Goal: Task Accomplishment & Management: Use online tool/utility

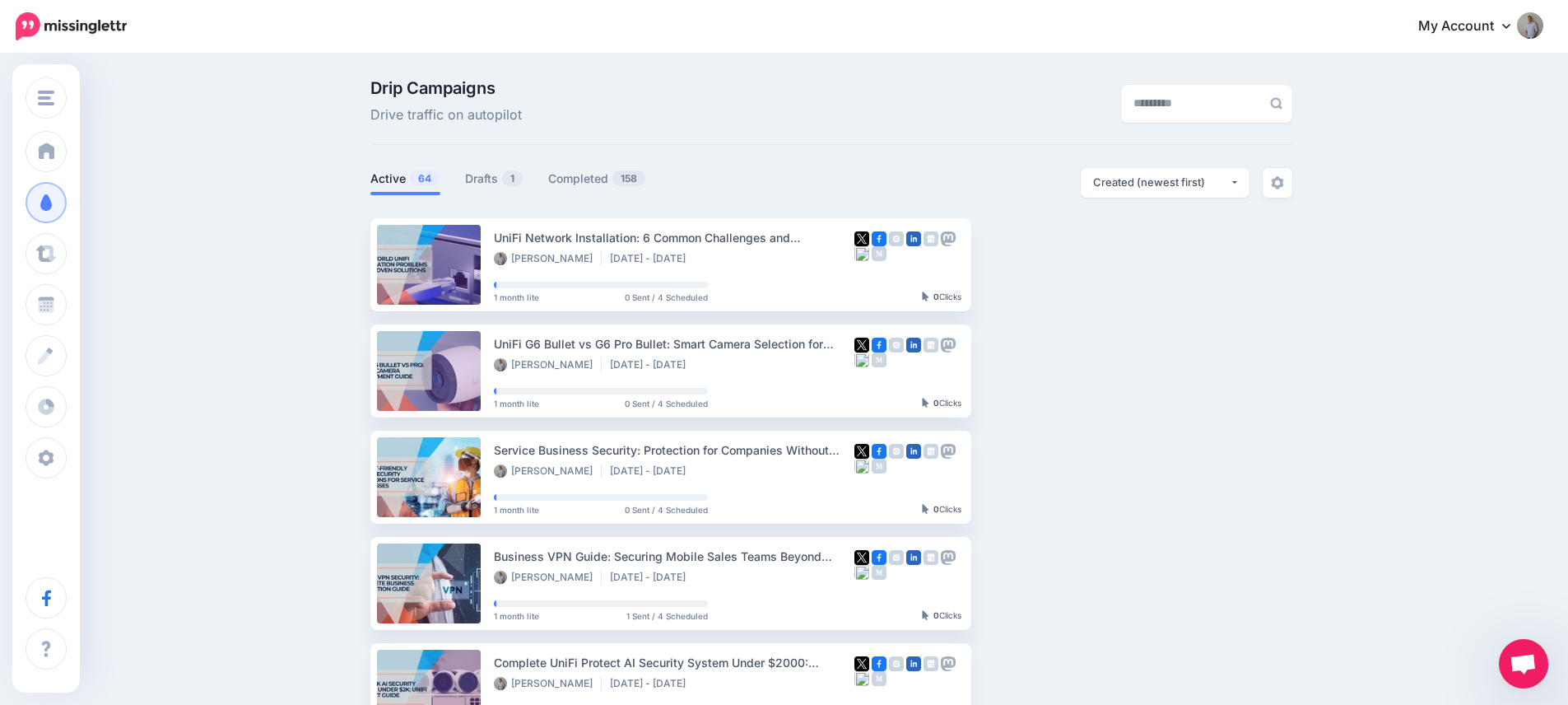
click at [1527, 658] on span "Open chat" at bounding box center [1522, 665] width 27 height 23
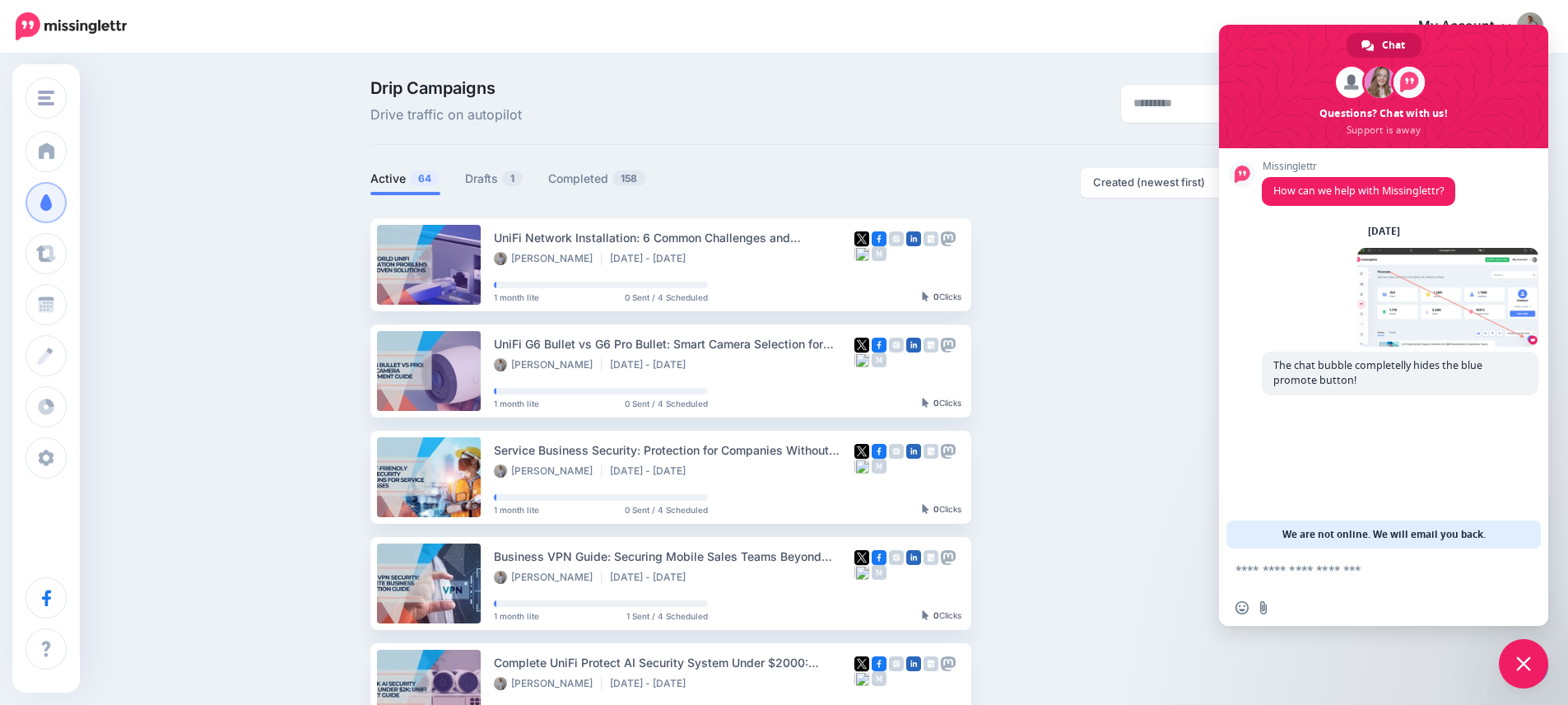
click at [1532, 666] on span "Close chat" at bounding box center [1523, 663] width 49 height 49
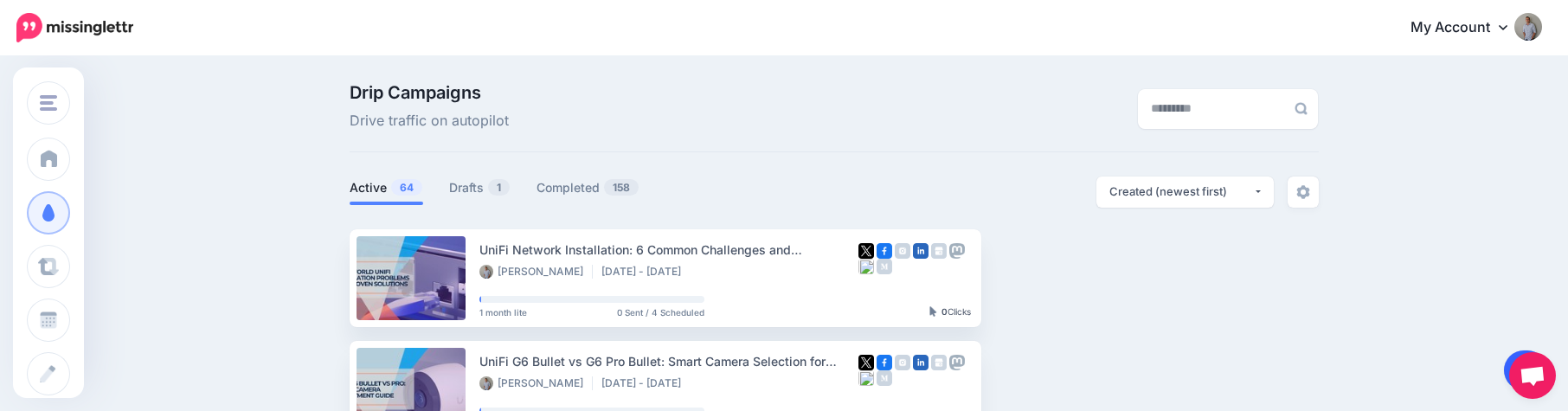
click at [1506, 366] on link at bounding box center [1526, 371] width 44 height 40
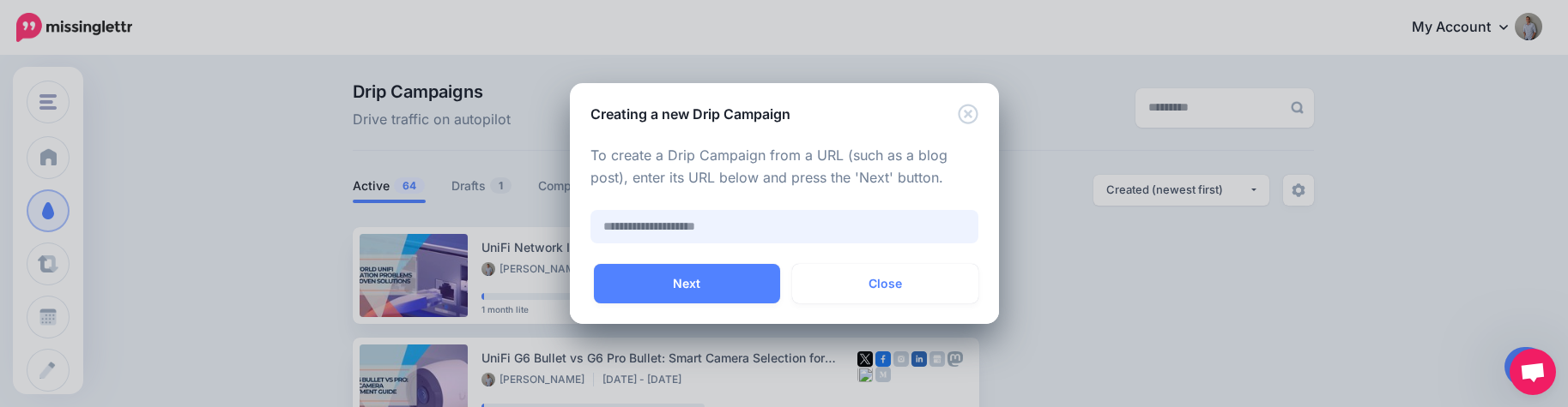
click at [738, 227] on input "text" at bounding box center [784, 226] width 388 height 33
paste input "**********"
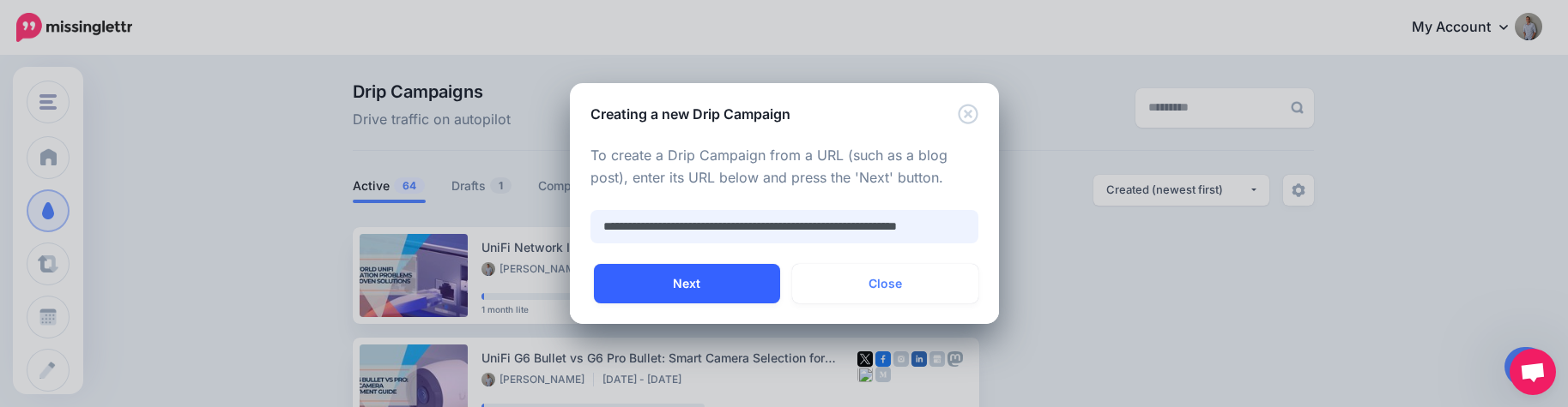
scroll to position [0, 44]
type input "**********"
click at [733, 280] on button "Next" at bounding box center [687, 284] width 187 height 40
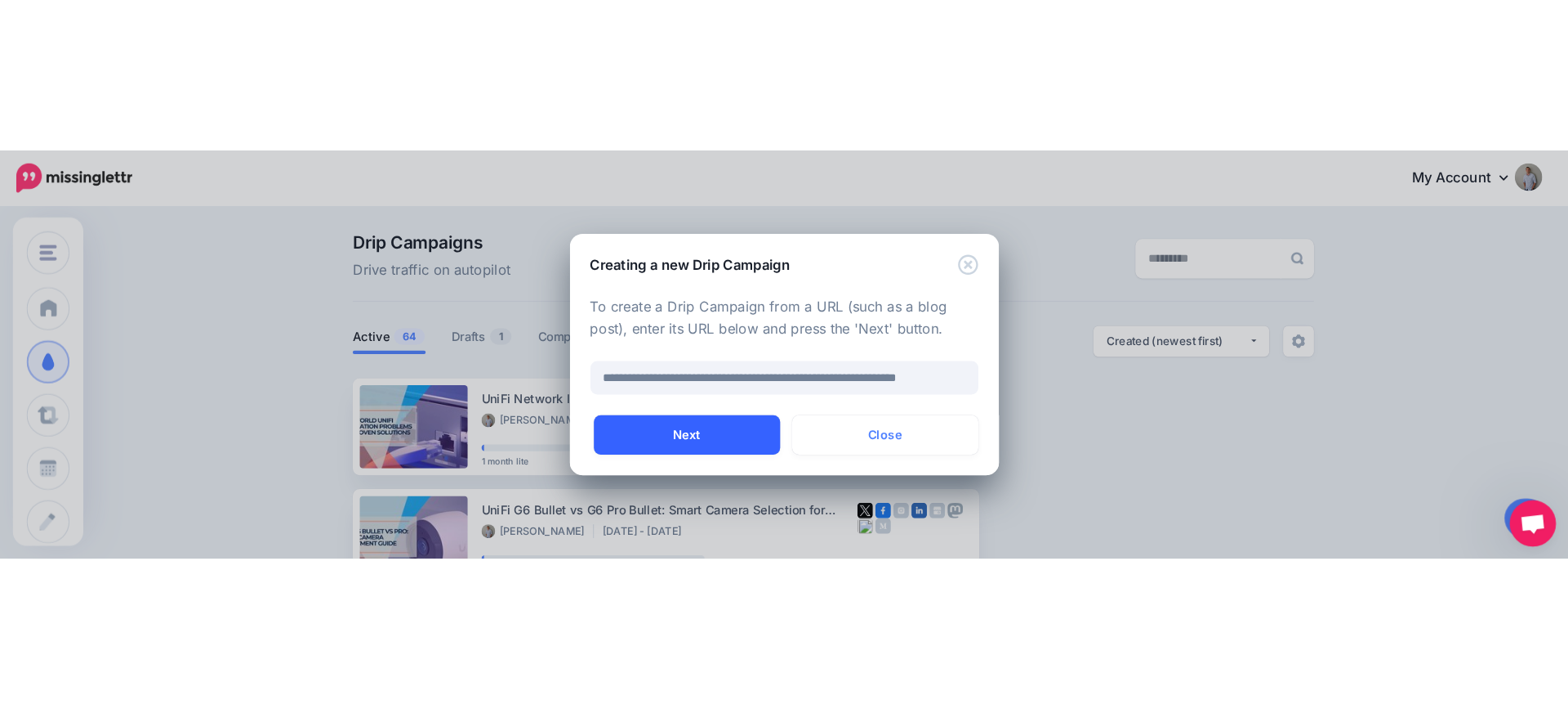
scroll to position [0, 0]
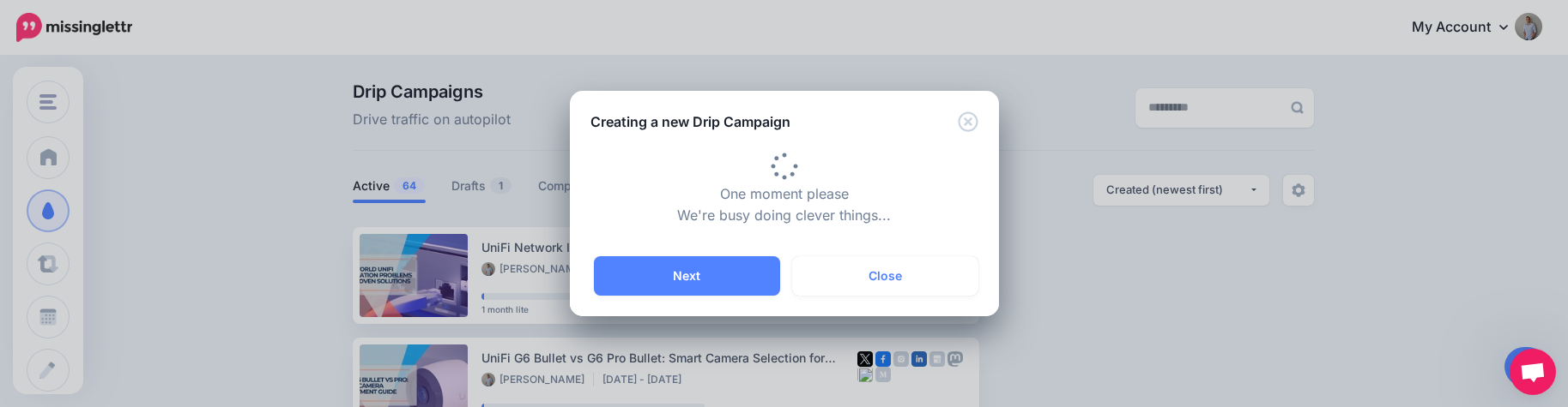
type input "**********"
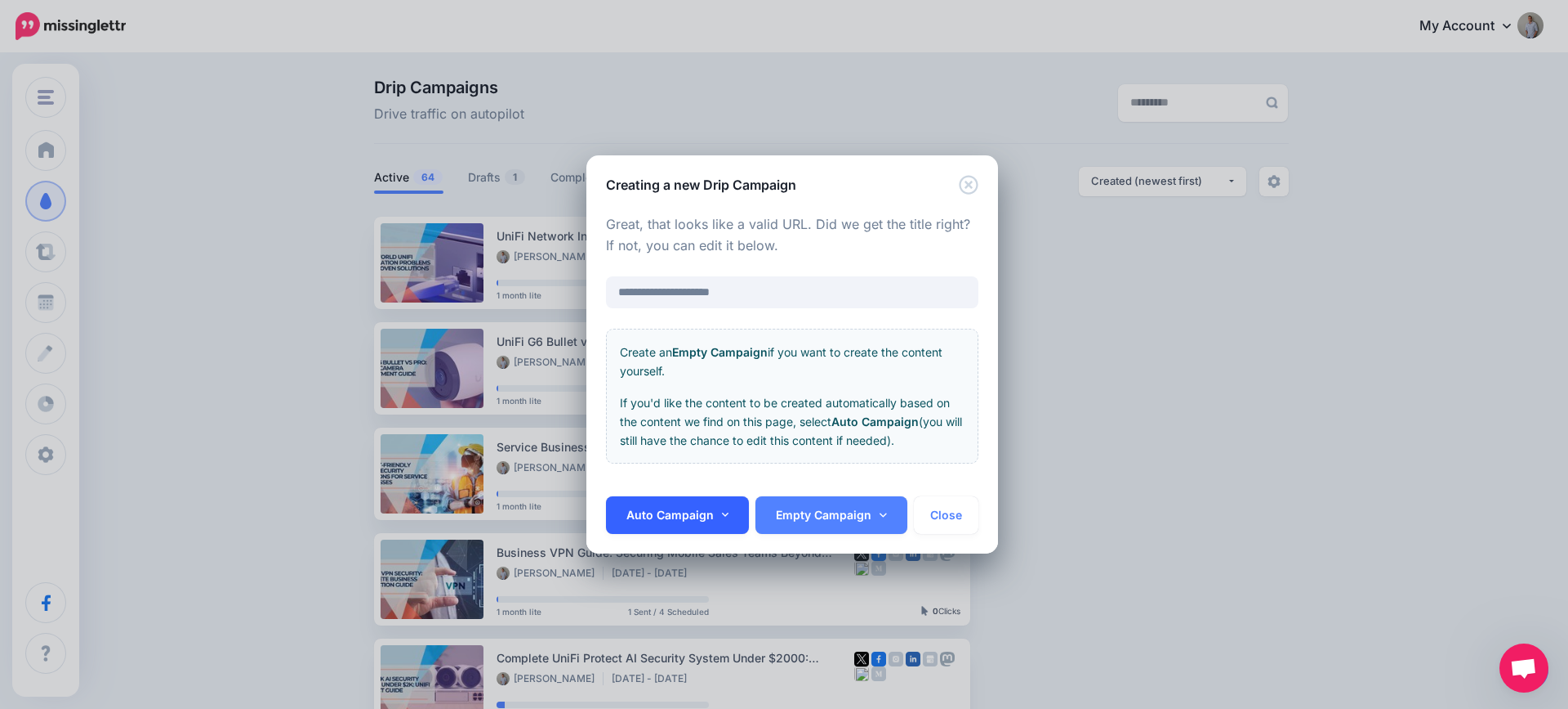
click at [698, 514] on link "Auto Campaign" at bounding box center [677, 515] width 143 height 38
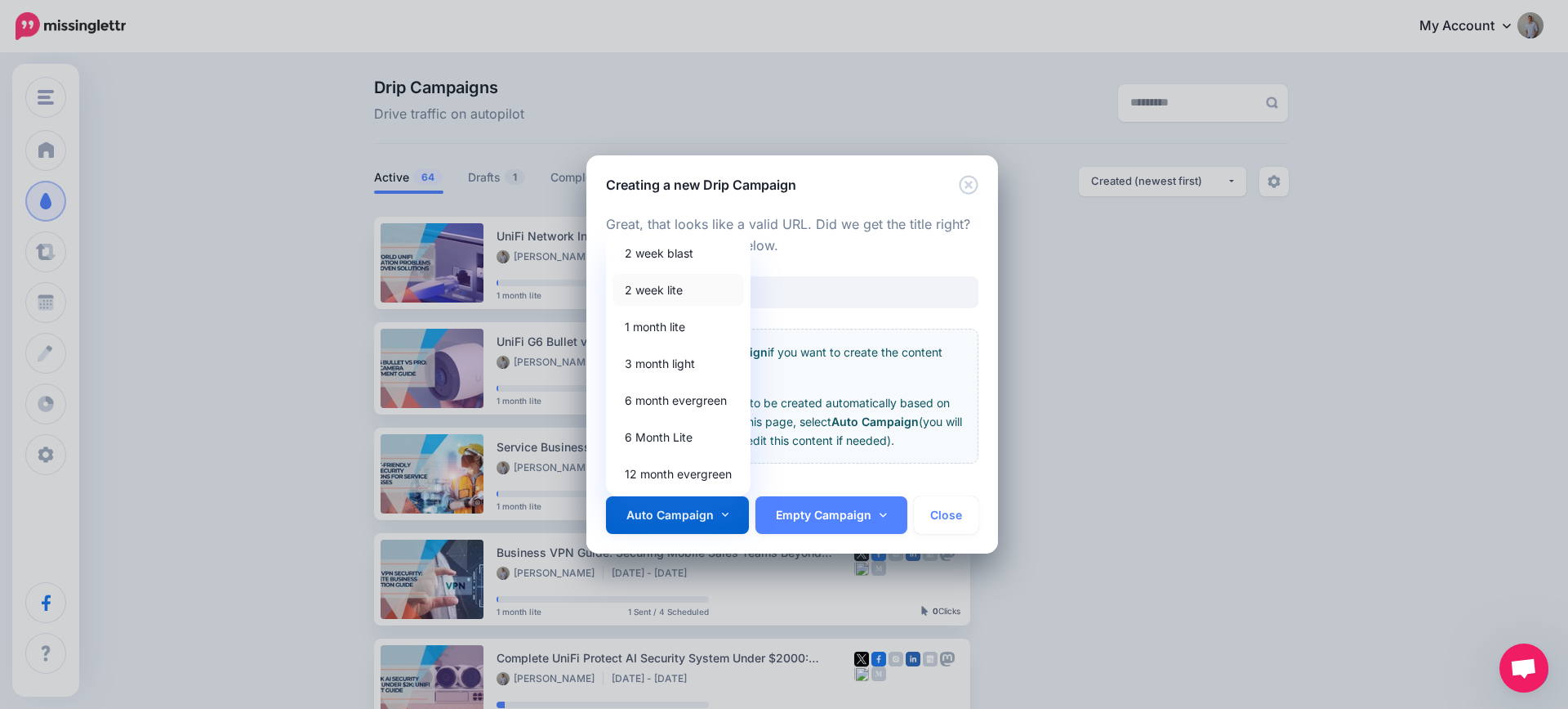
click at [678, 293] on link "2 week lite" at bounding box center [678, 290] width 131 height 31
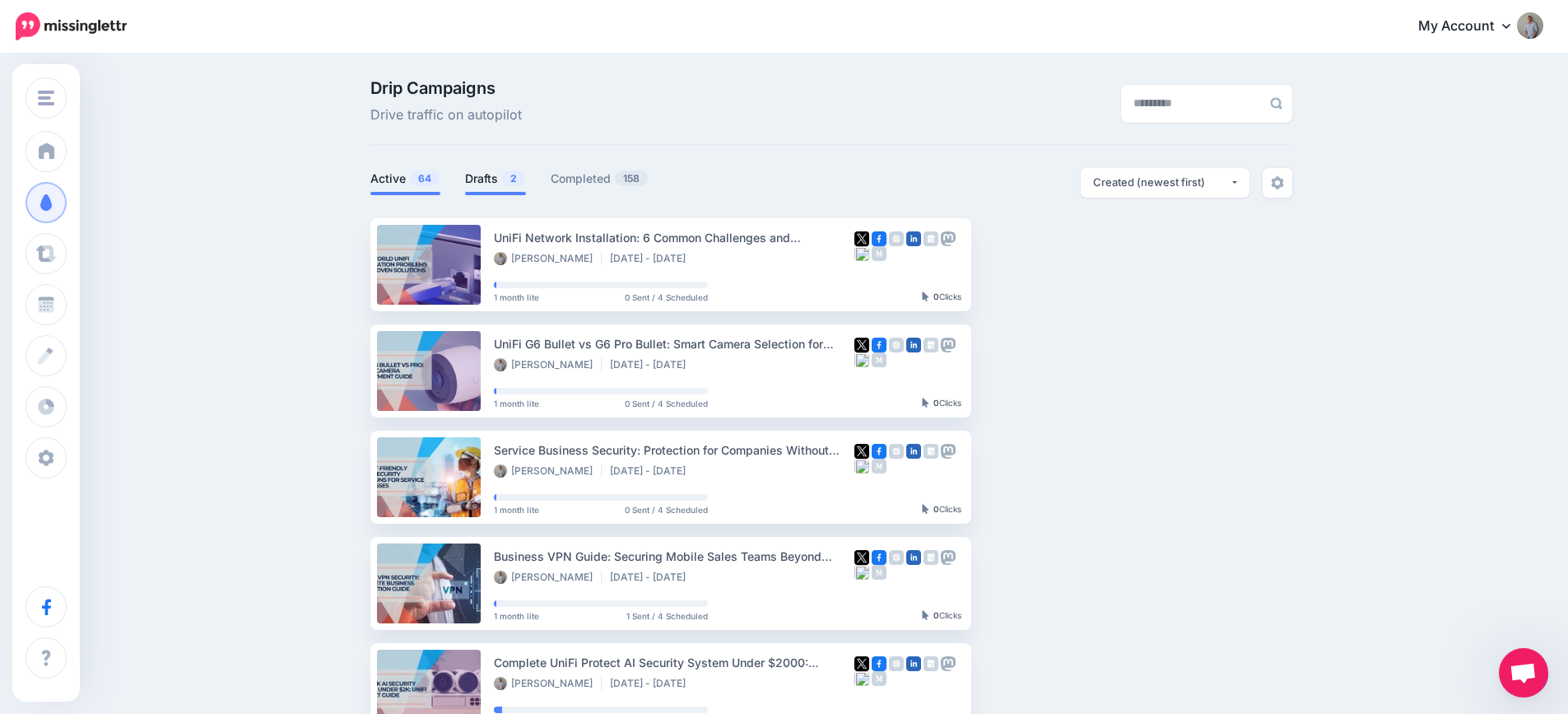
click at [493, 180] on link "Drafts 2" at bounding box center [495, 178] width 61 height 20
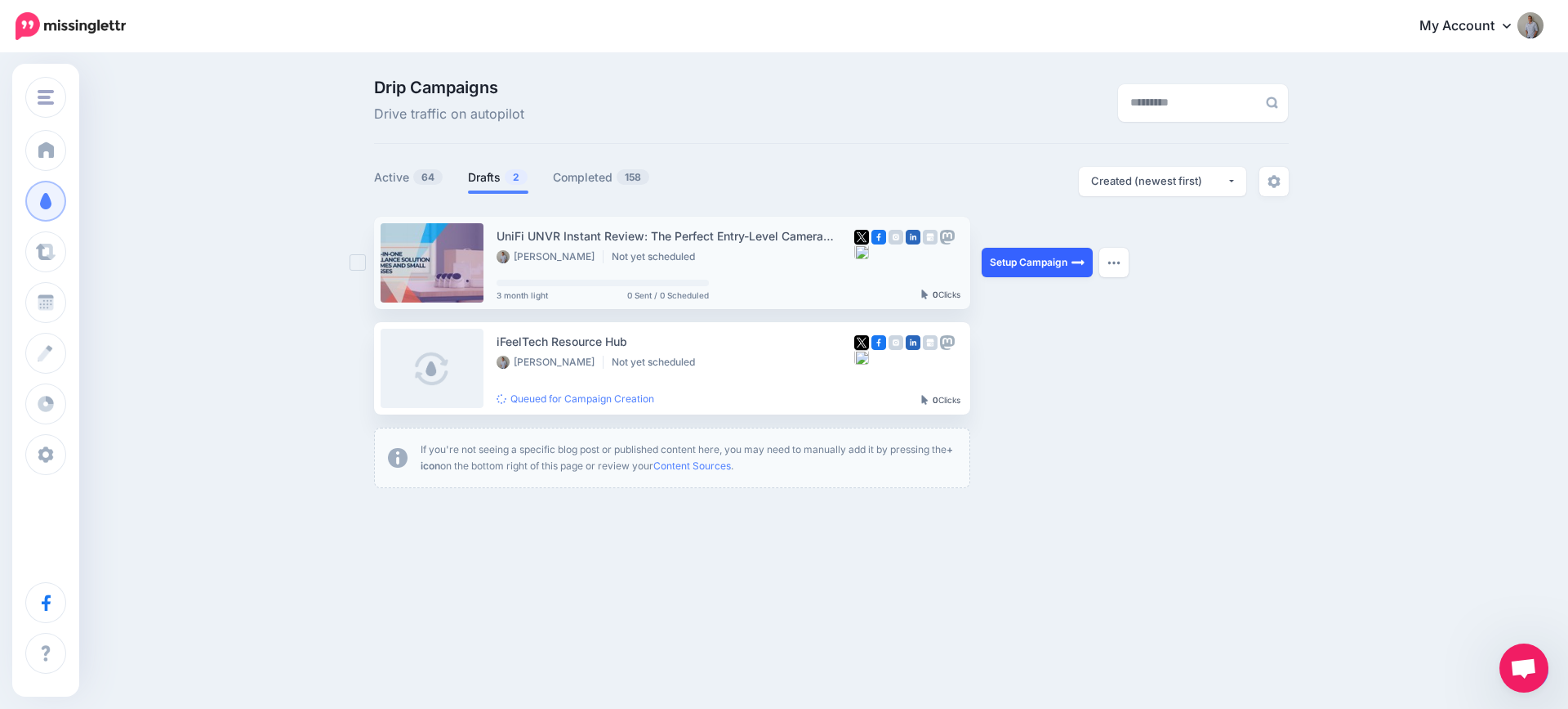
click at [1038, 260] on link "Setup Campaign" at bounding box center [1037, 263] width 111 height 30
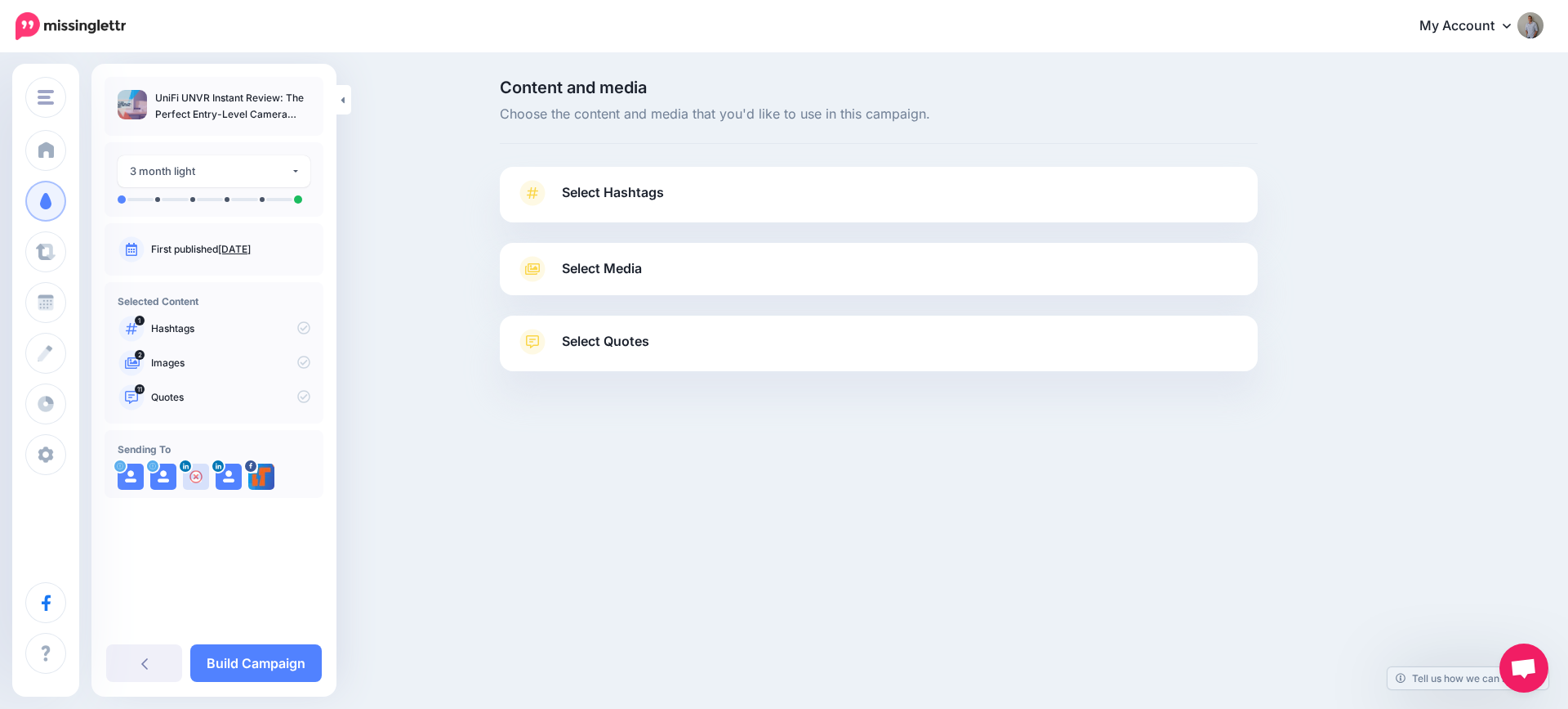
click at [653, 205] on link "Select Hashtags" at bounding box center [879, 201] width 725 height 43
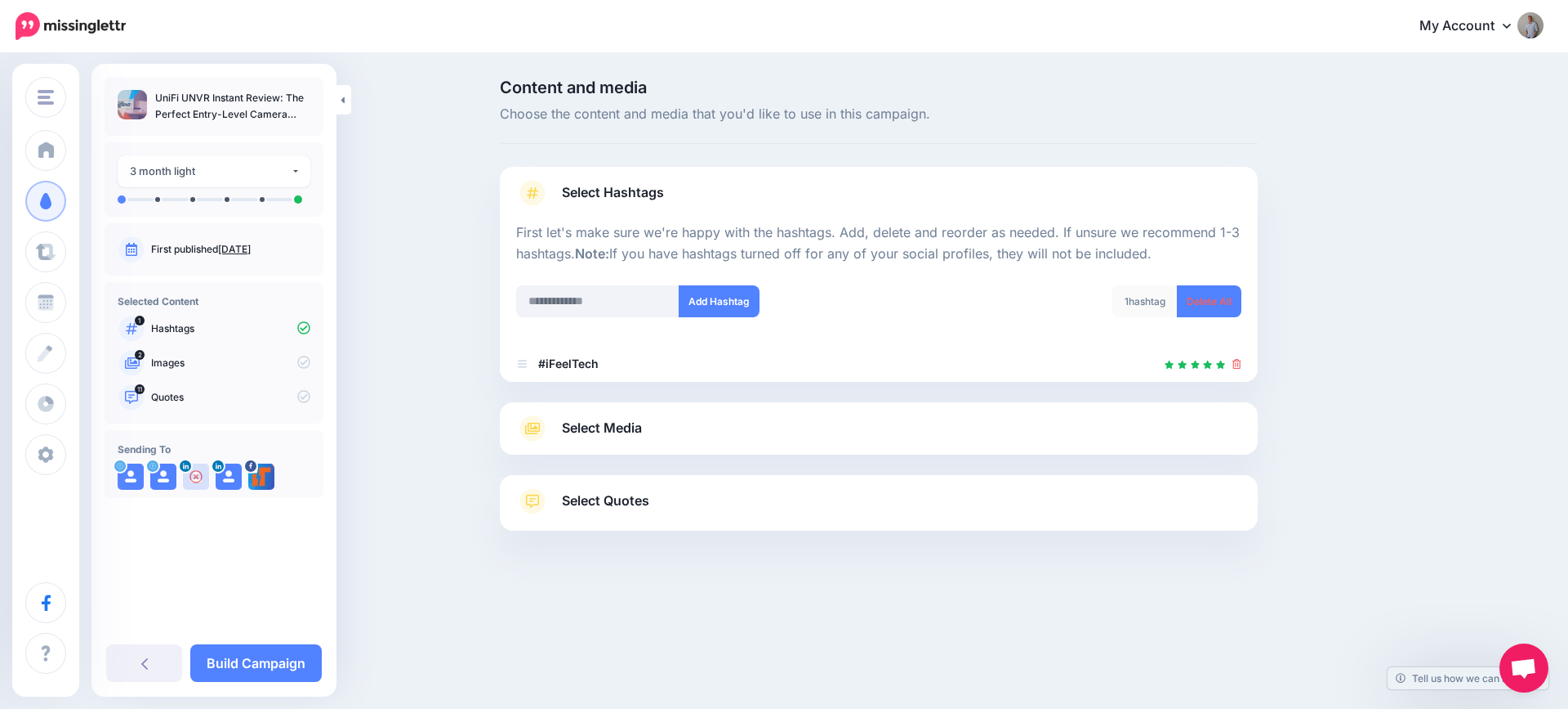
click at [647, 432] on link "Select Media" at bounding box center [879, 429] width 725 height 26
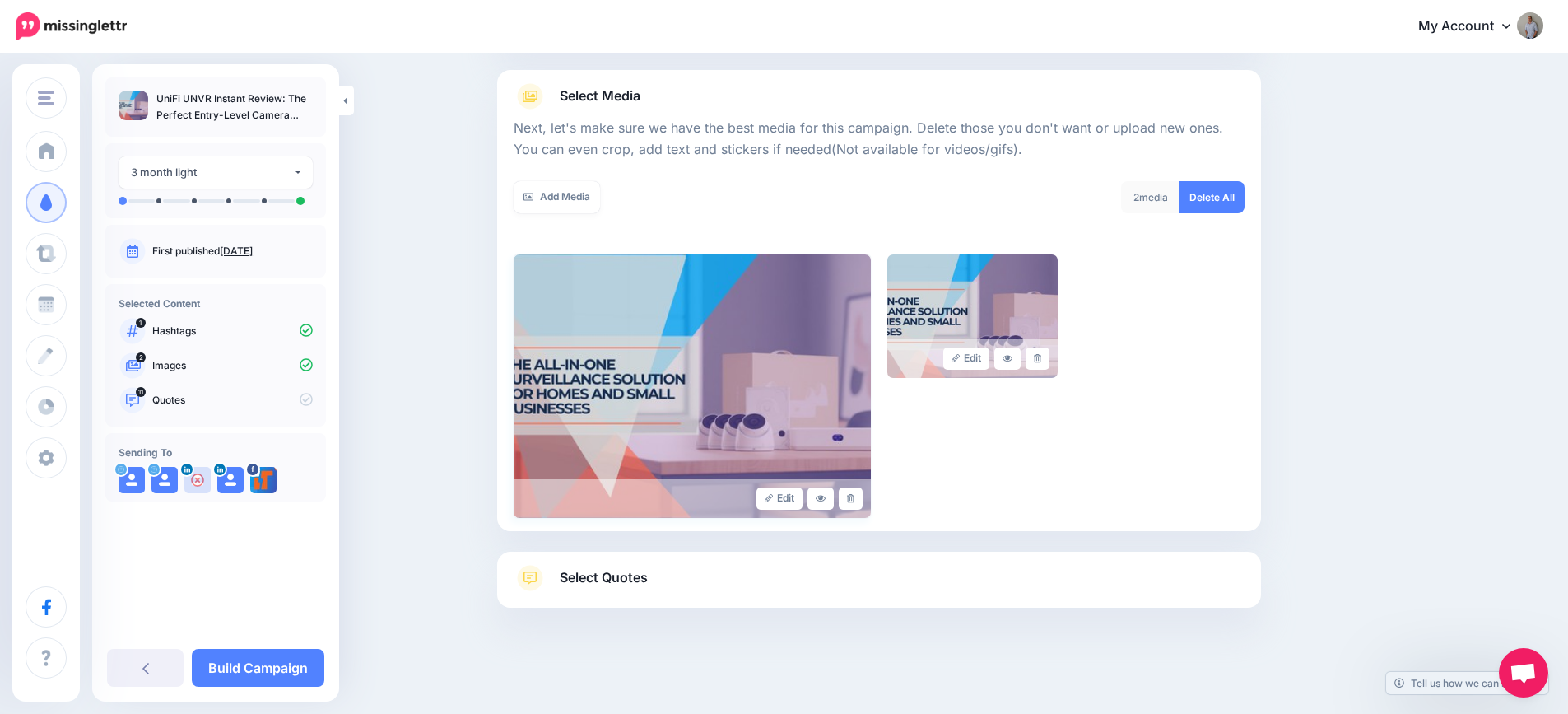
scroll to position [175, 0]
click at [665, 586] on link "Select Quotes" at bounding box center [879, 585] width 731 height 43
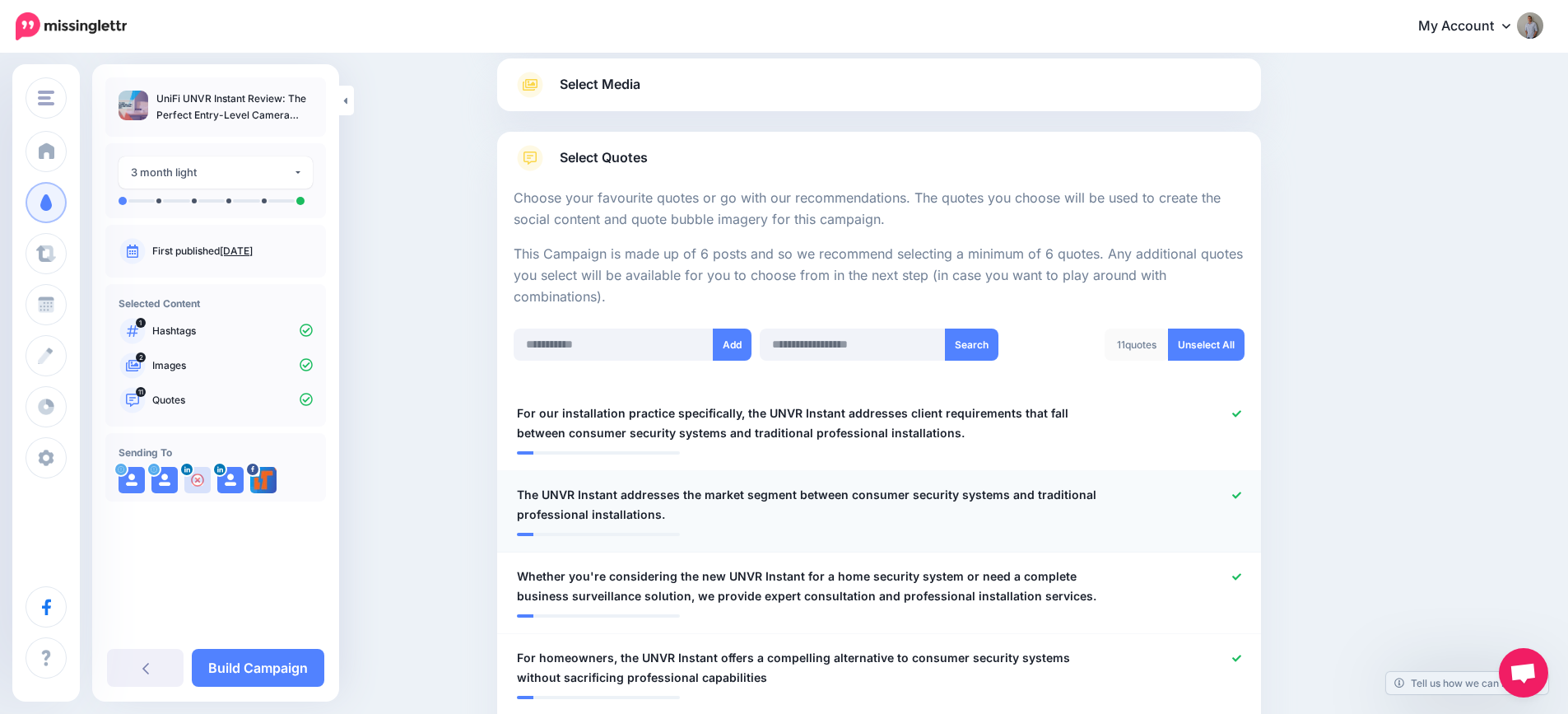
scroll to position [202, 0]
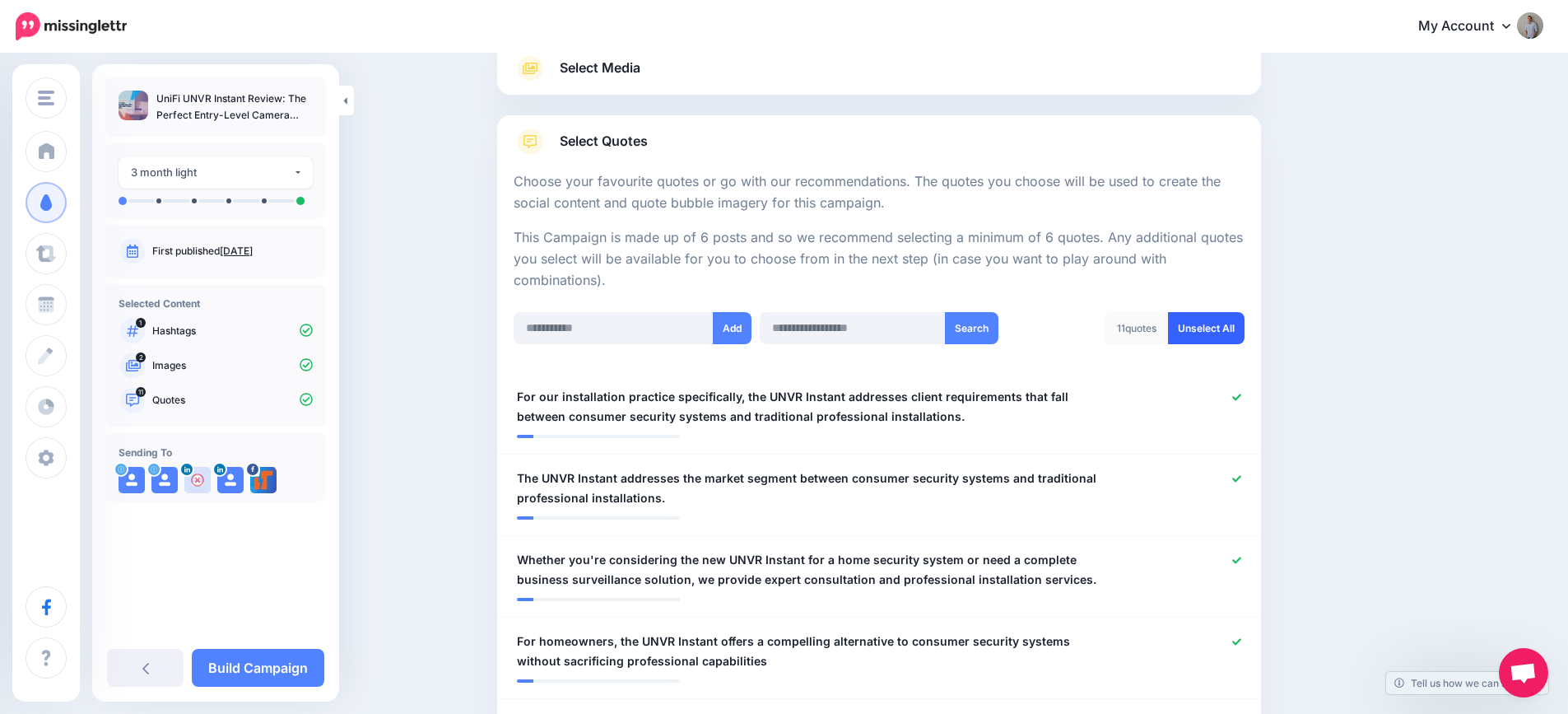
click at [1231, 323] on link "Unselect All" at bounding box center [1206, 328] width 76 height 32
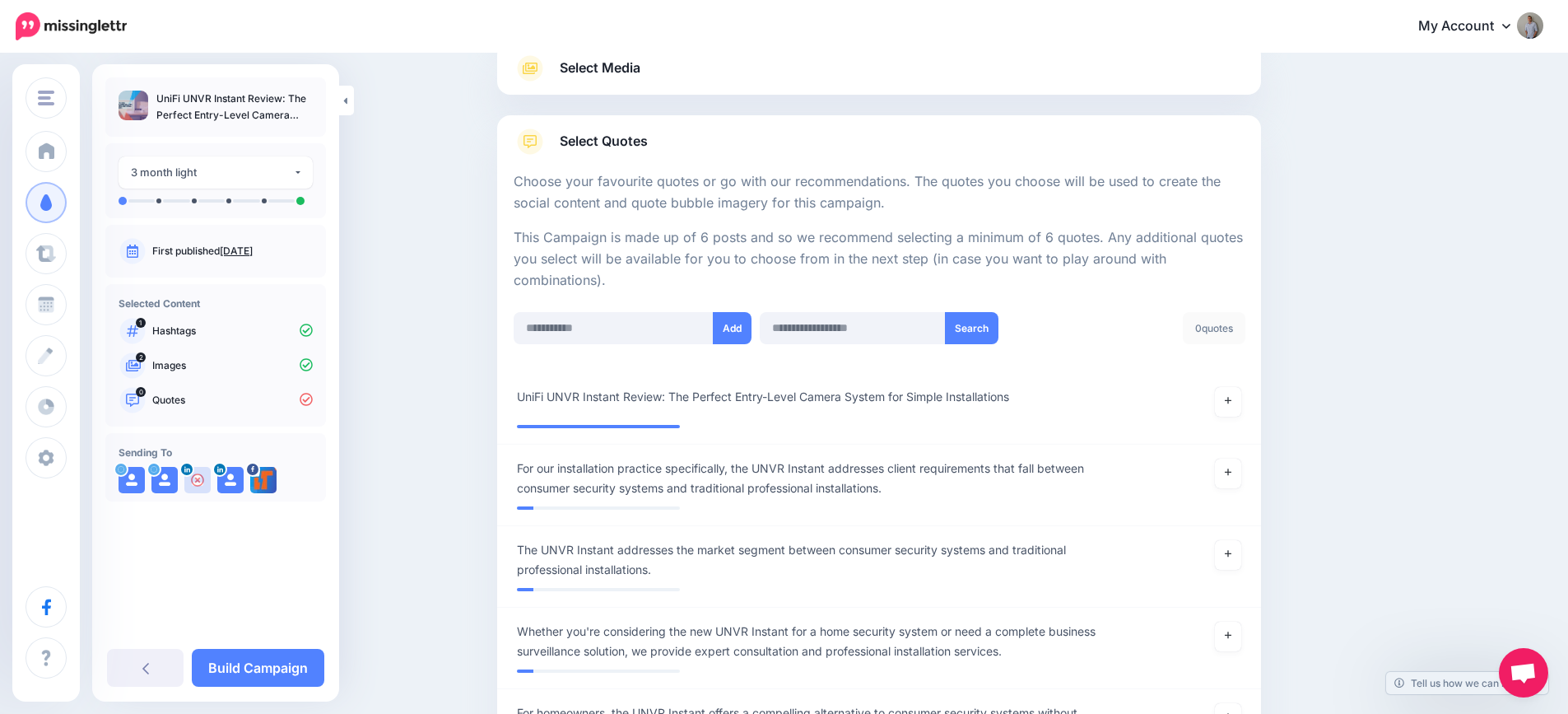
scroll to position [574, 0]
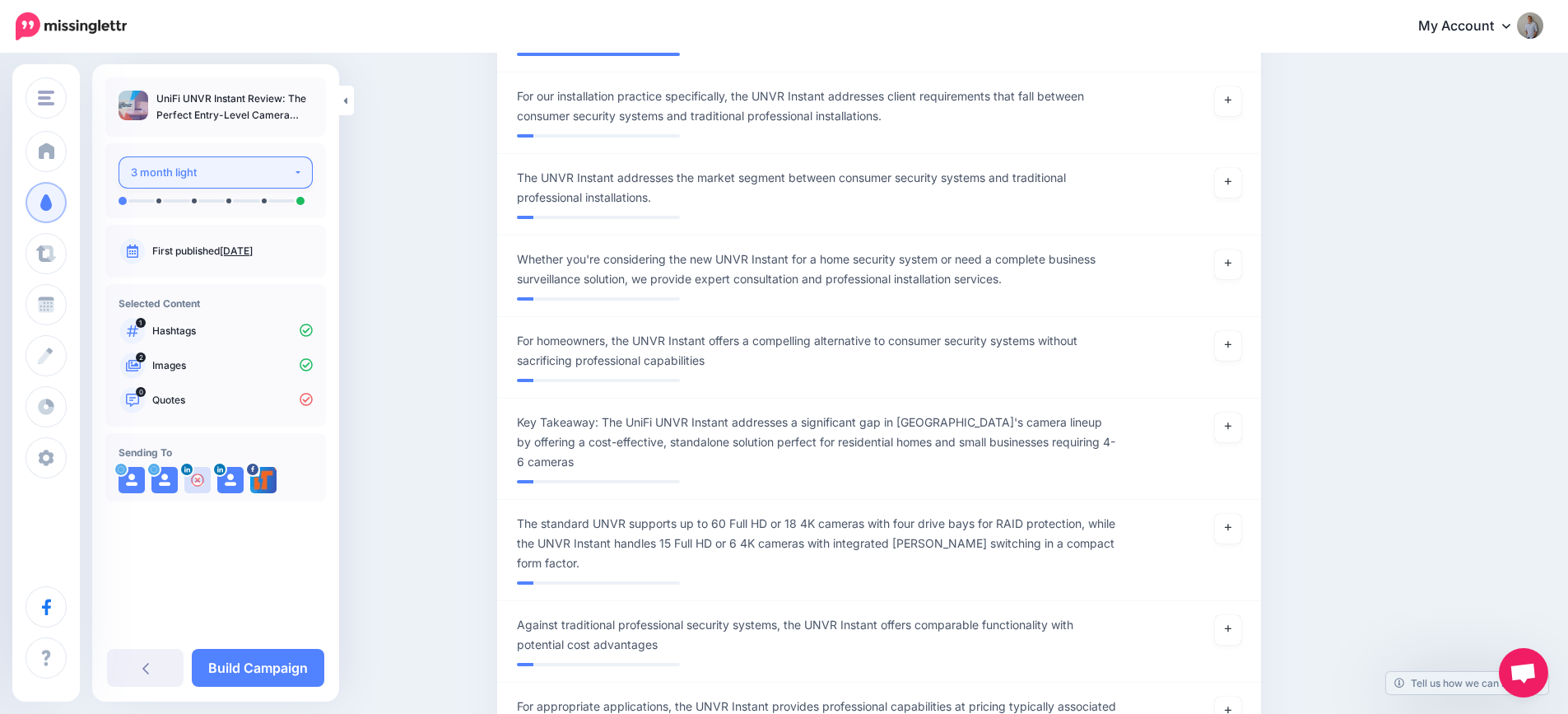
click at [257, 178] on div "3 month light" at bounding box center [212, 172] width 162 height 19
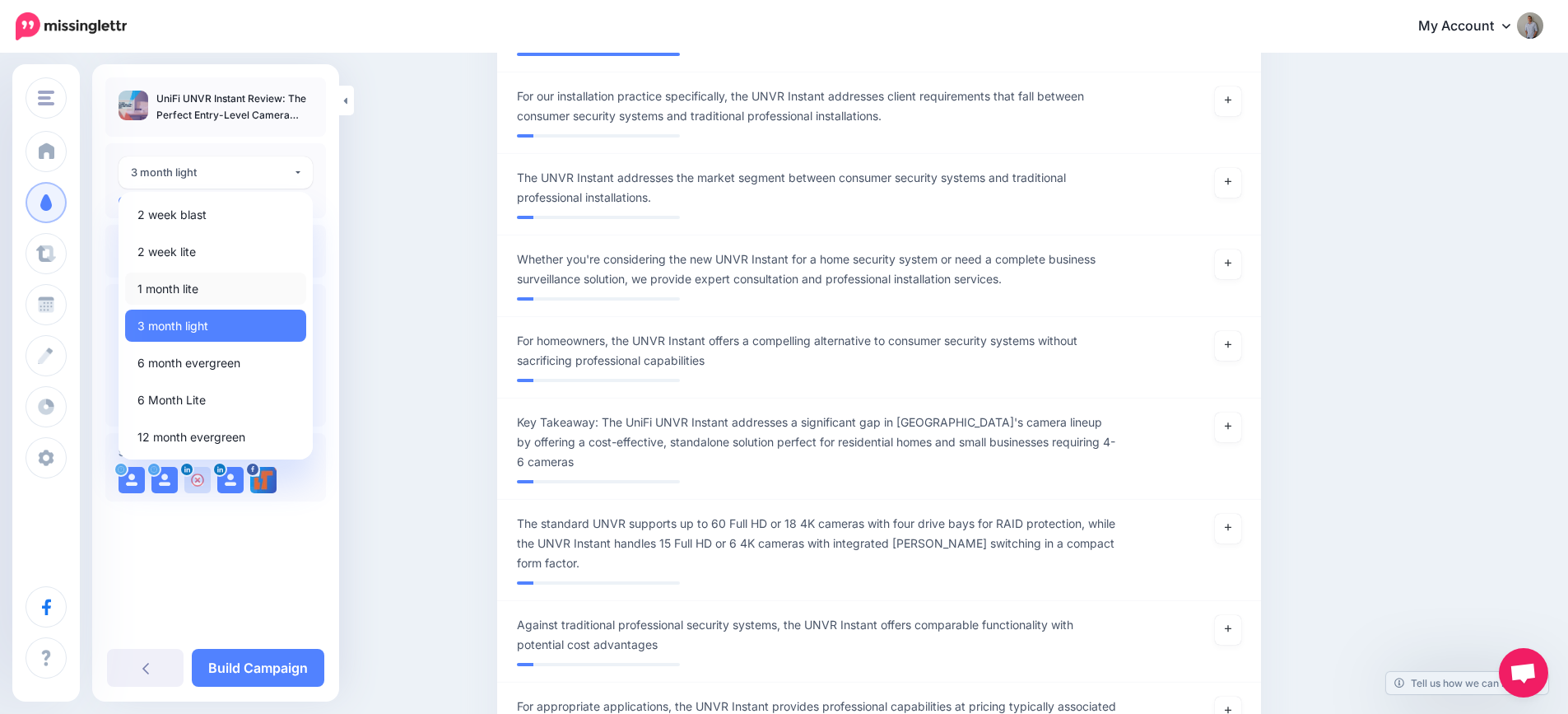
click at [216, 284] on link "1 month lite" at bounding box center [215, 288] width 181 height 32
select select "******"
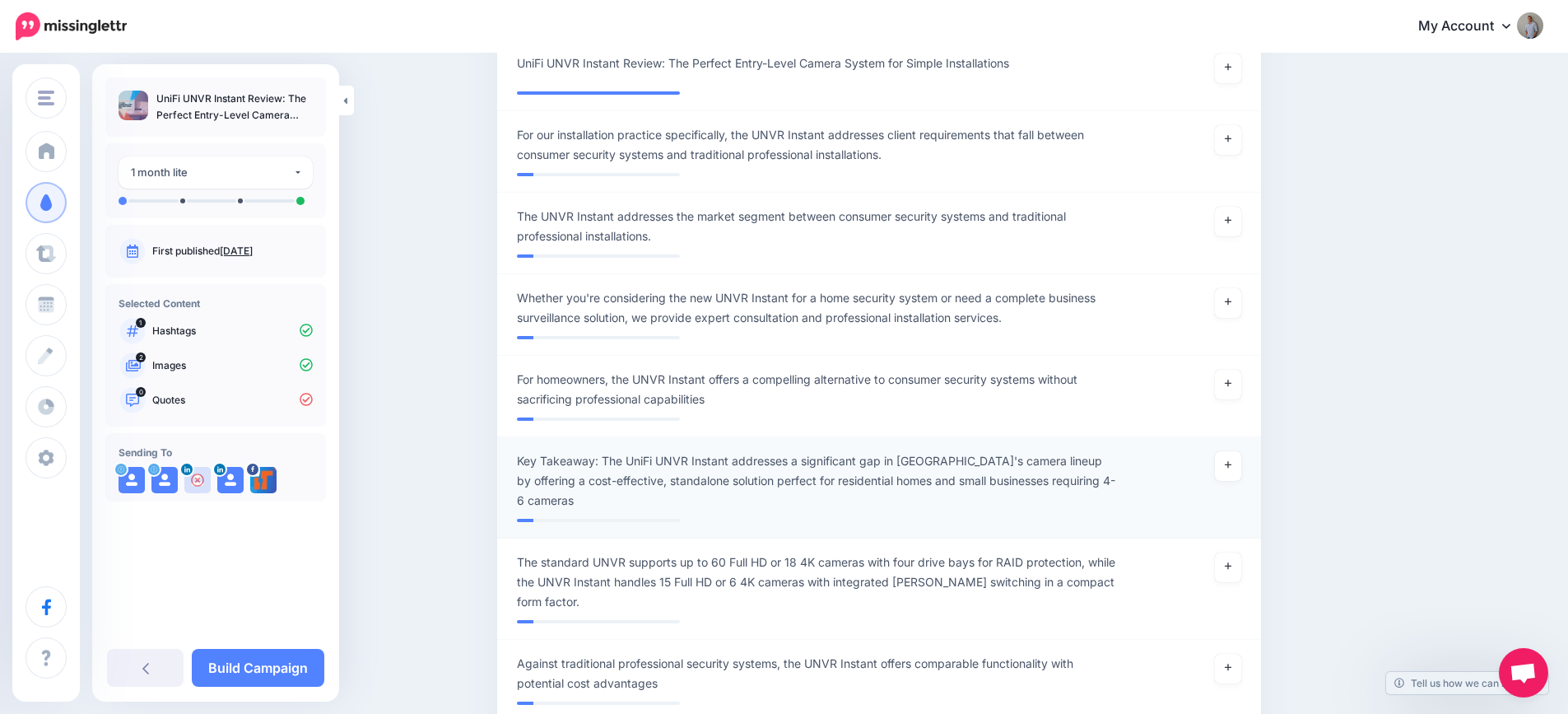
scroll to position [388, 0]
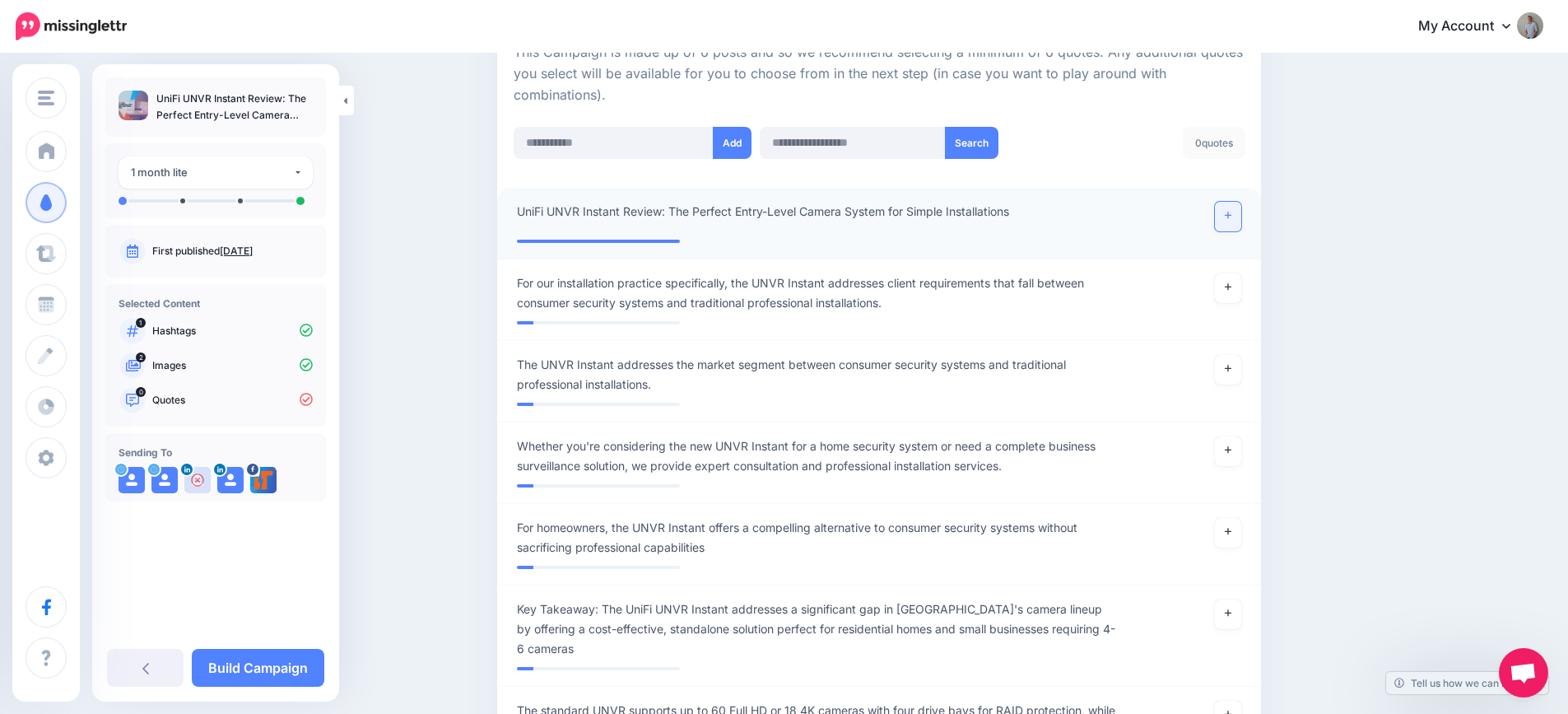
click at [1231, 216] on icon at bounding box center [1228, 215] width 7 height 9
click at [532, 144] on input "text" at bounding box center [613, 143] width 200 height 32
paste input "**********"
type input "**********"
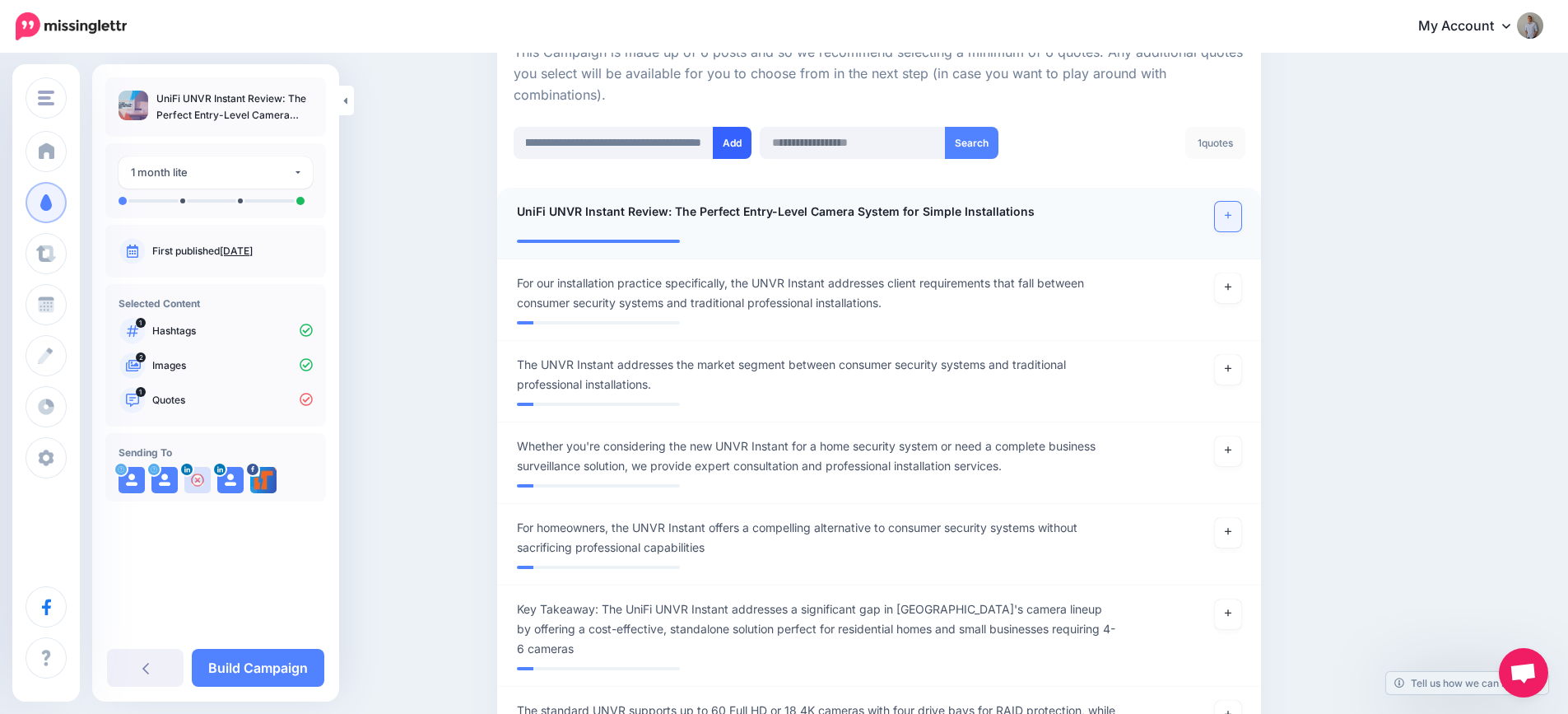
scroll to position [0, 0]
click at [741, 147] on button "Add" at bounding box center [733, 143] width 39 height 32
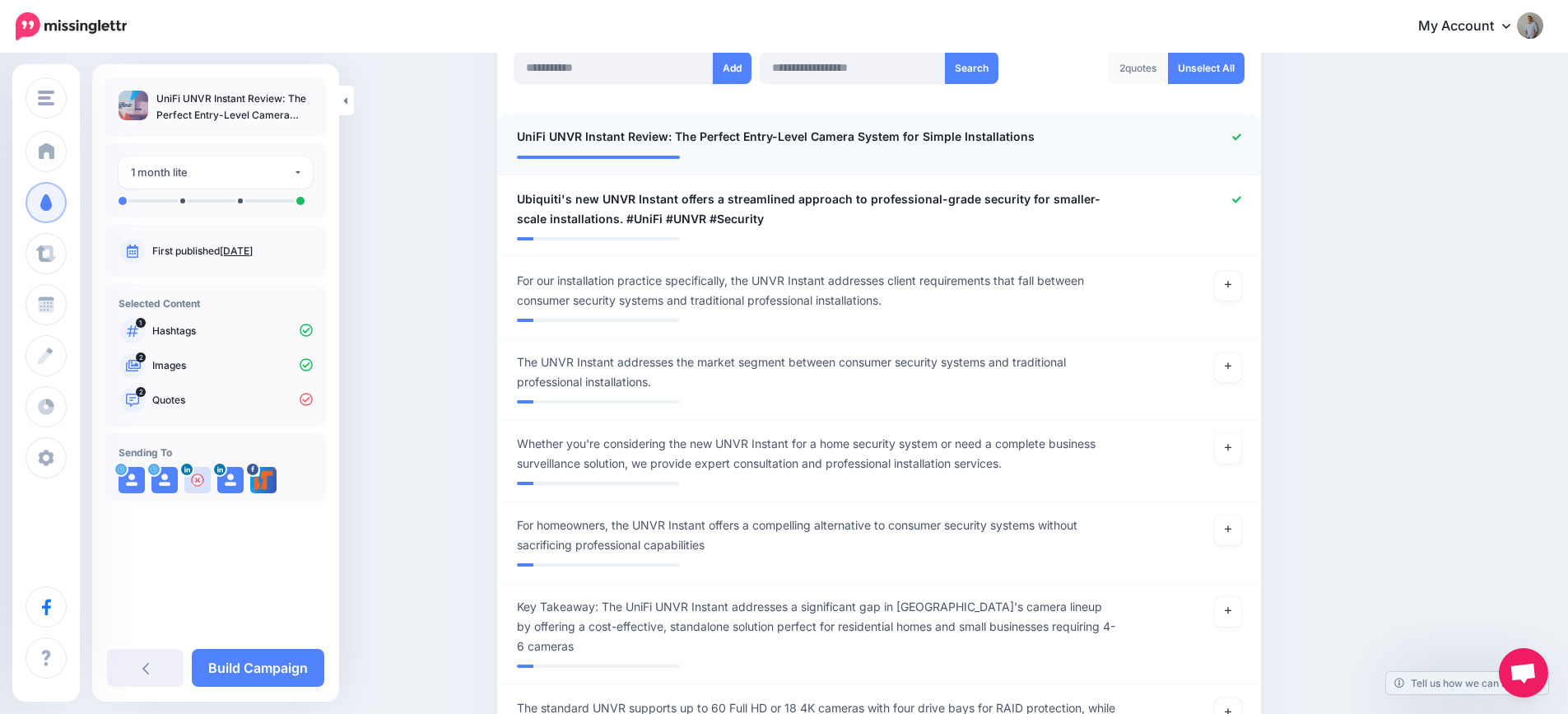
scroll to position [422, 0]
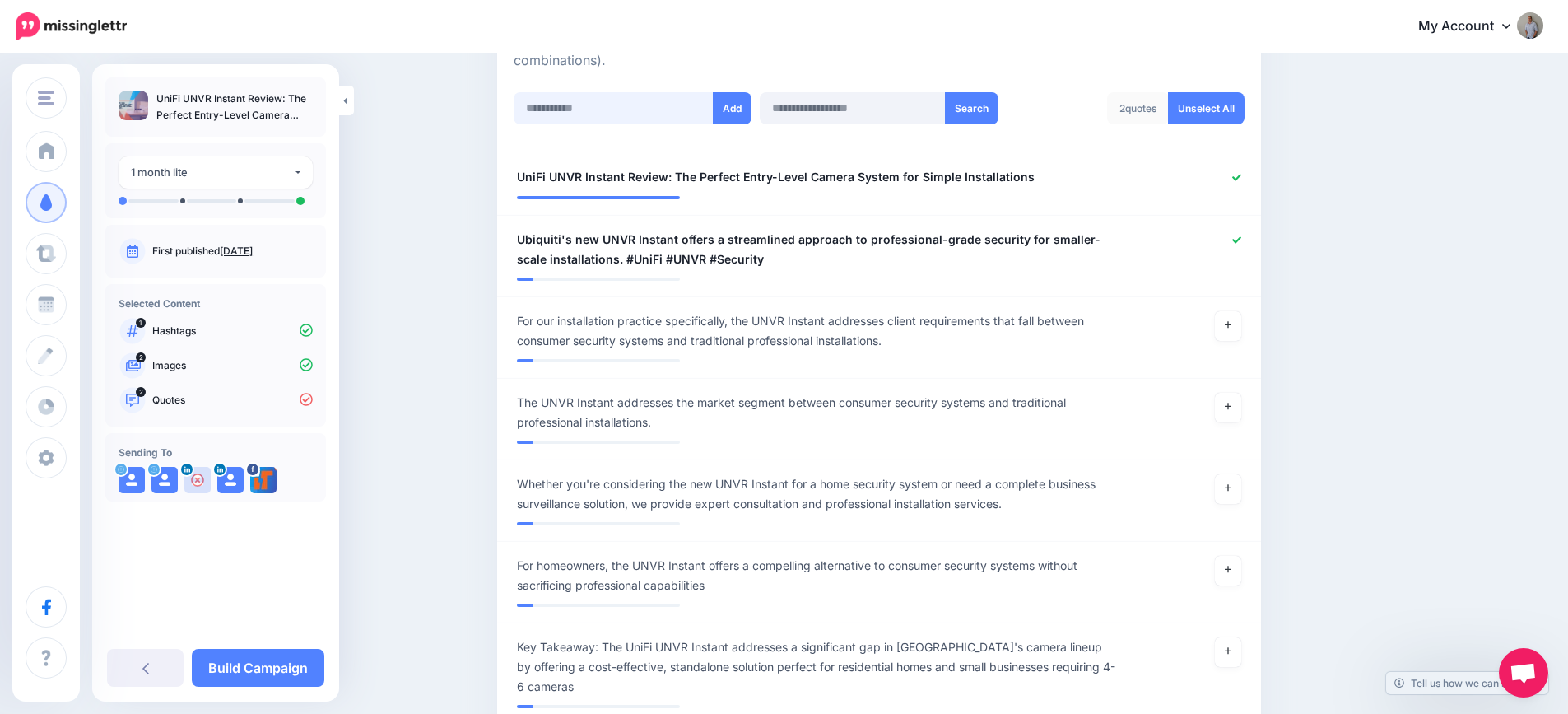
drag, startPoint x: 571, startPoint y: 107, endPoint x: 603, endPoint y: 107, distance: 32.0
click at [571, 107] on input "text" at bounding box center [613, 108] width 200 height 32
paste input "**********"
type input "**********"
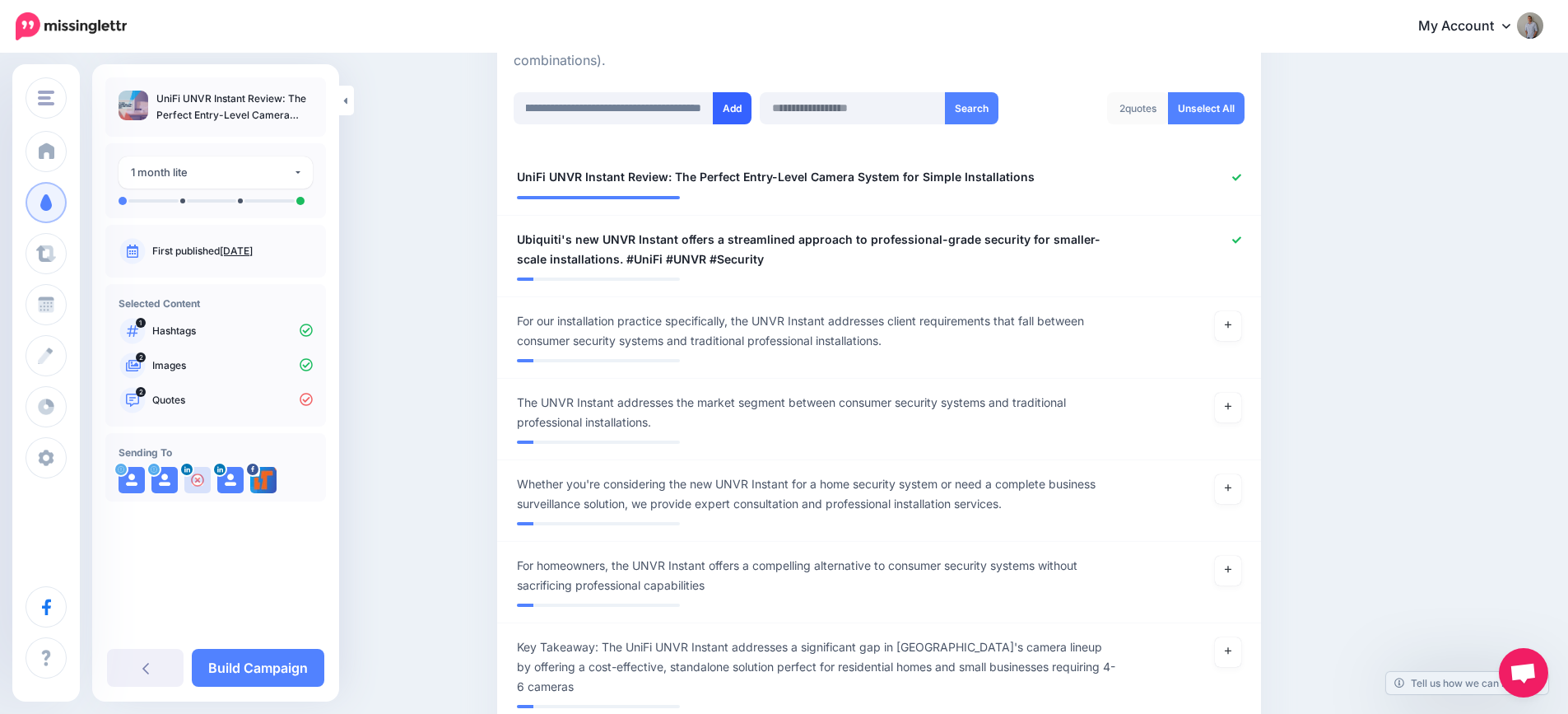
click at [735, 105] on button "Add" at bounding box center [733, 108] width 39 height 32
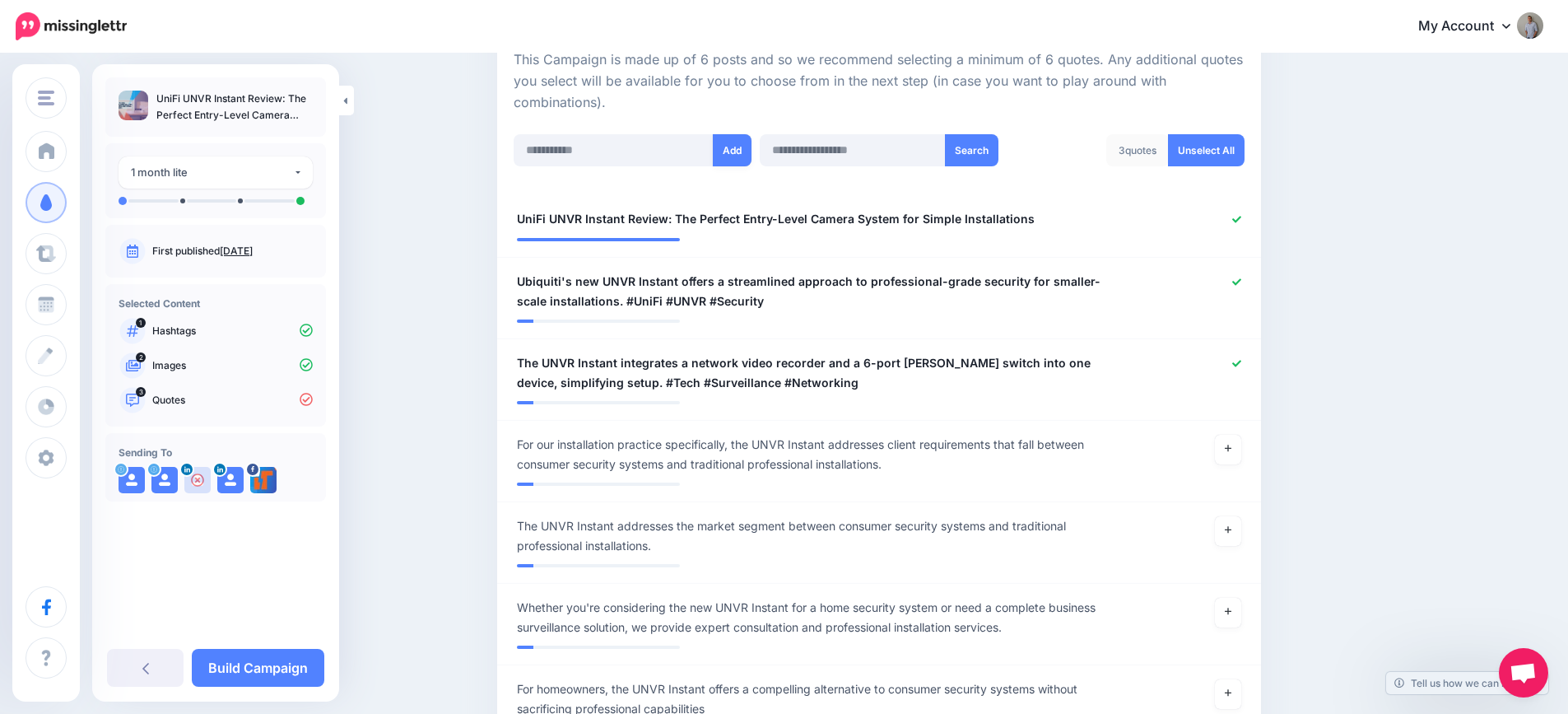
scroll to position [270, 0]
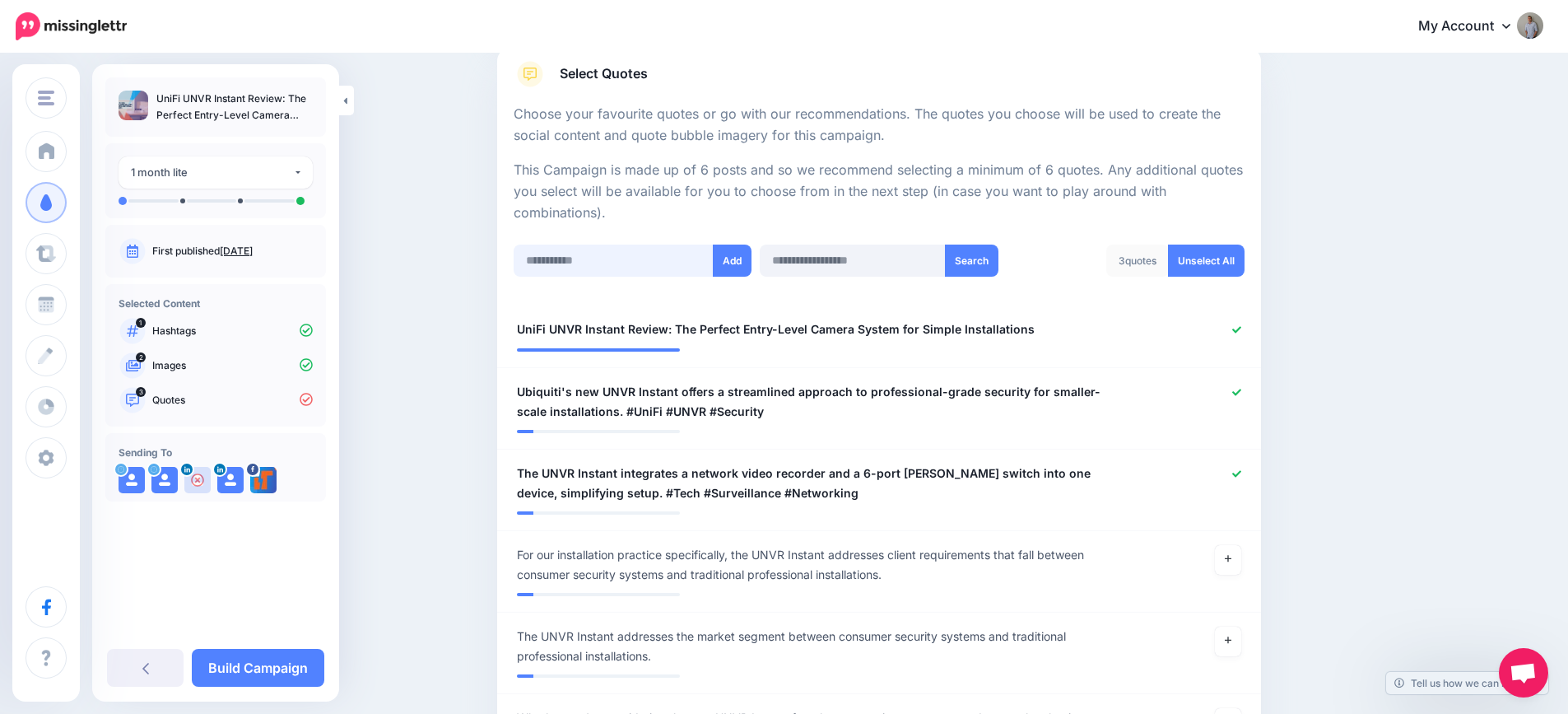
click at [619, 251] on input "text" at bounding box center [613, 260] width 200 height 32
paste input "**********"
type input "**********"
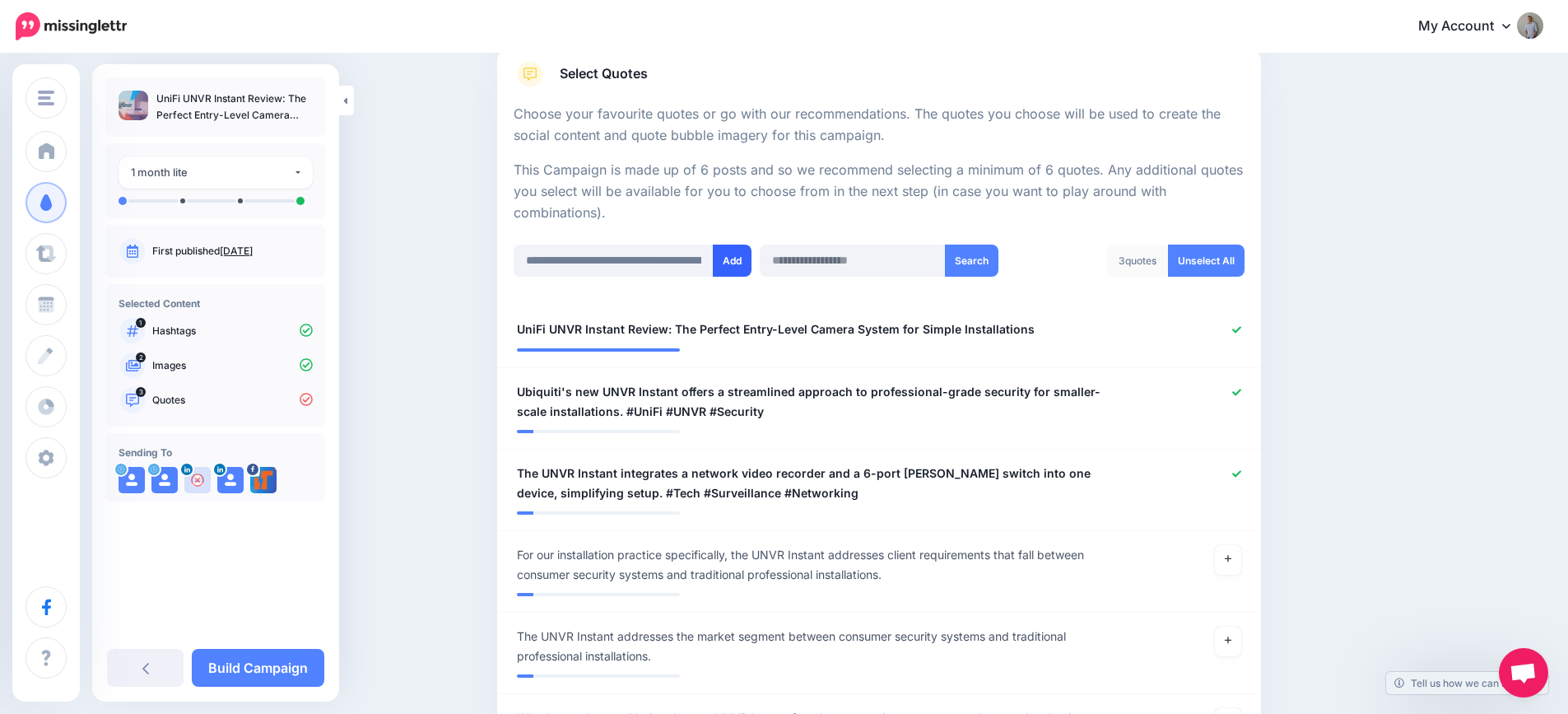
click at [750, 263] on button "Add" at bounding box center [733, 260] width 39 height 32
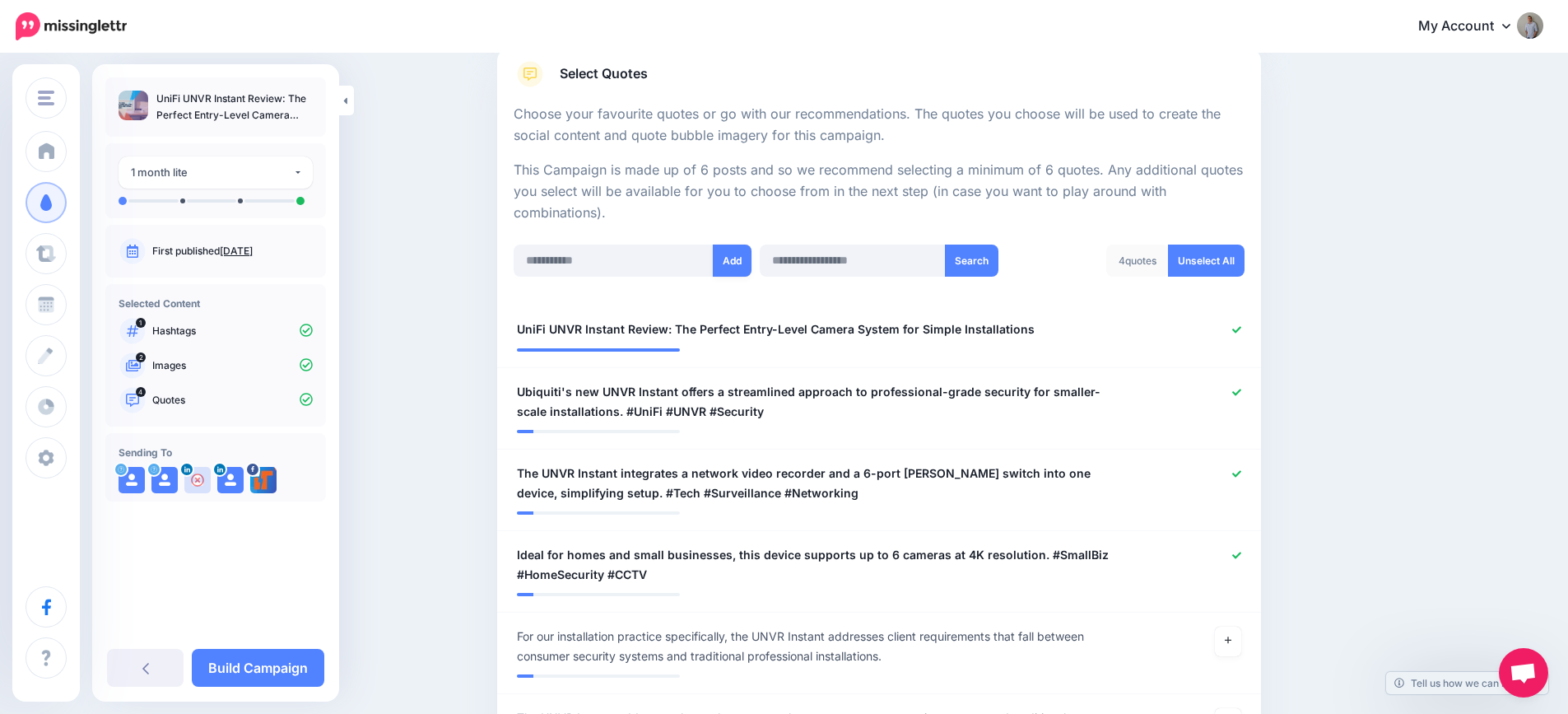
scroll to position [574, 0]
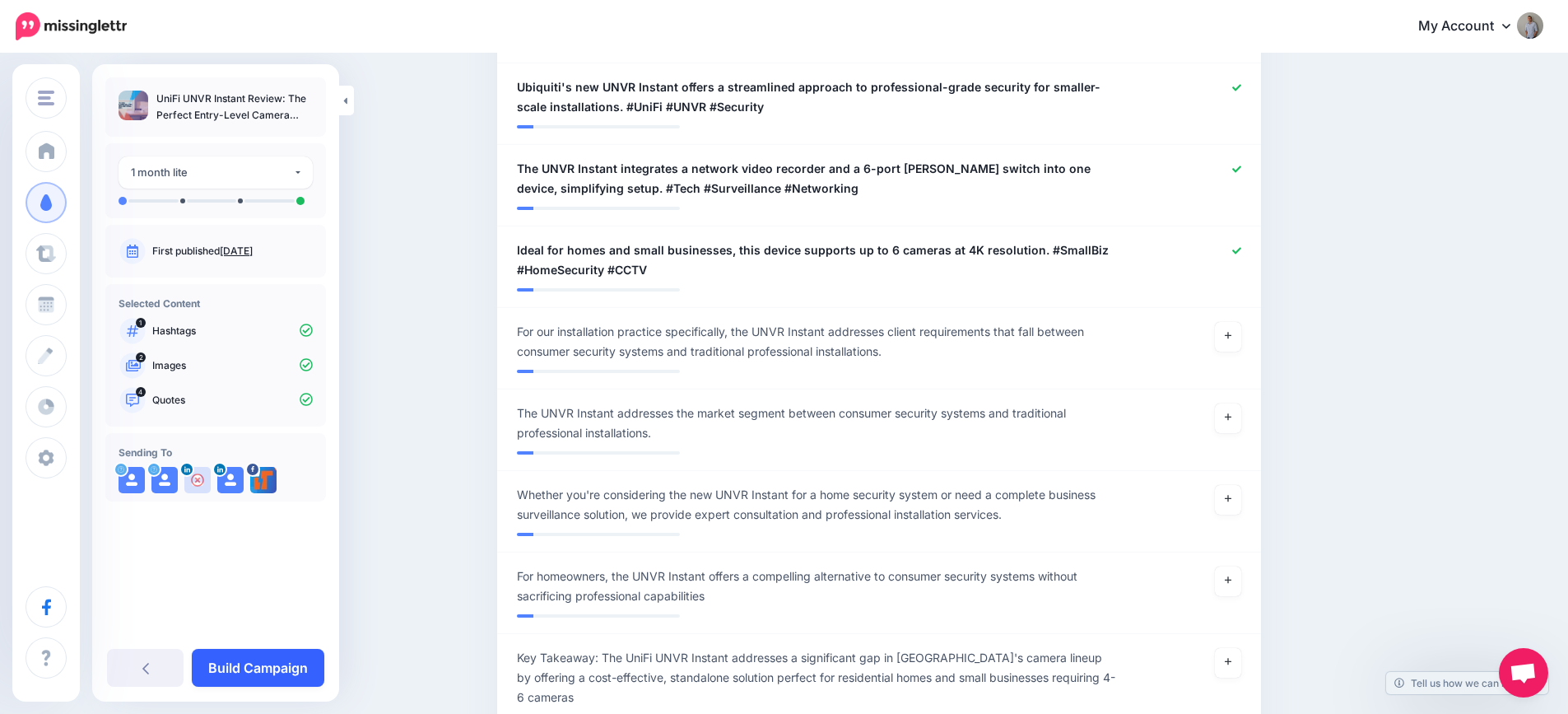
click at [250, 660] on link "Build Campaign" at bounding box center [258, 667] width 132 height 38
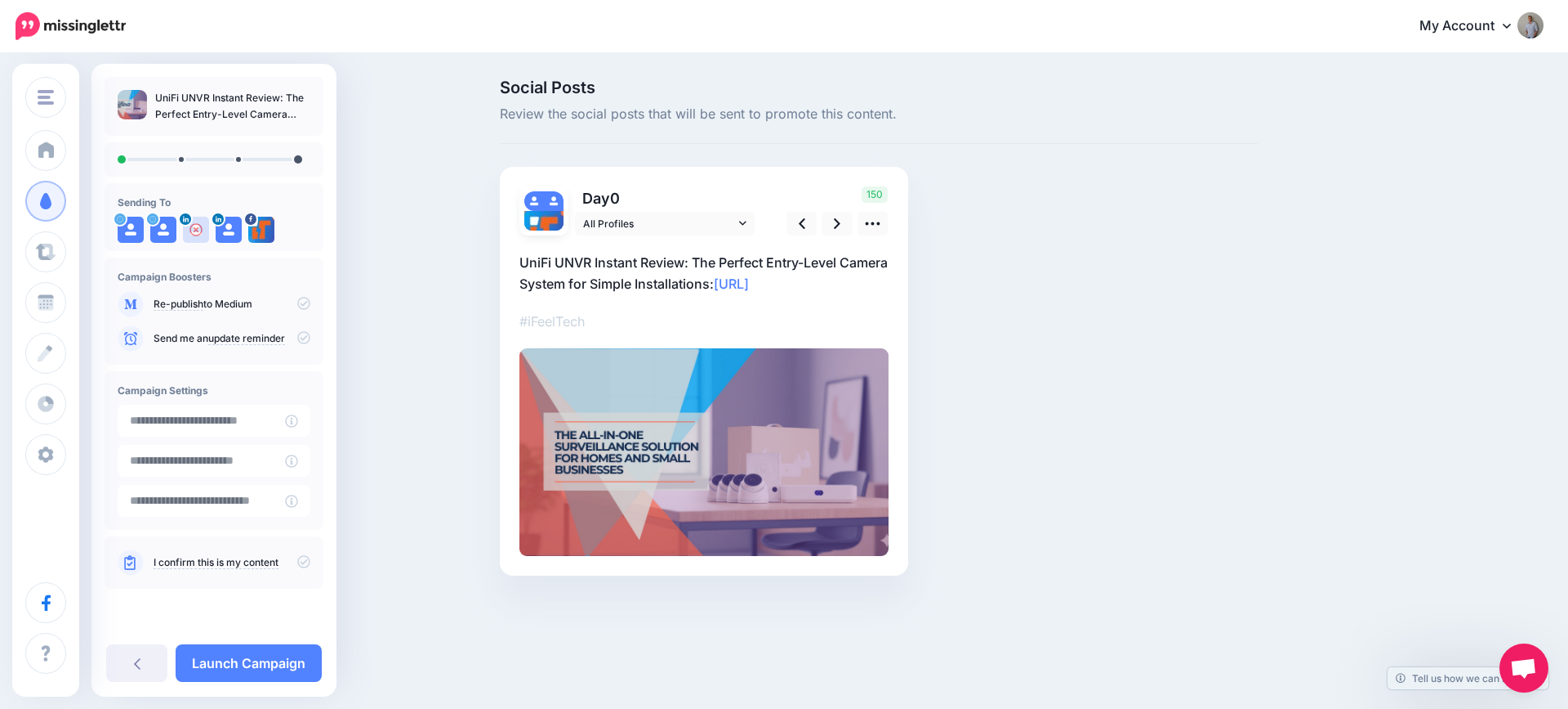
click at [302, 563] on icon at bounding box center [303, 562] width 13 height 13
click at [265, 662] on link "Launch Campaign" at bounding box center [249, 663] width 146 height 38
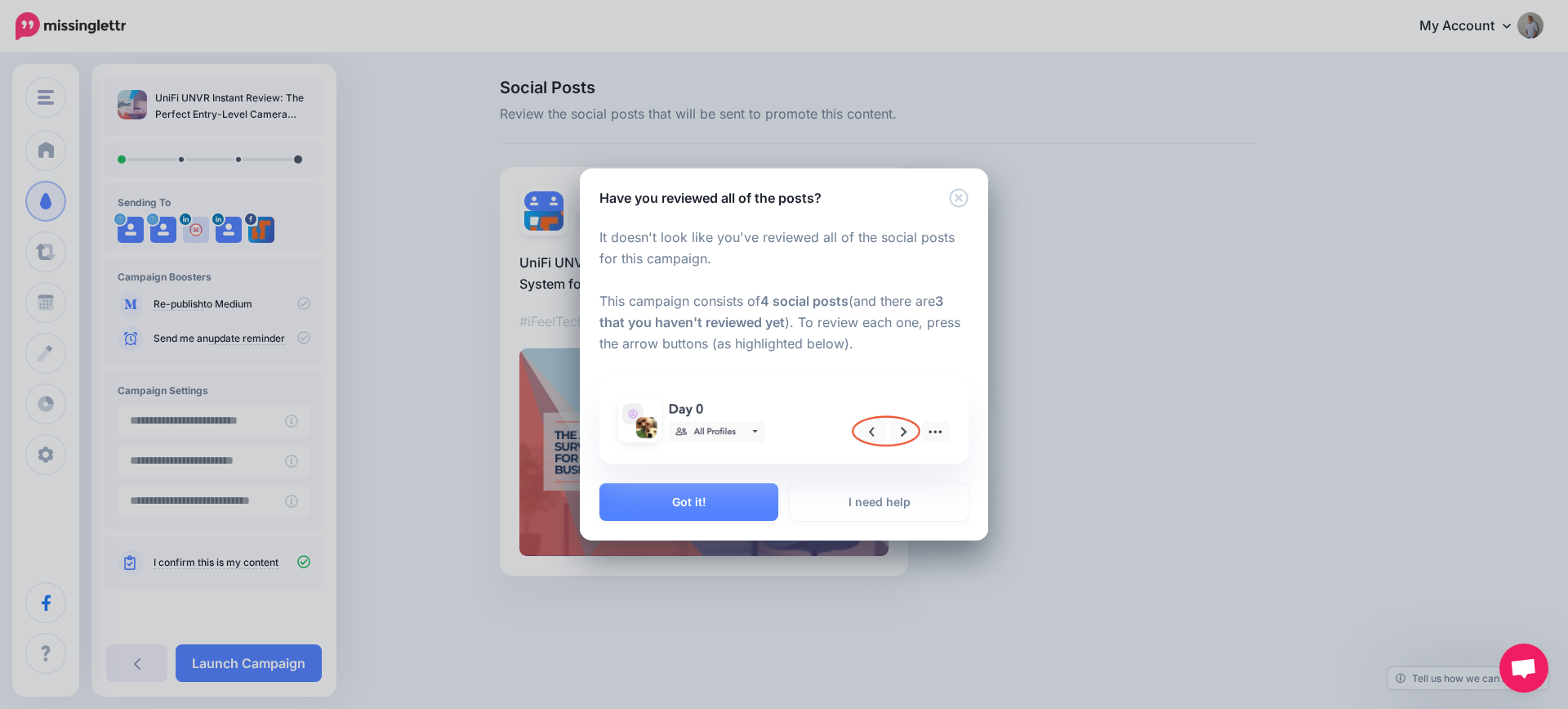
click at [723, 478] on div "It doesn't look like you've reviewed all of the social posts for this campaign.…" at bounding box center [784, 345] width 409 height 276
click at [702, 503] on button "Got it!" at bounding box center [688, 502] width 179 height 38
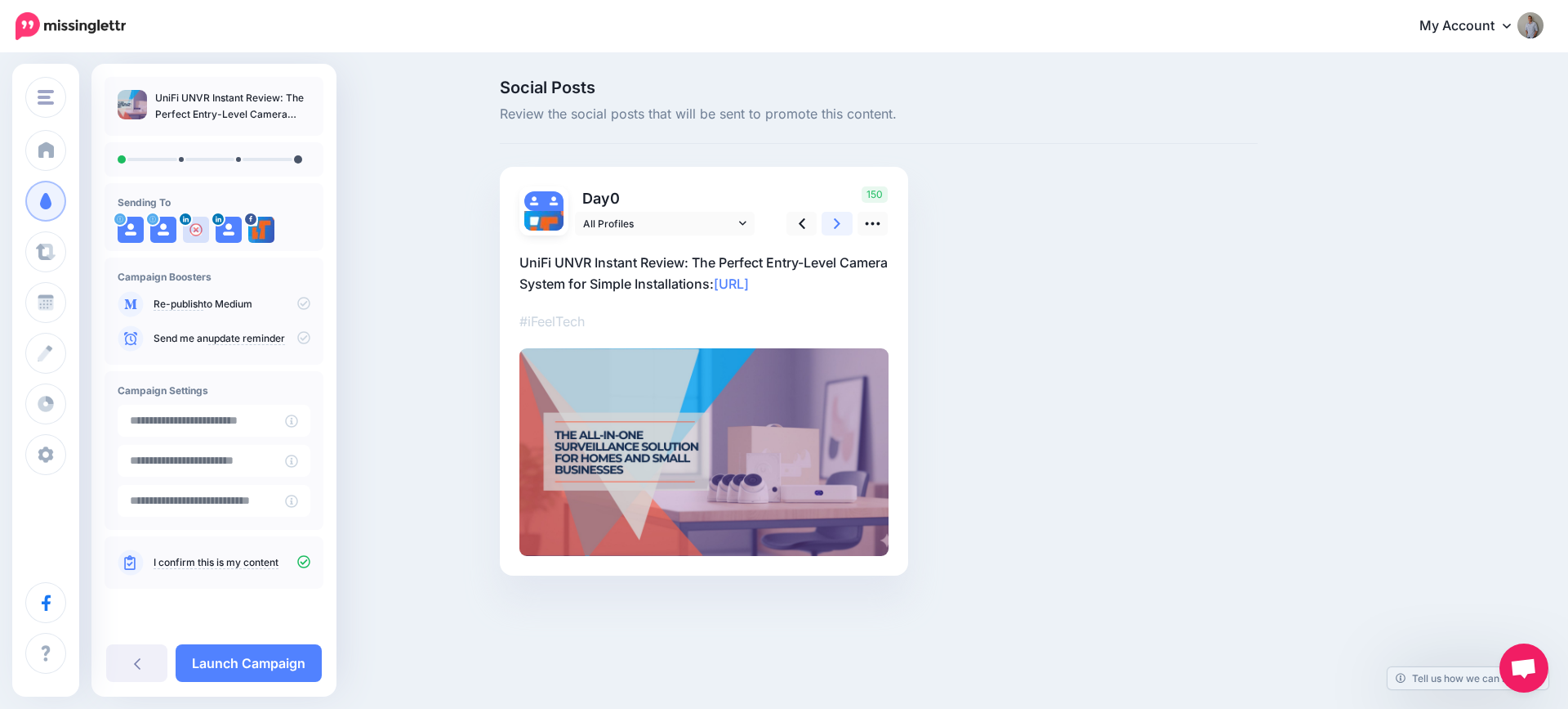
click at [842, 220] on link at bounding box center [837, 224] width 31 height 24
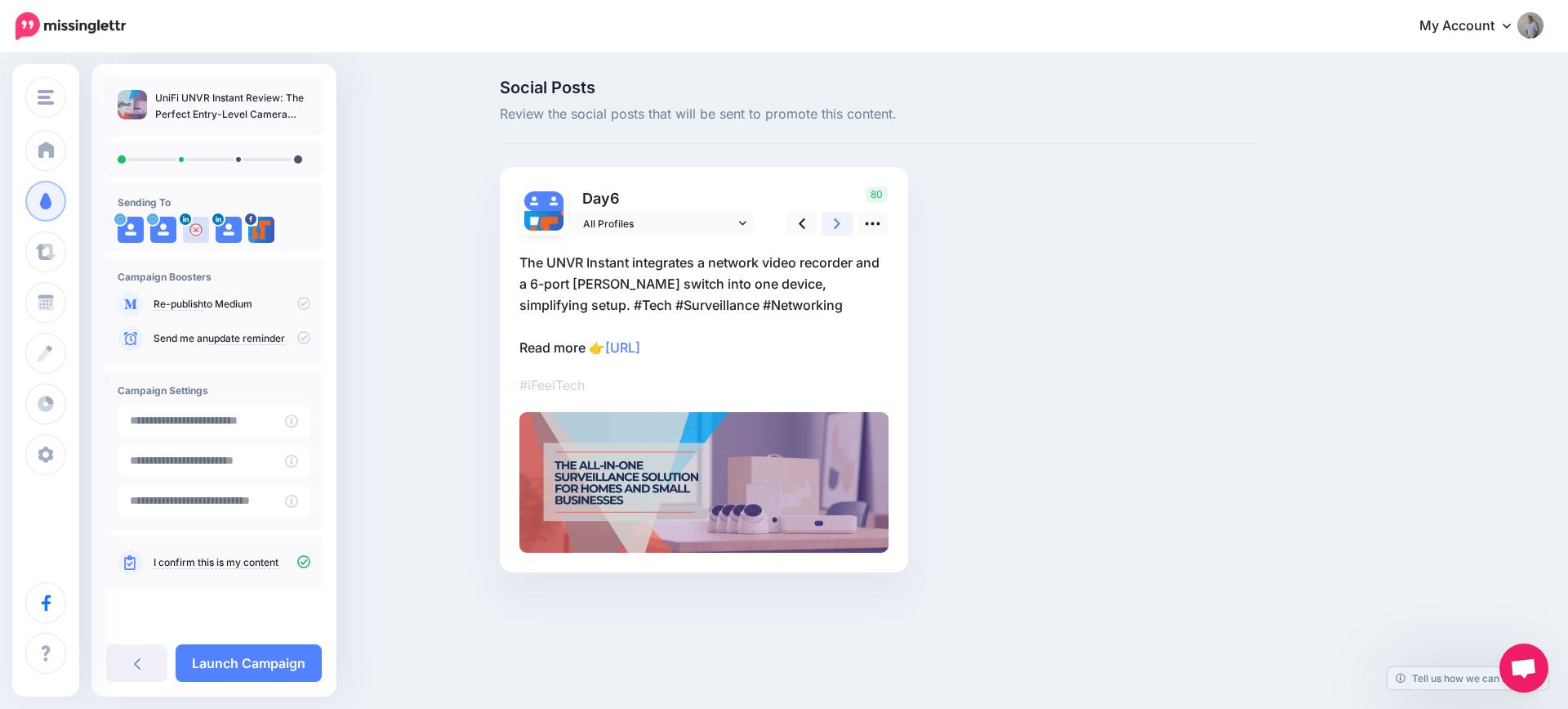
click at [842, 220] on link at bounding box center [837, 224] width 31 height 24
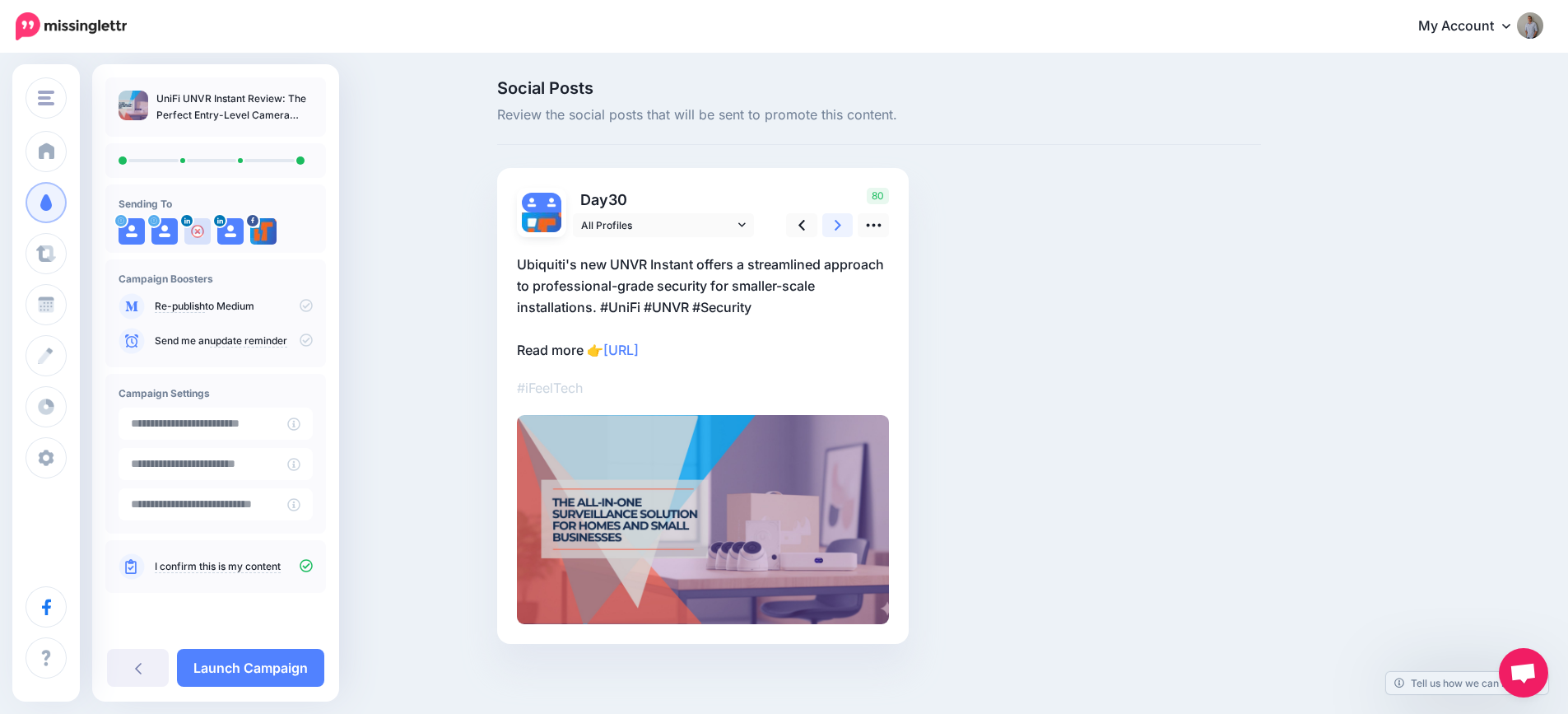
click at [848, 222] on link at bounding box center [838, 226] width 32 height 24
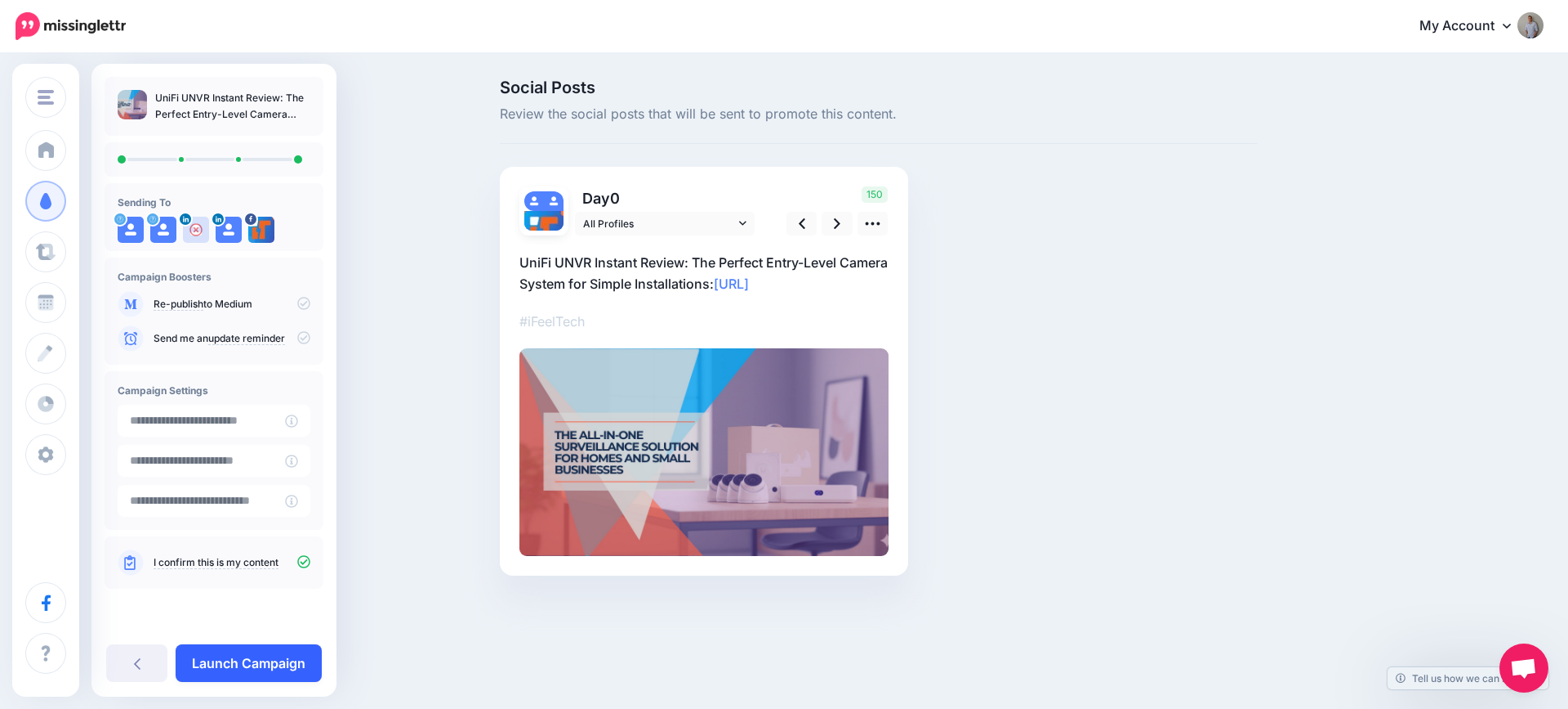
click at [281, 655] on link "Launch Campaign" at bounding box center [249, 663] width 146 height 38
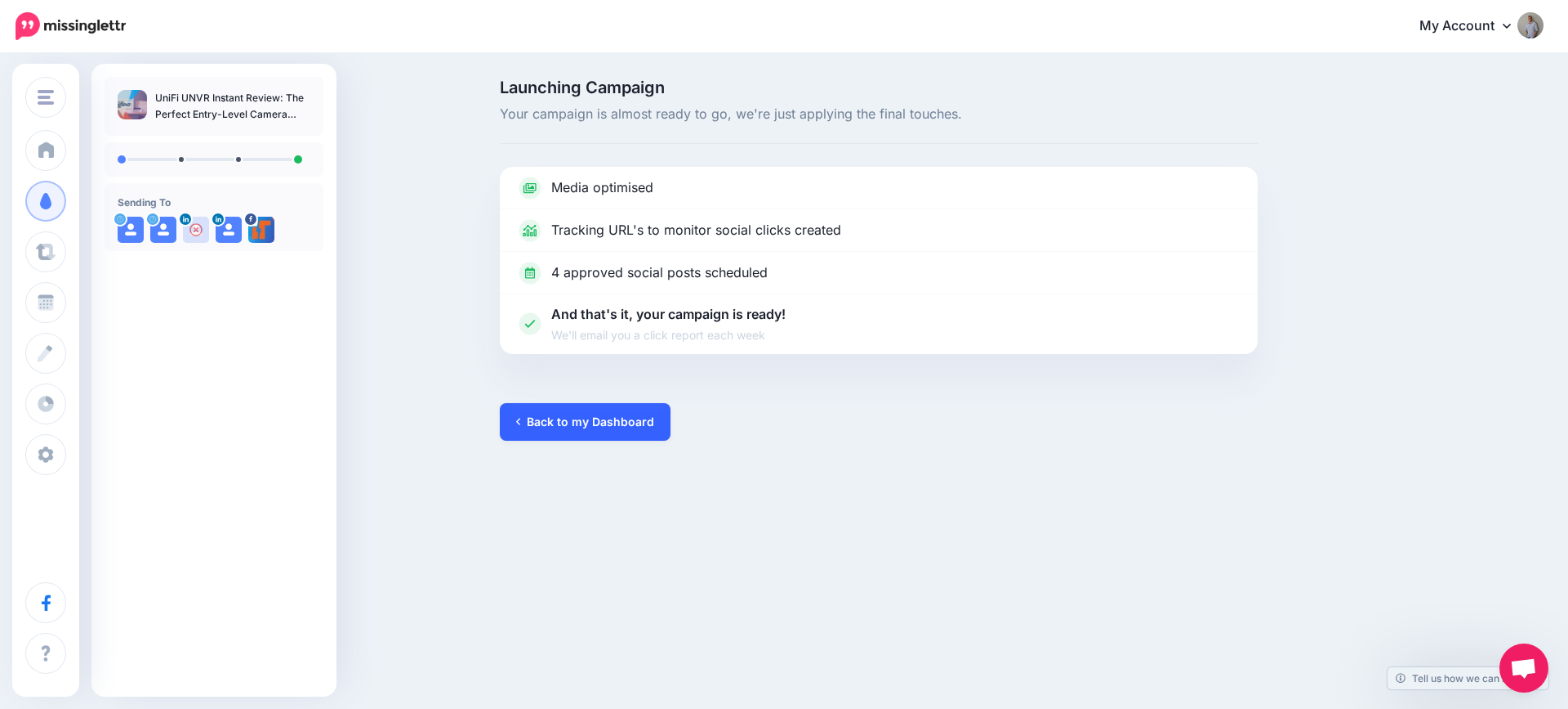
click at [576, 434] on link "Back to my Dashboard" at bounding box center [585, 421] width 171 height 38
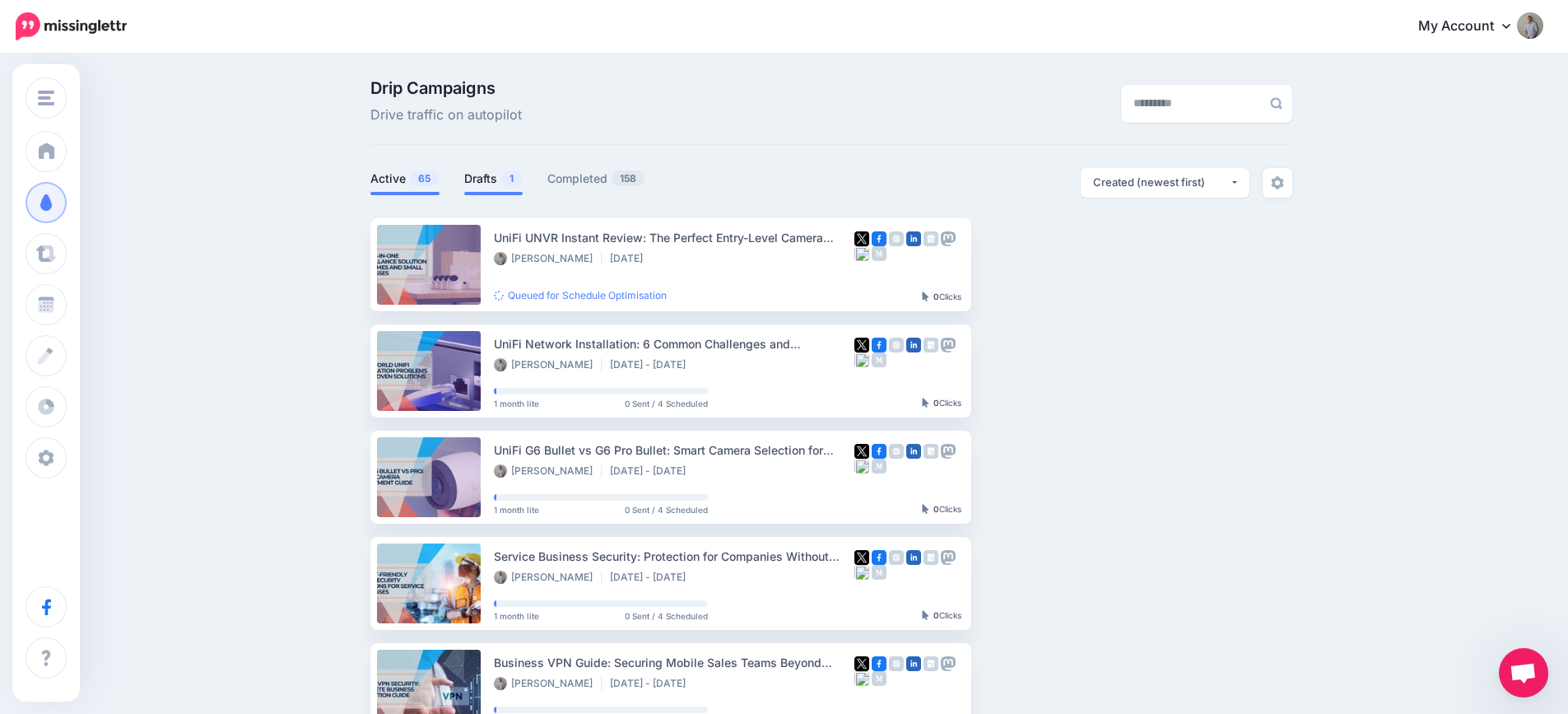
click at [496, 180] on link "Drafts 1" at bounding box center [493, 178] width 59 height 20
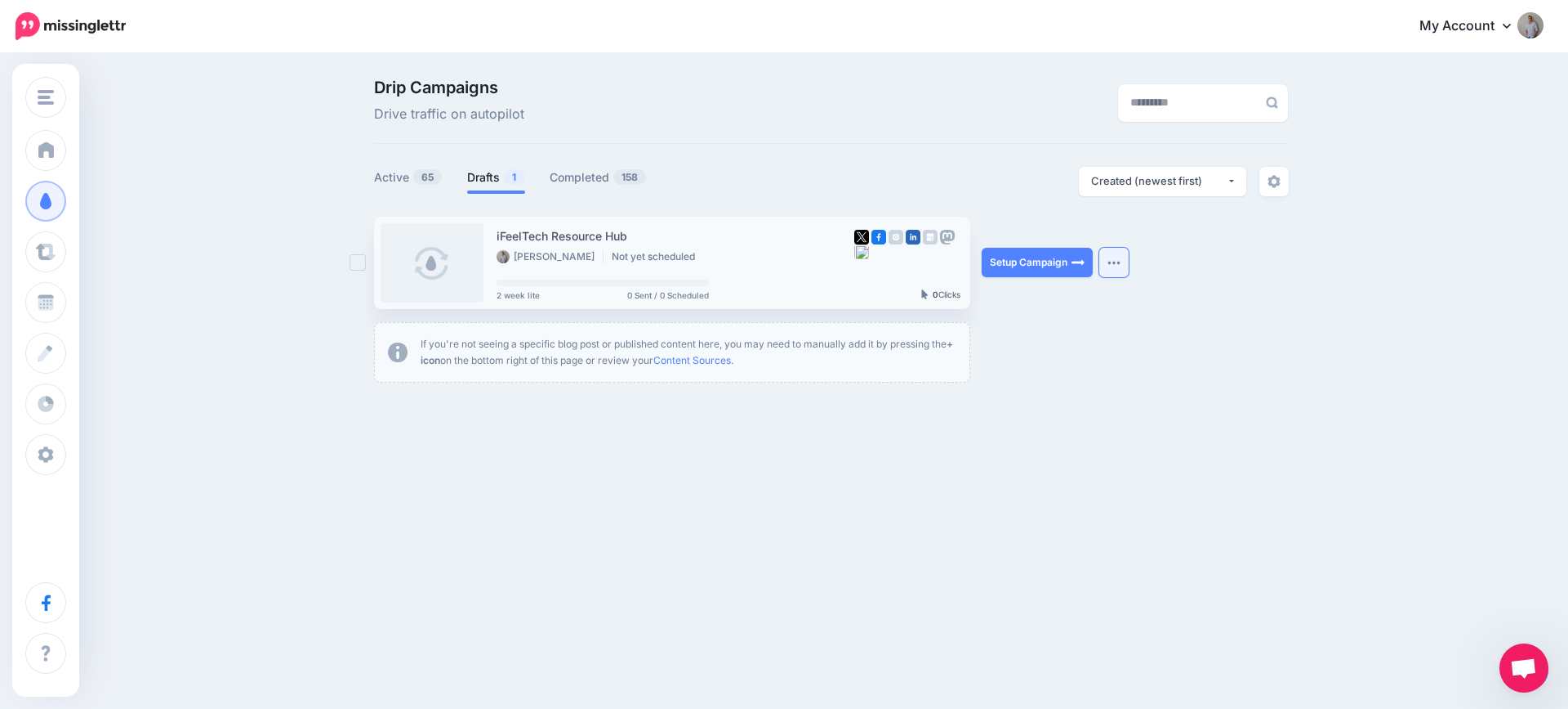
click at [1106, 264] on button "button" at bounding box center [1115, 263] width 30 height 30
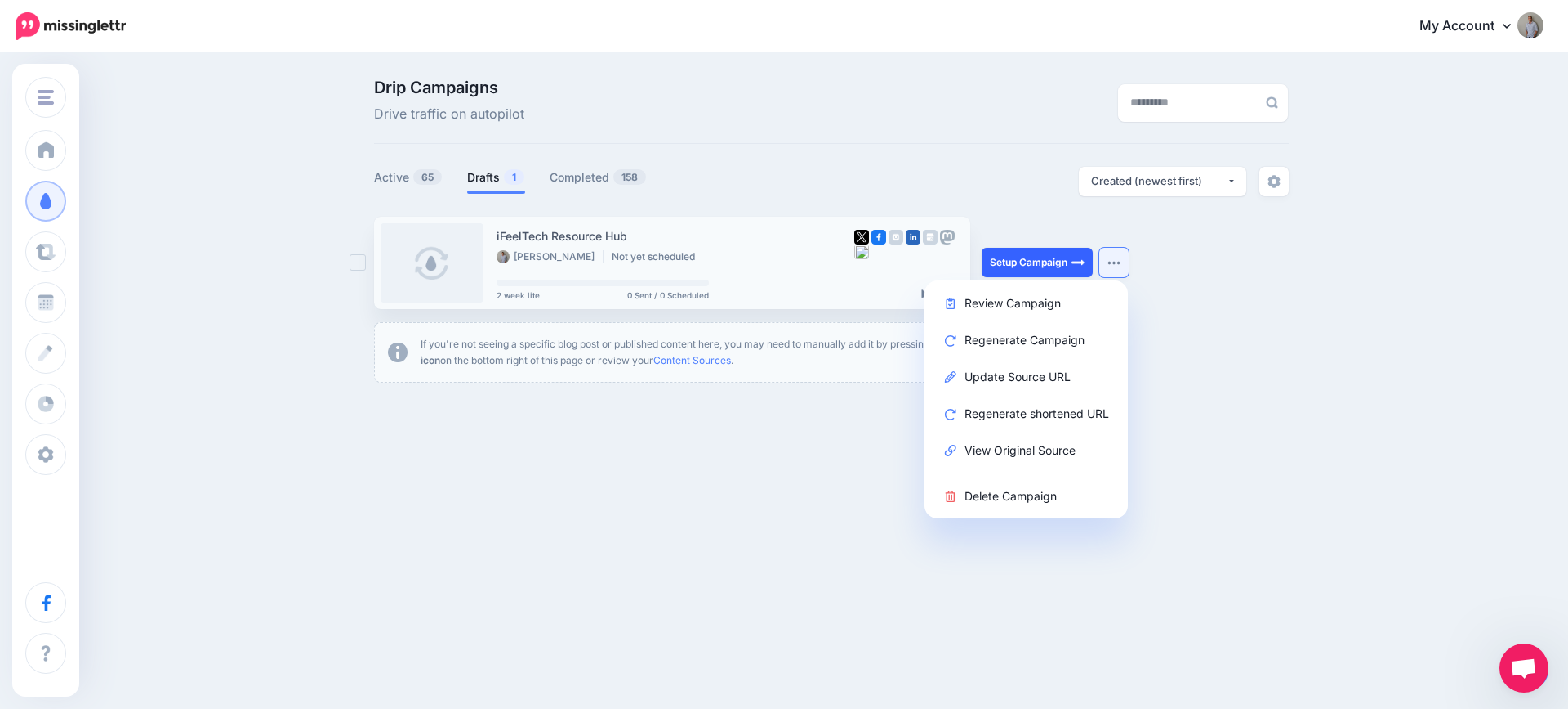
click at [1002, 259] on link "Setup Campaign" at bounding box center [1037, 263] width 111 height 30
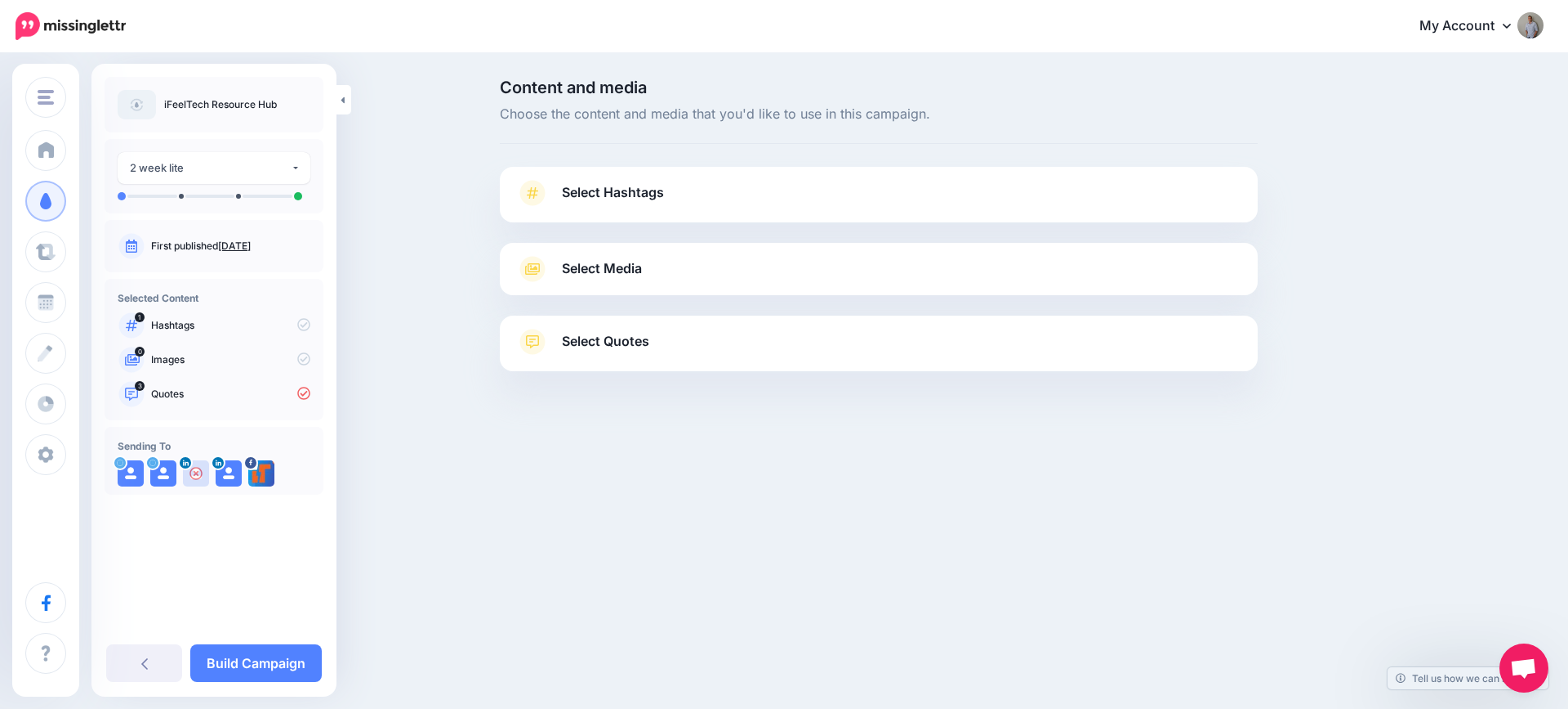
click at [620, 199] on span "Select Hashtags" at bounding box center [613, 193] width 102 height 22
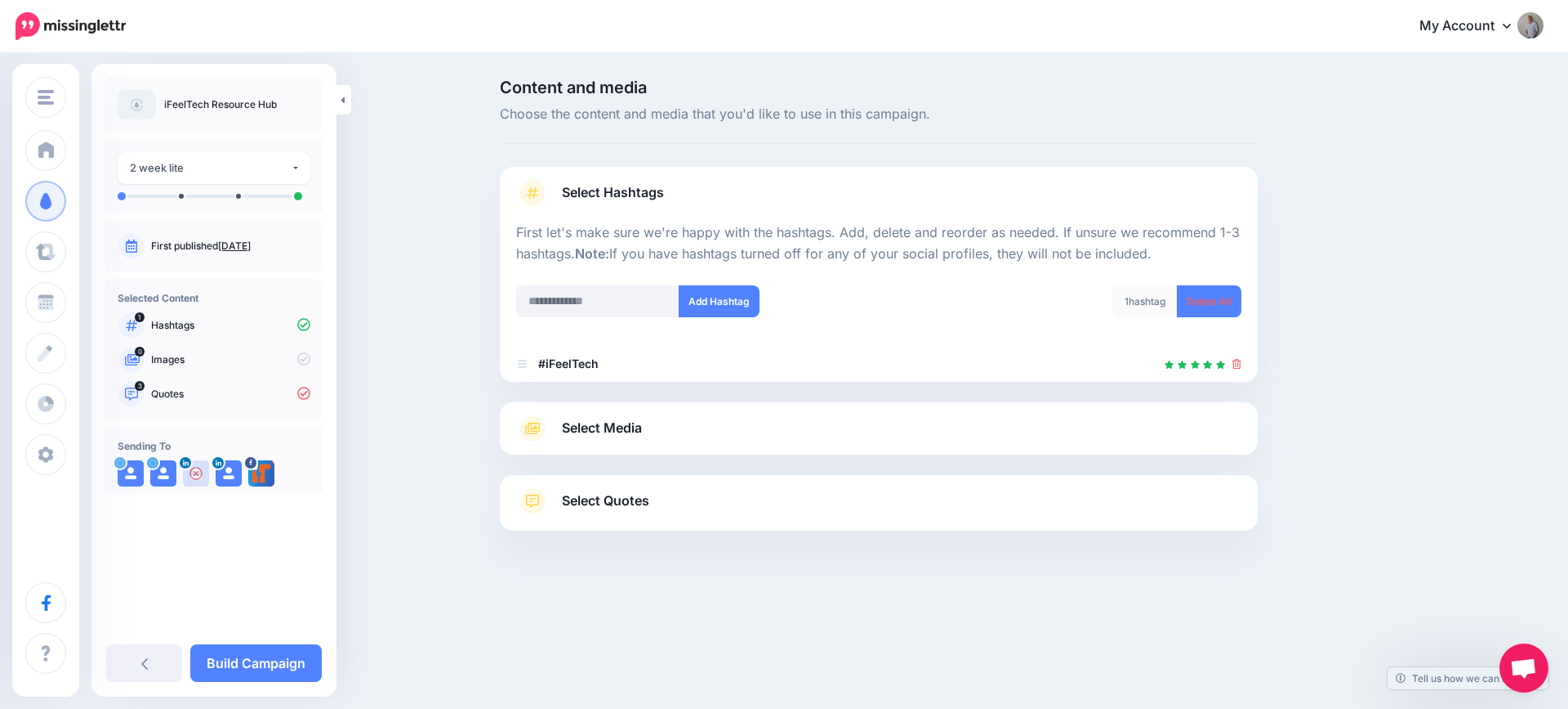
click at [629, 420] on span "Select Media" at bounding box center [602, 428] width 80 height 22
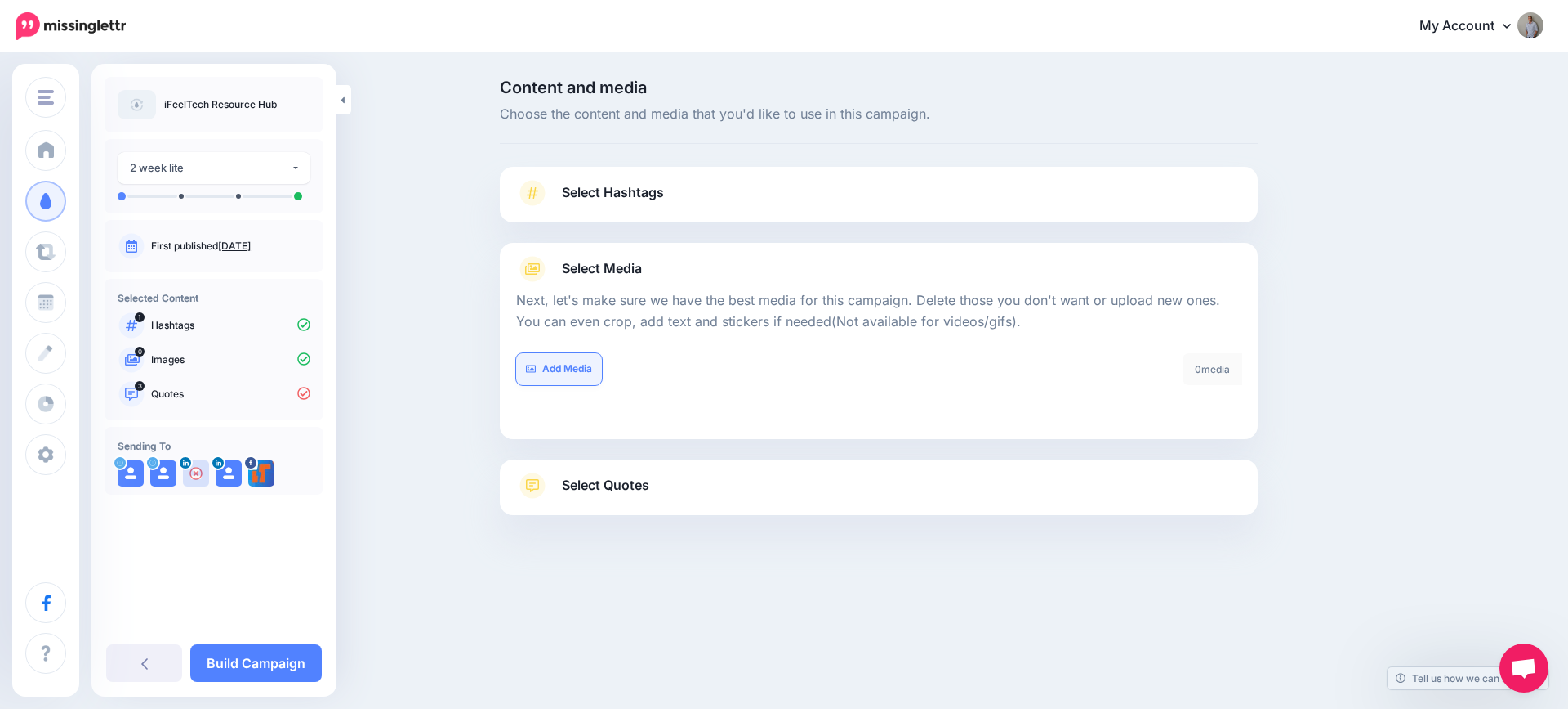
click at [550, 371] on link "Add Media" at bounding box center [559, 368] width 86 height 31
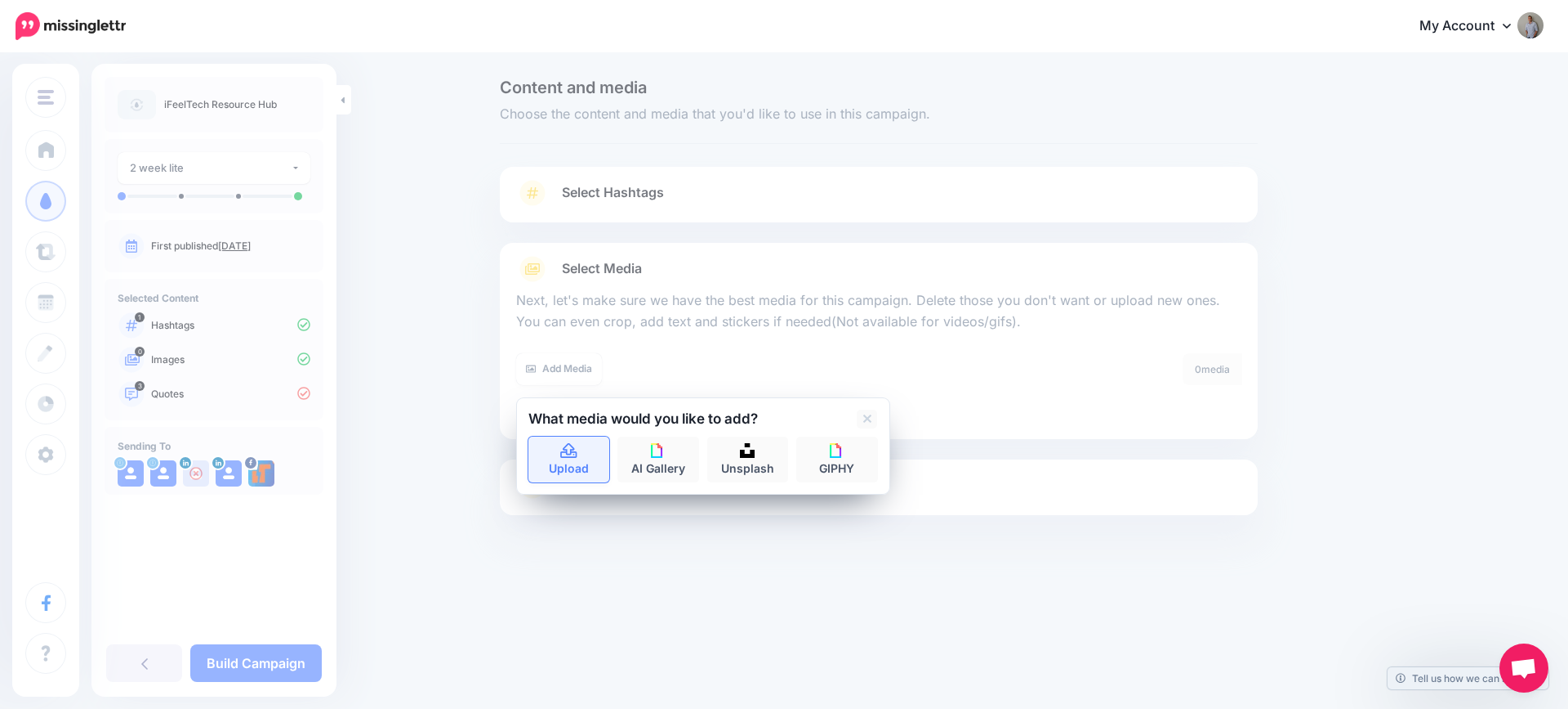
click at [562, 454] on icon at bounding box center [569, 451] width 19 height 15
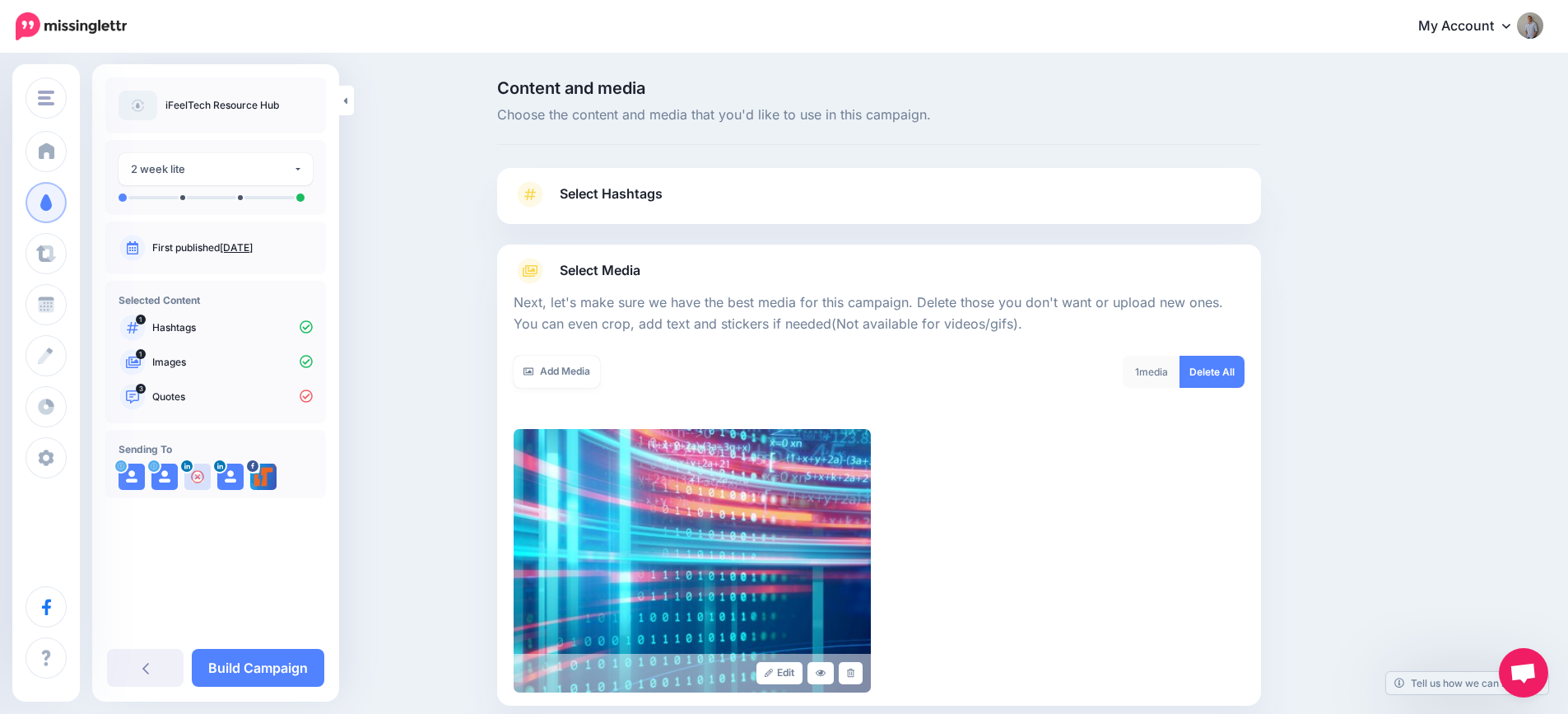
scroll to position [175, 0]
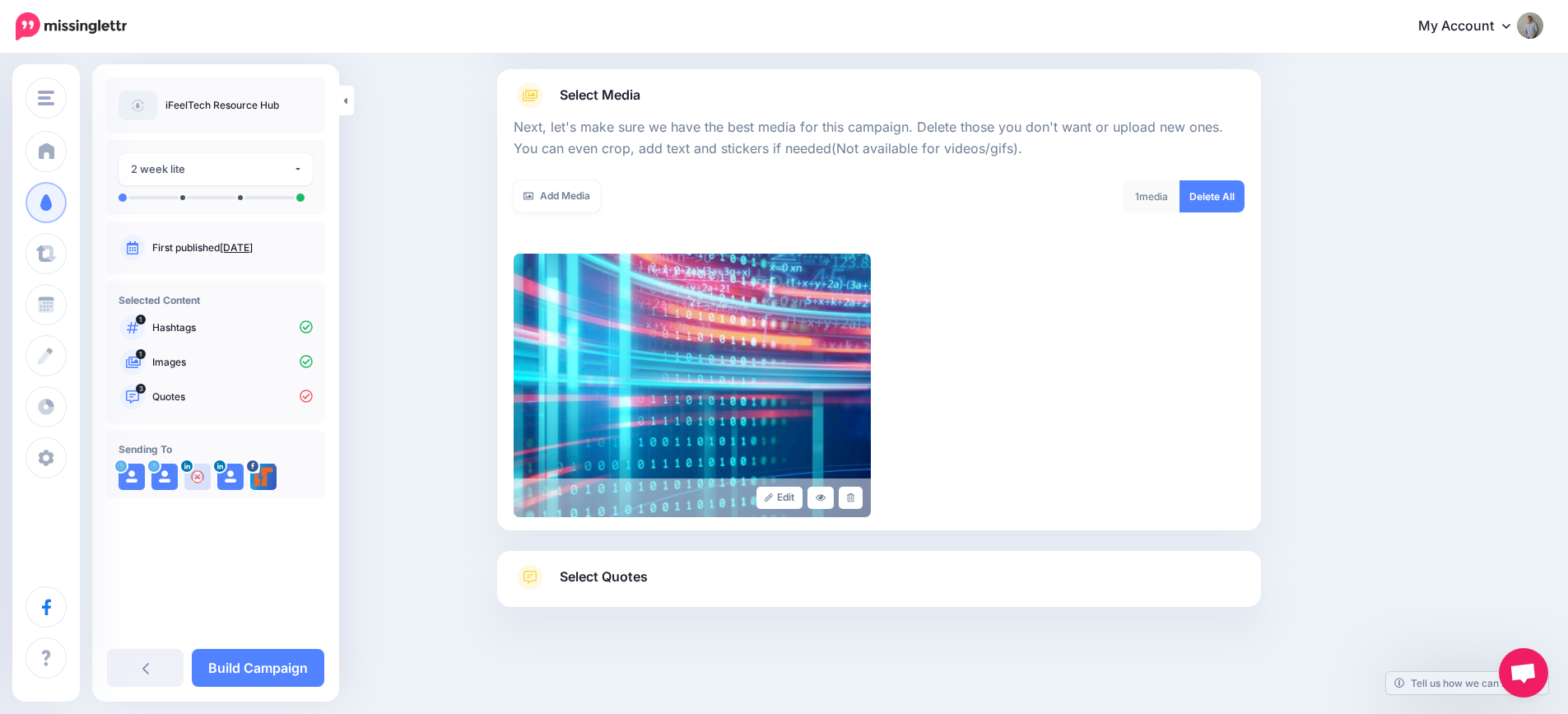
click at [595, 577] on span "Select Quotes" at bounding box center [603, 577] width 88 height 22
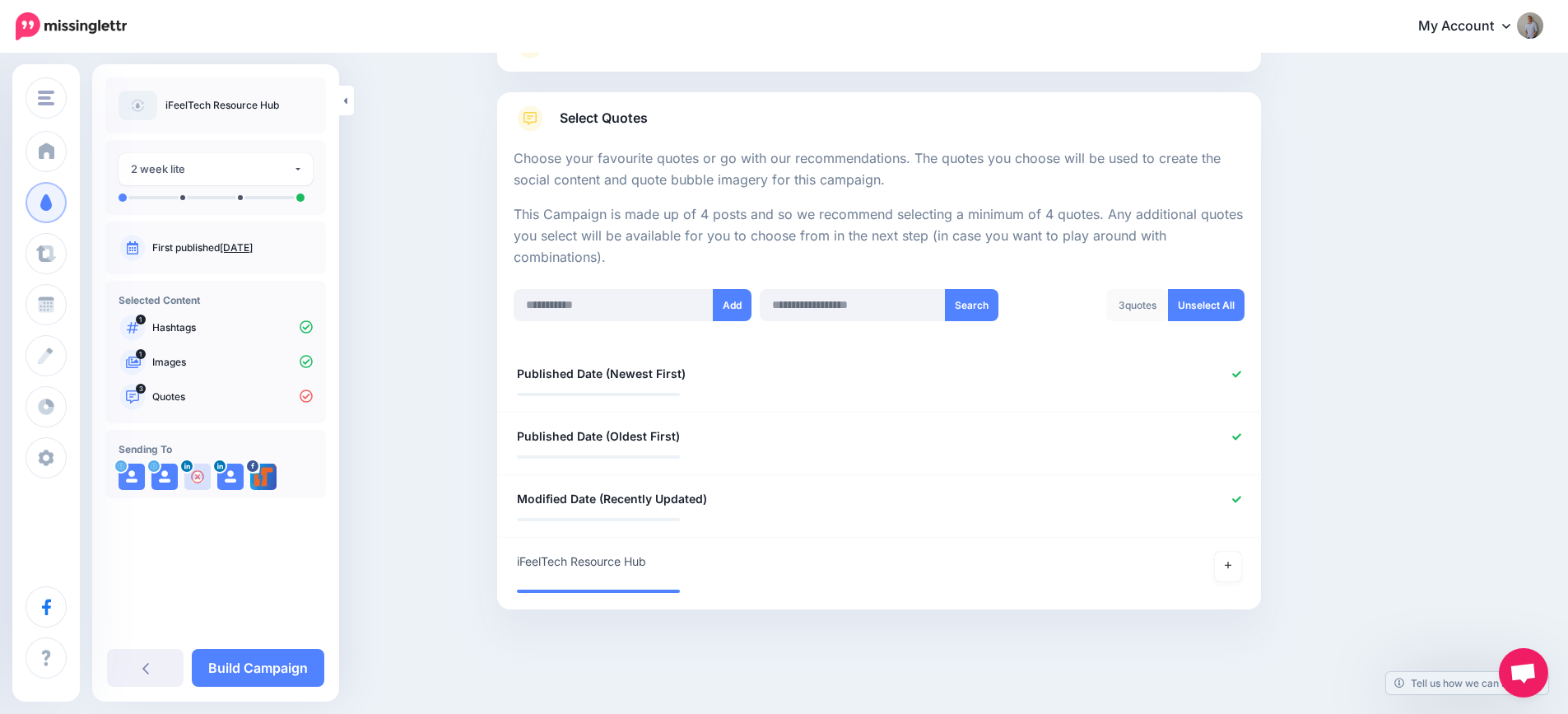
scroll to position [227, 0]
click at [1213, 309] on link "Unselect All" at bounding box center [1206, 303] width 76 height 32
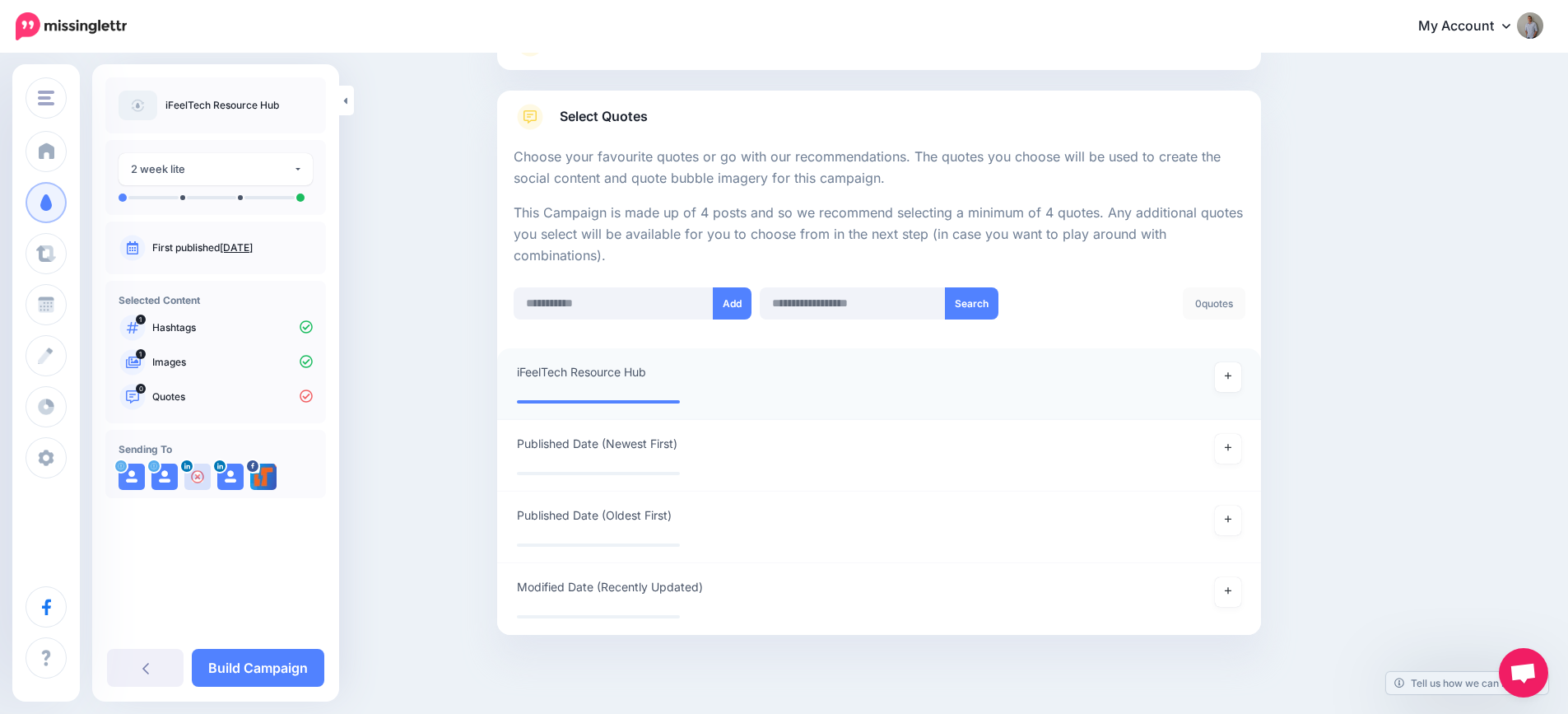
scroll to position [254, 0]
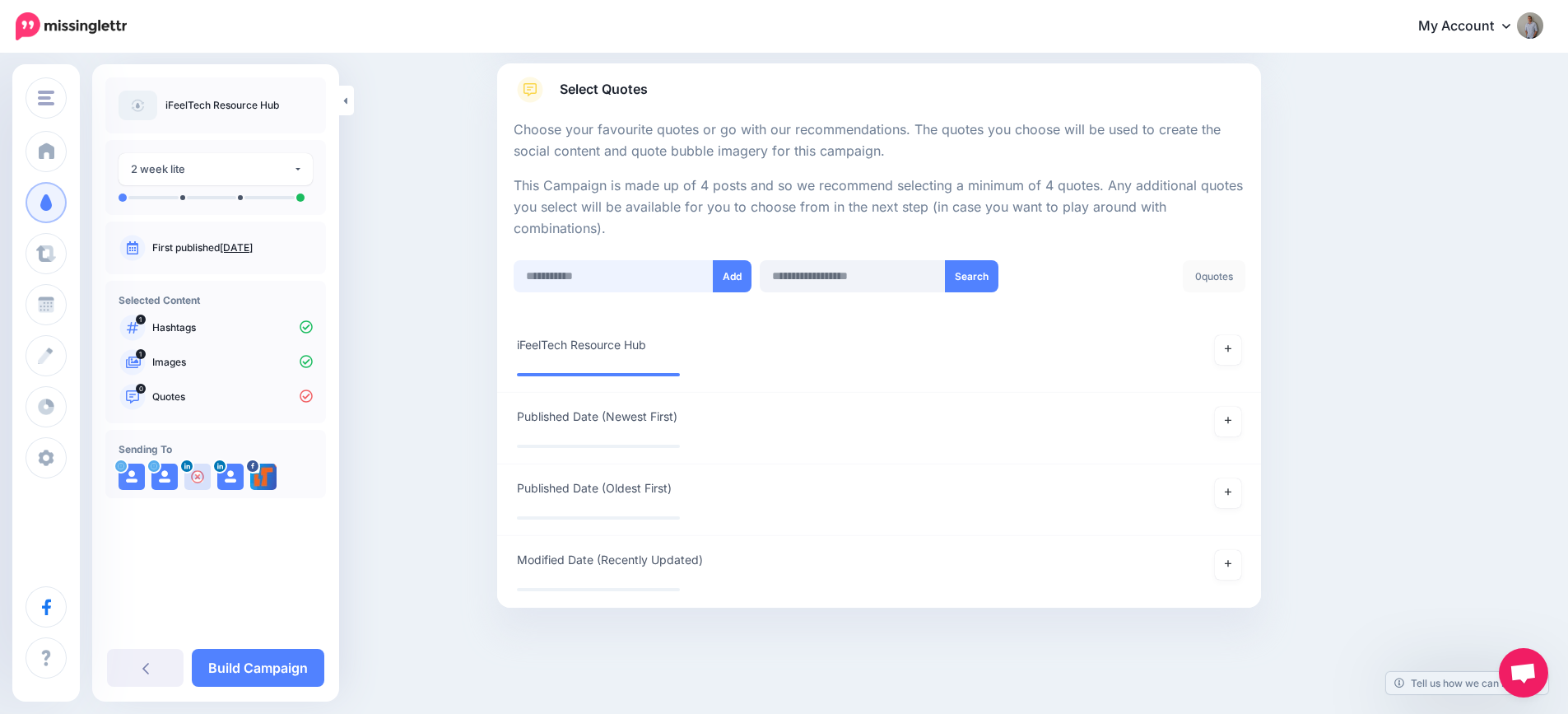
click at [627, 272] on input "text" at bounding box center [613, 276] width 200 height 32
paste input "**********"
type input "**********"
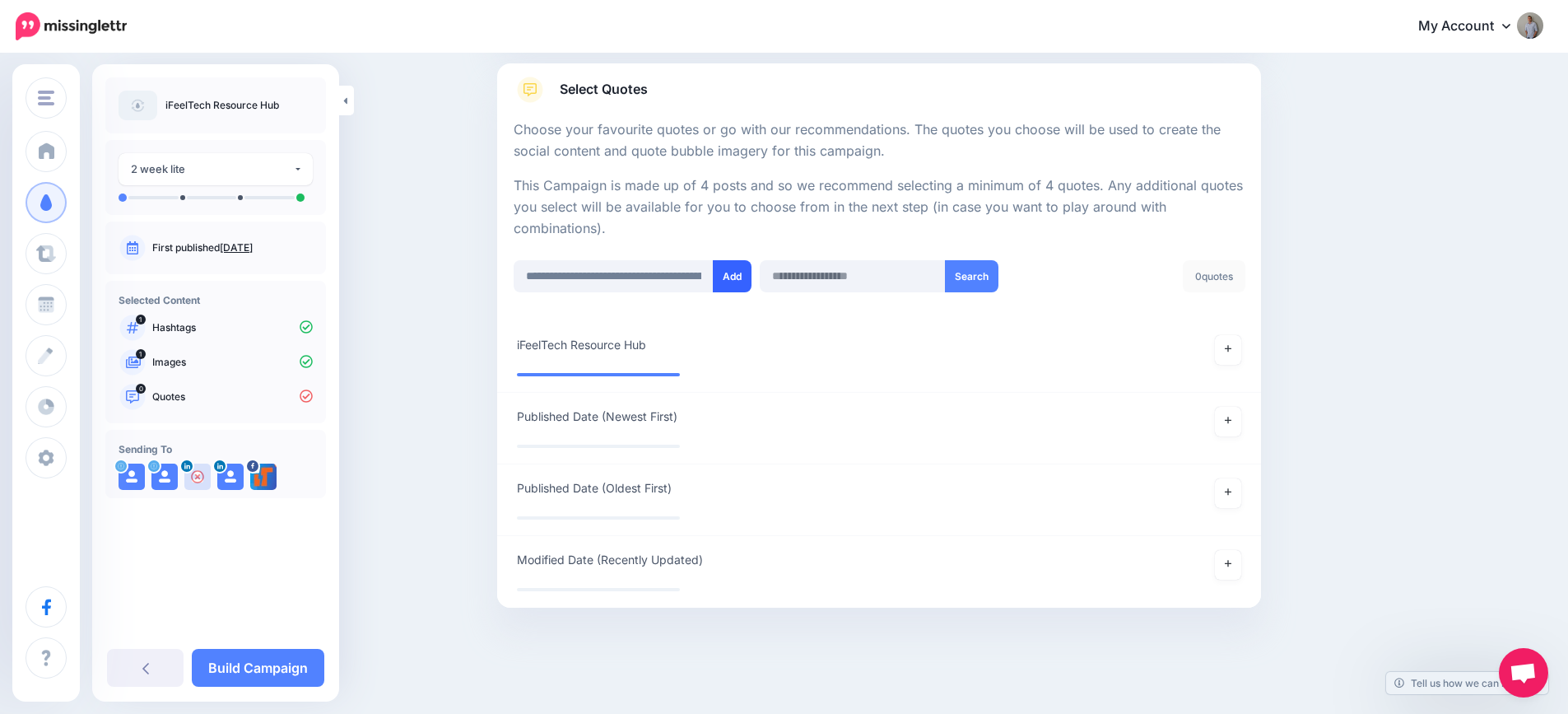
click at [746, 271] on button "Add" at bounding box center [733, 276] width 39 height 32
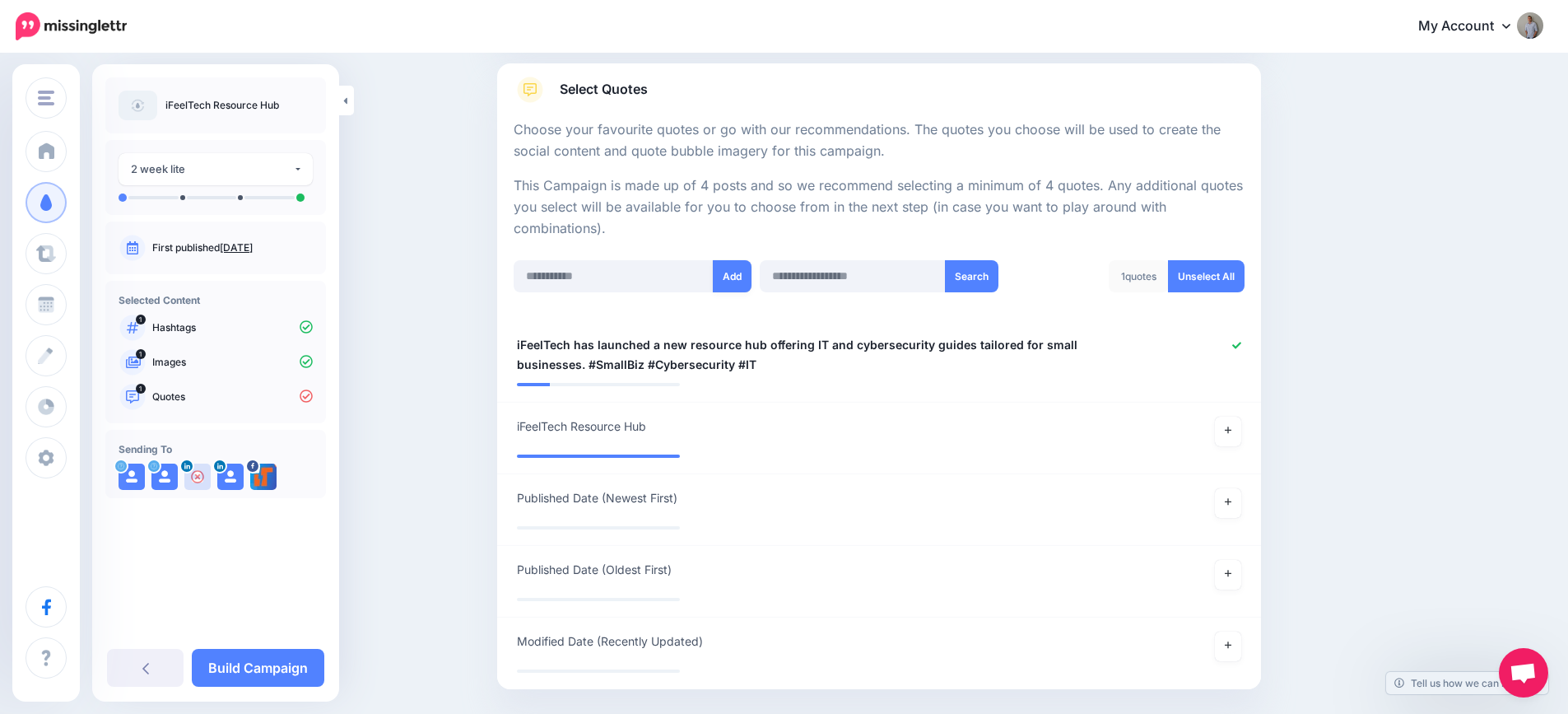
scroll to position [336, 0]
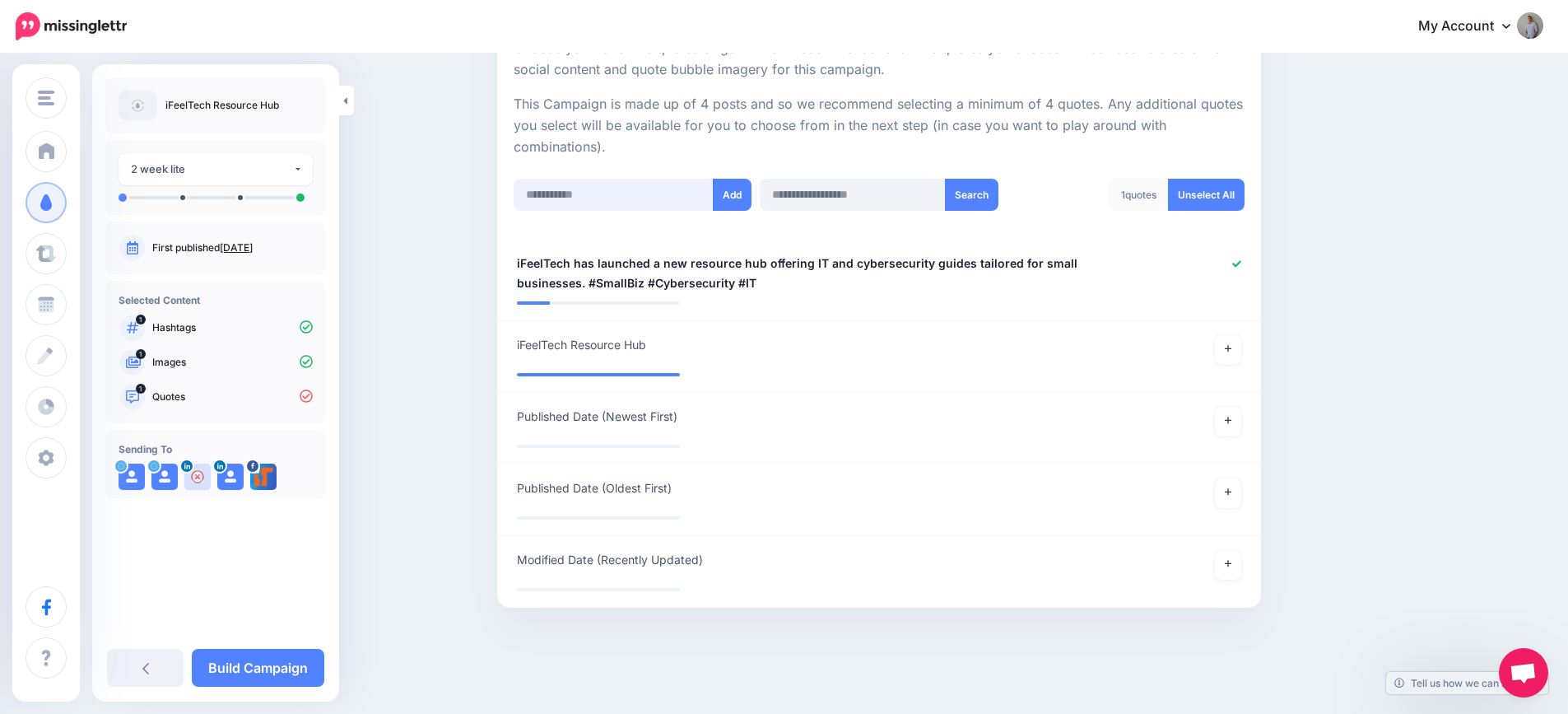
click at [652, 200] on input "text" at bounding box center [613, 195] width 200 height 32
paste input "**********"
type input "**********"
click at [736, 192] on button "Add" at bounding box center [733, 195] width 39 height 32
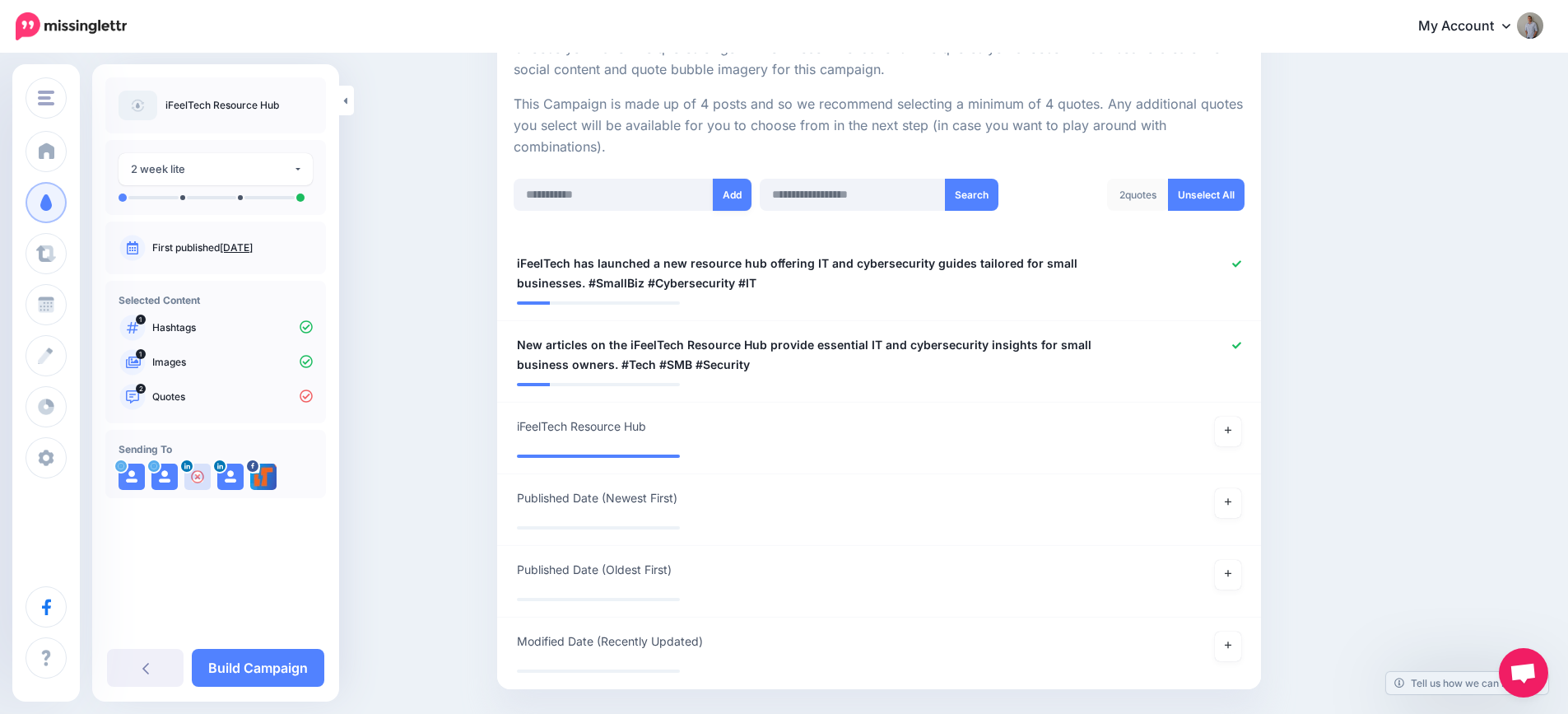
scroll to position [418, 0]
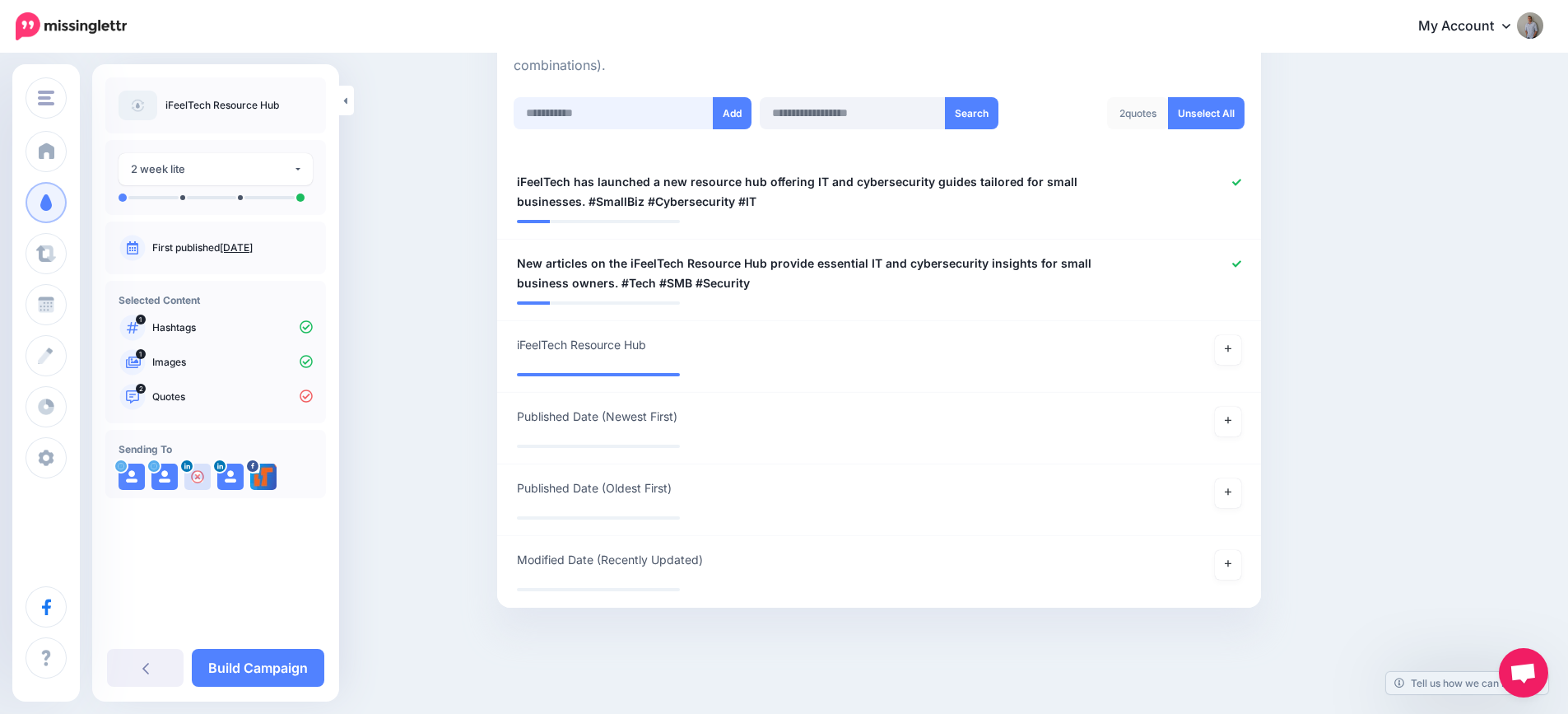
click at [673, 105] on input "text" at bounding box center [613, 113] width 200 height 32
paste input "**********"
type input "**********"
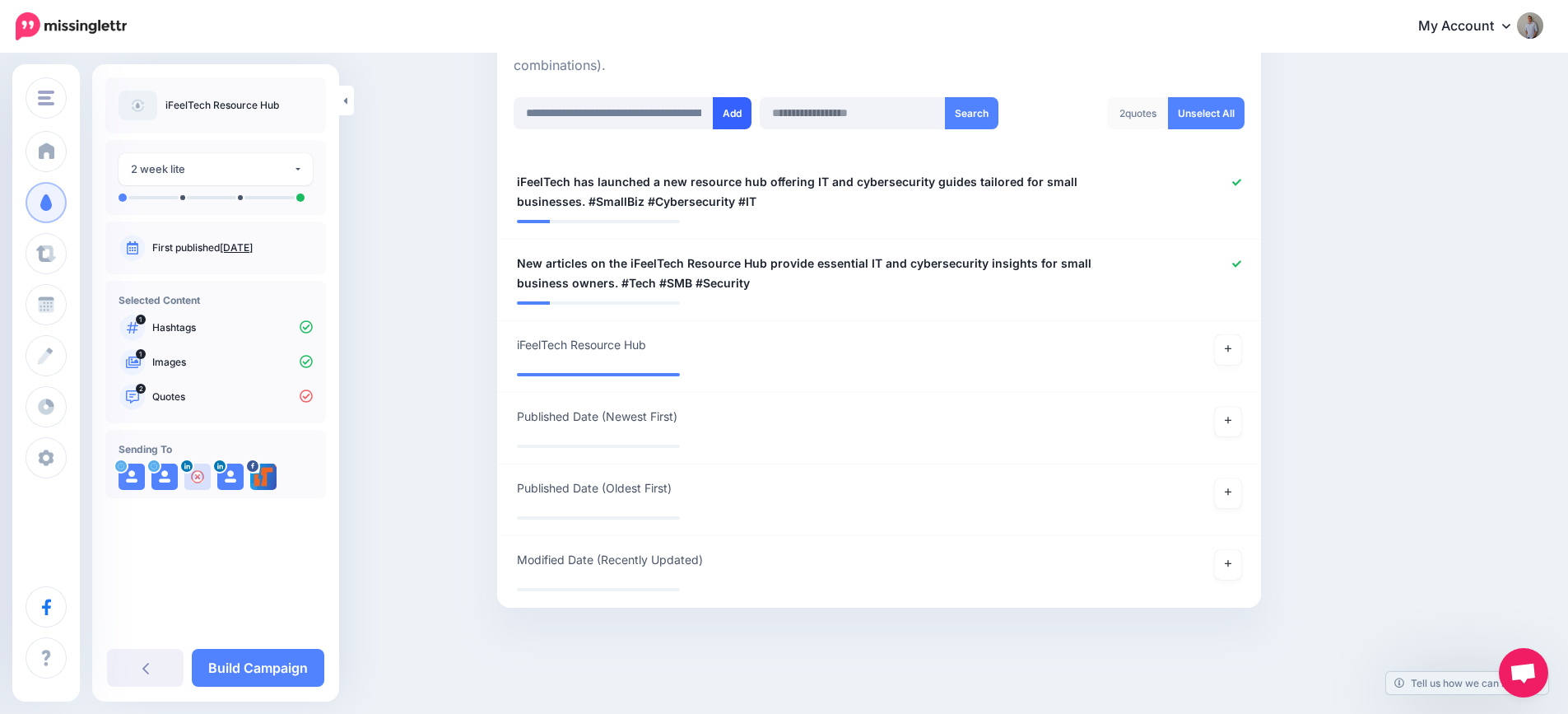
click at [736, 114] on button "Add" at bounding box center [733, 113] width 39 height 32
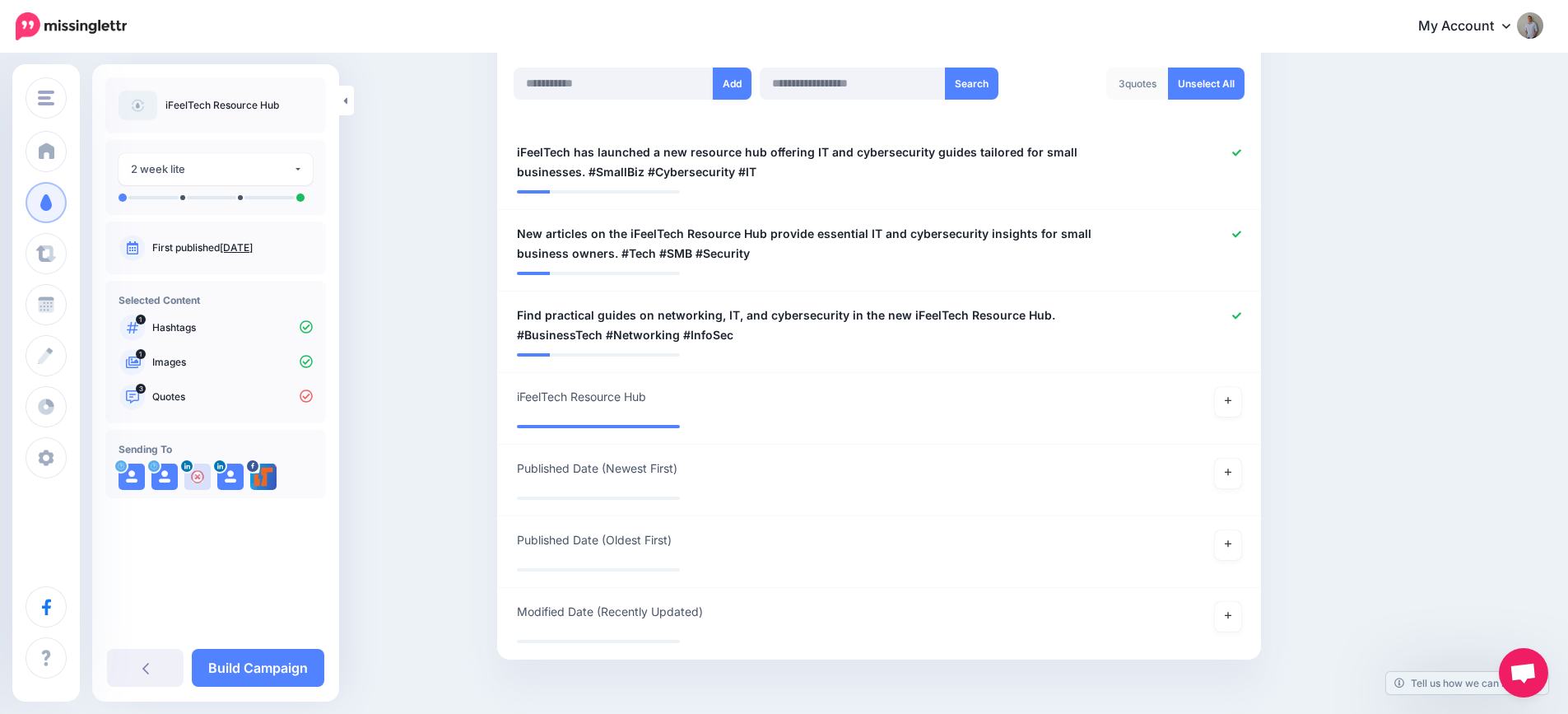
scroll to position [362, 0]
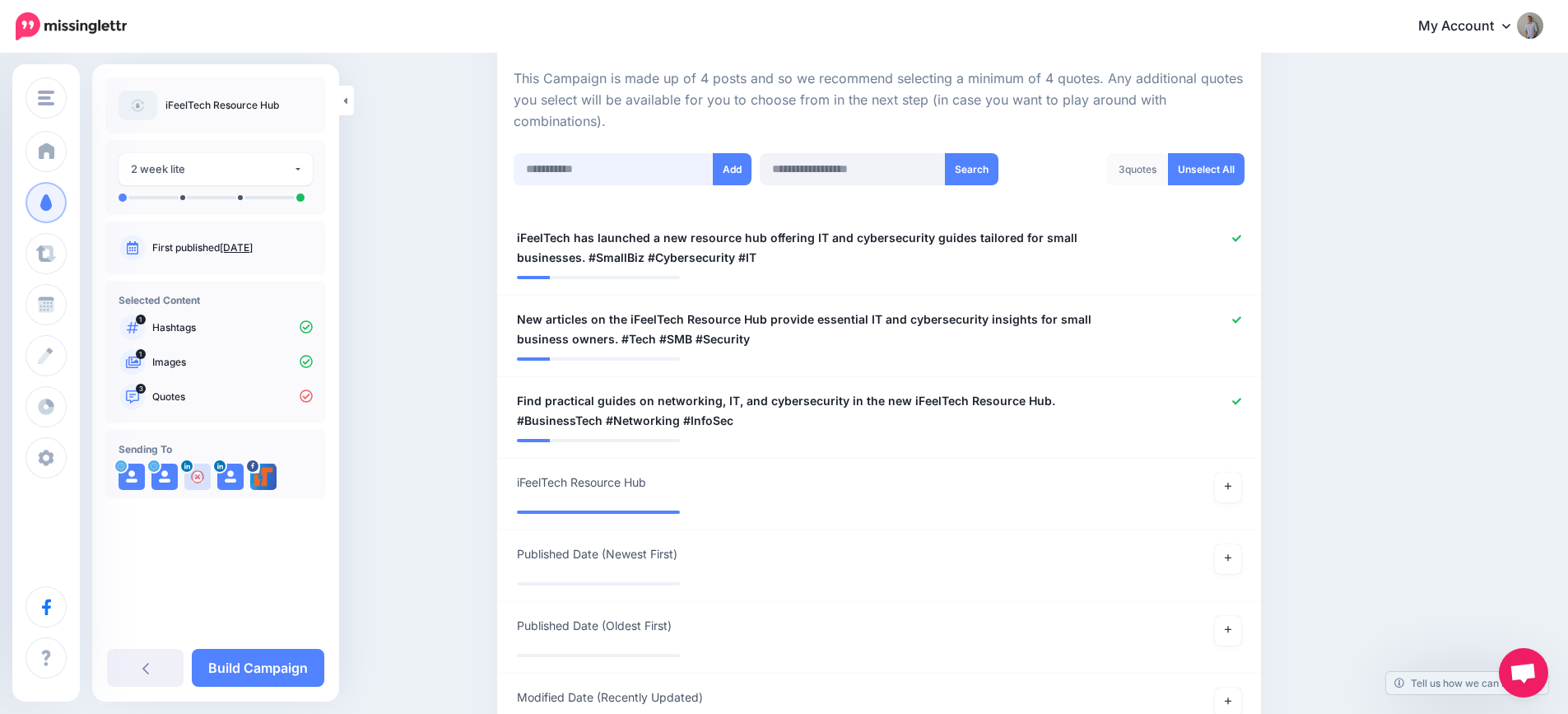
click at [644, 175] on input "text" at bounding box center [613, 169] width 200 height 32
paste input "**********"
type input "**********"
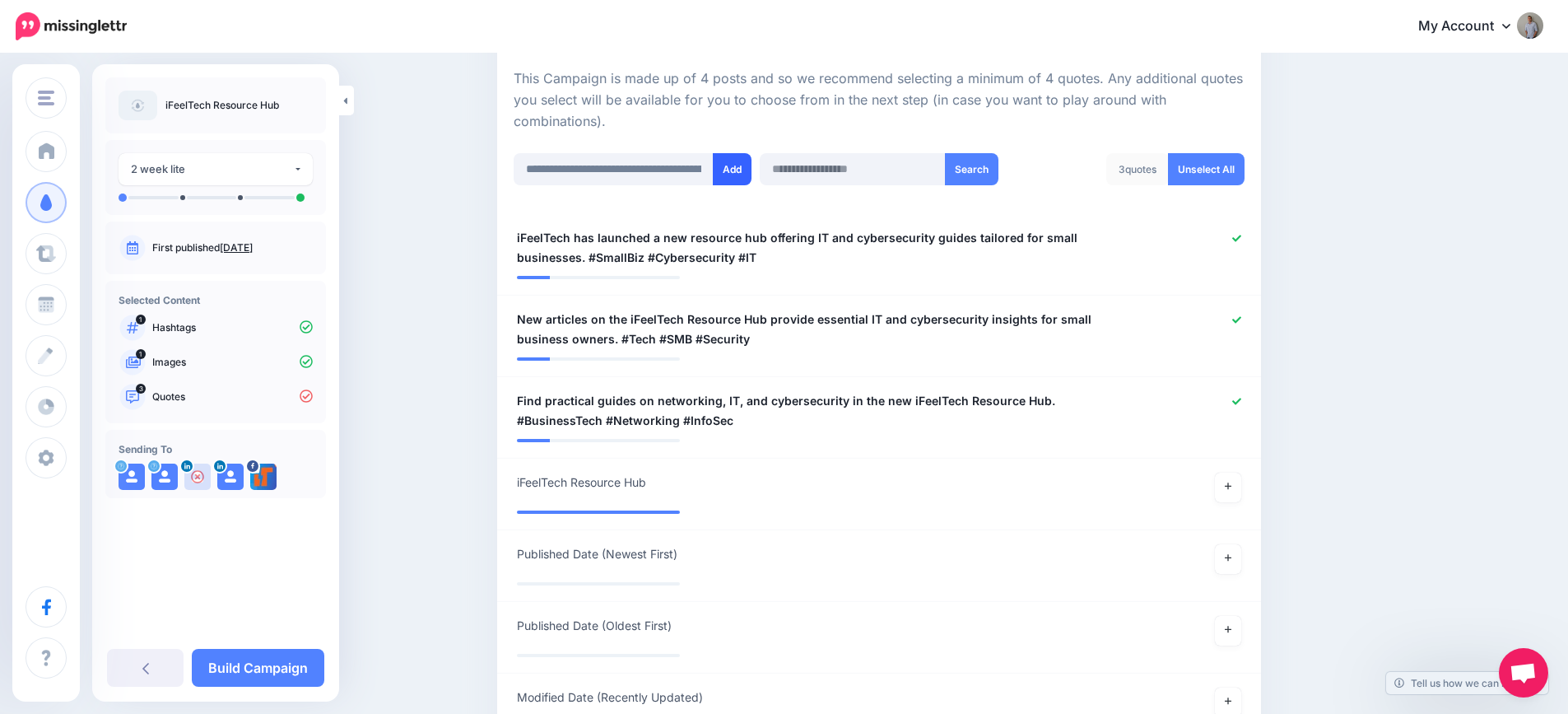
click at [728, 172] on button "Add" at bounding box center [733, 169] width 39 height 32
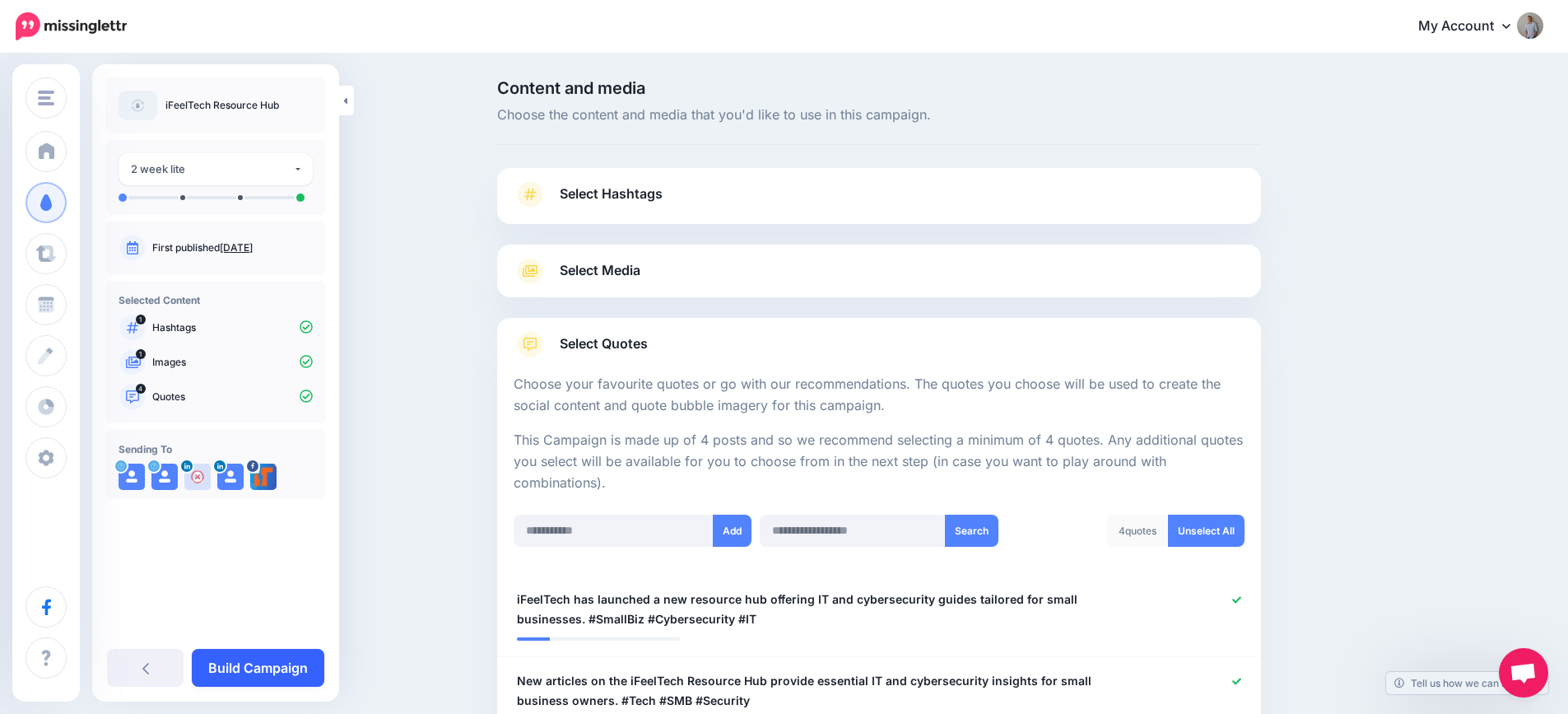
click at [244, 665] on link "Build Campaign" at bounding box center [258, 667] width 132 height 38
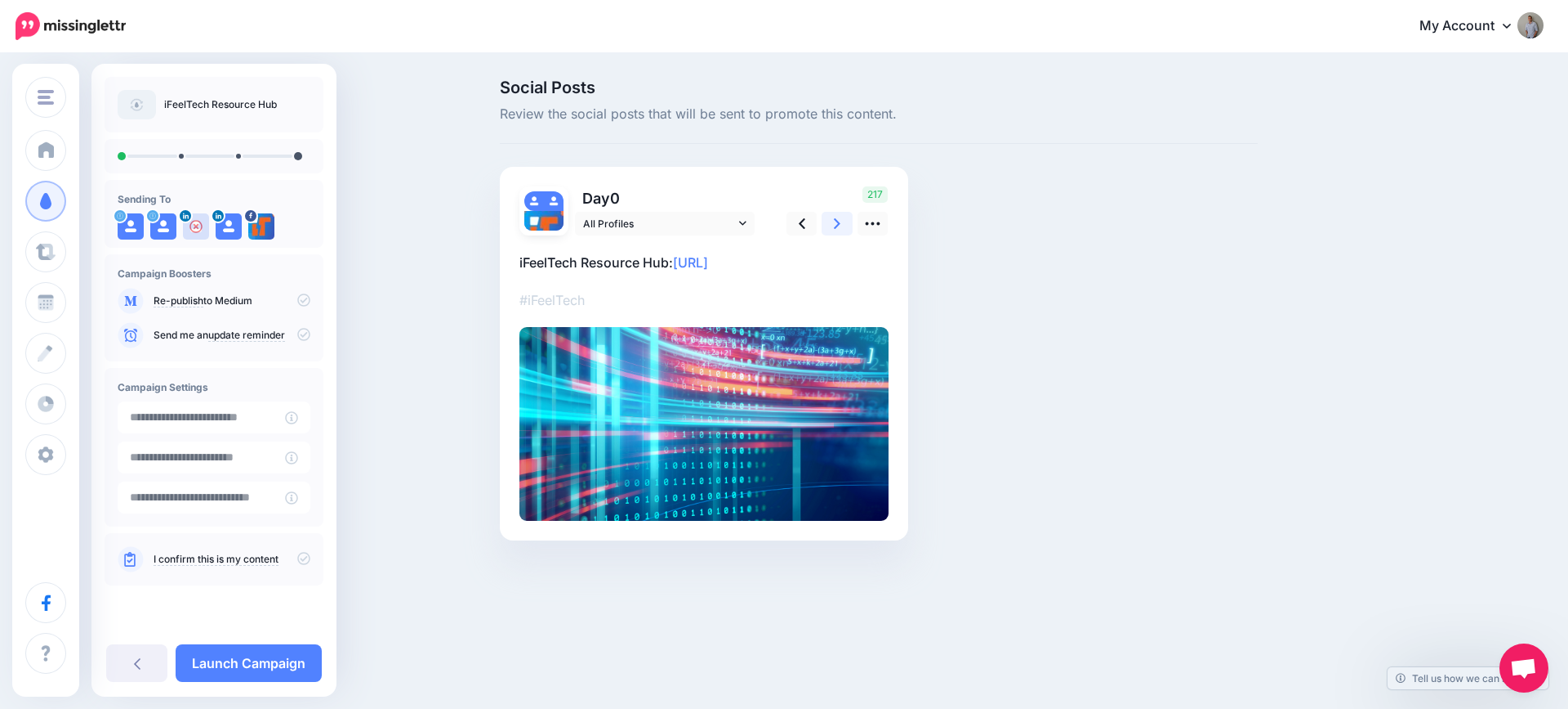
click at [833, 223] on link at bounding box center [837, 224] width 31 height 24
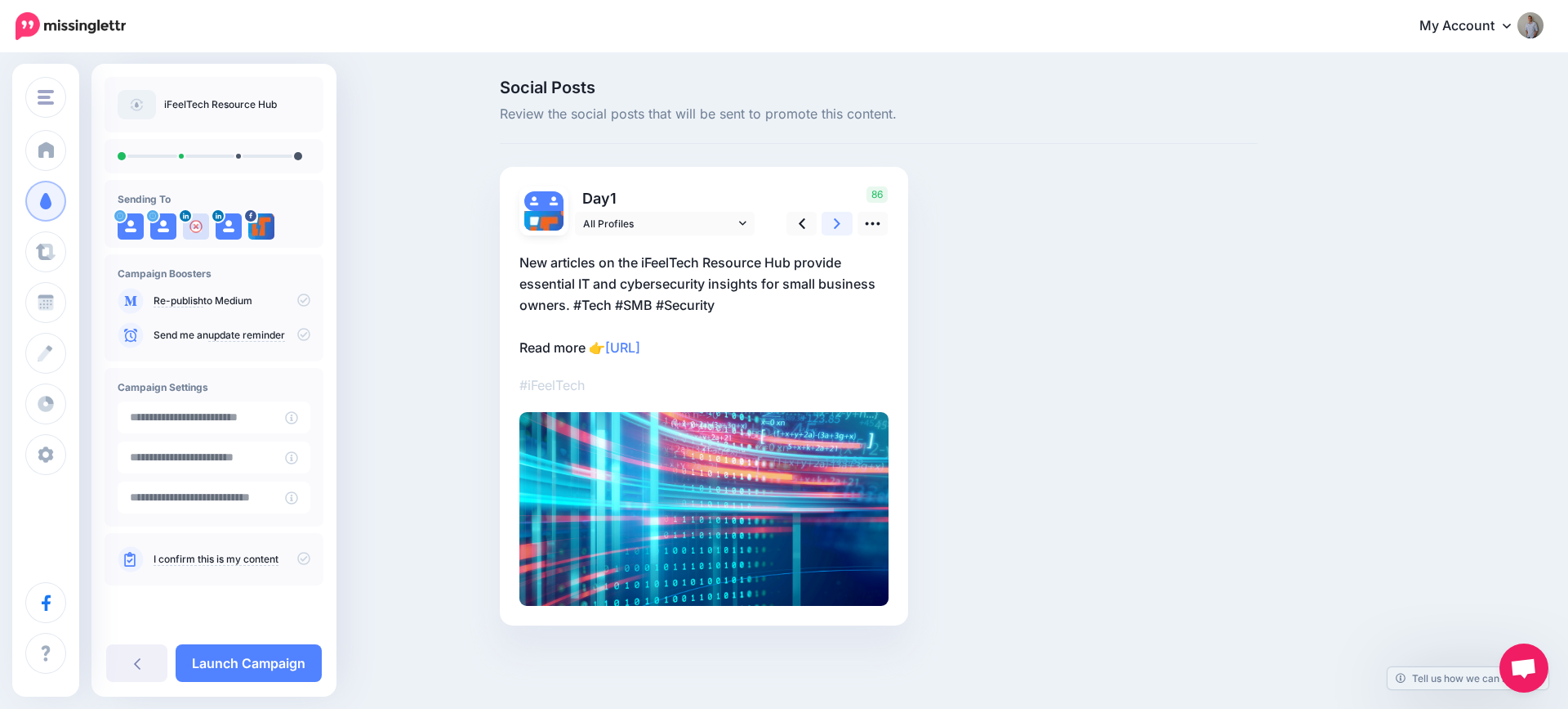
click at [833, 230] on link at bounding box center [837, 224] width 31 height 24
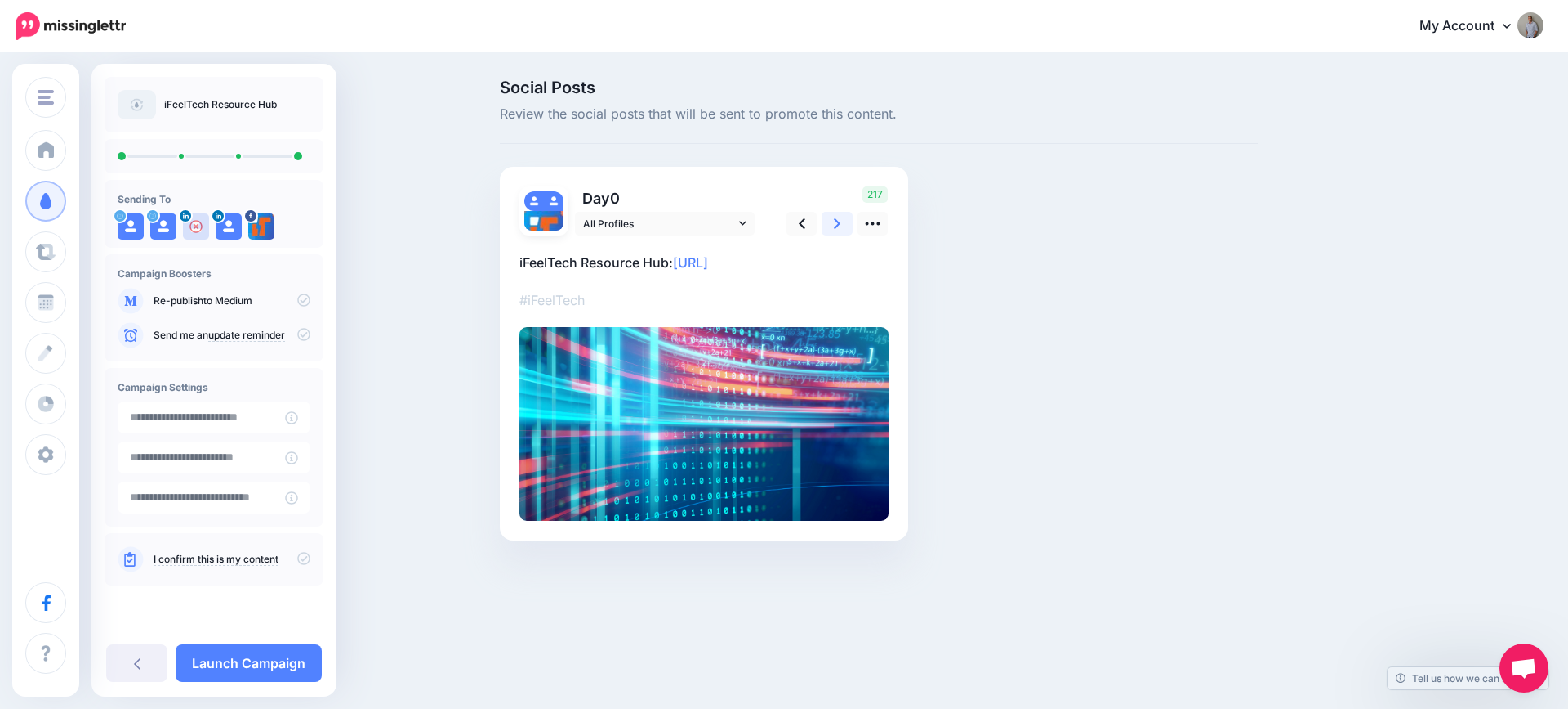
click at [833, 230] on link at bounding box center [837, 224] width 31 height 24
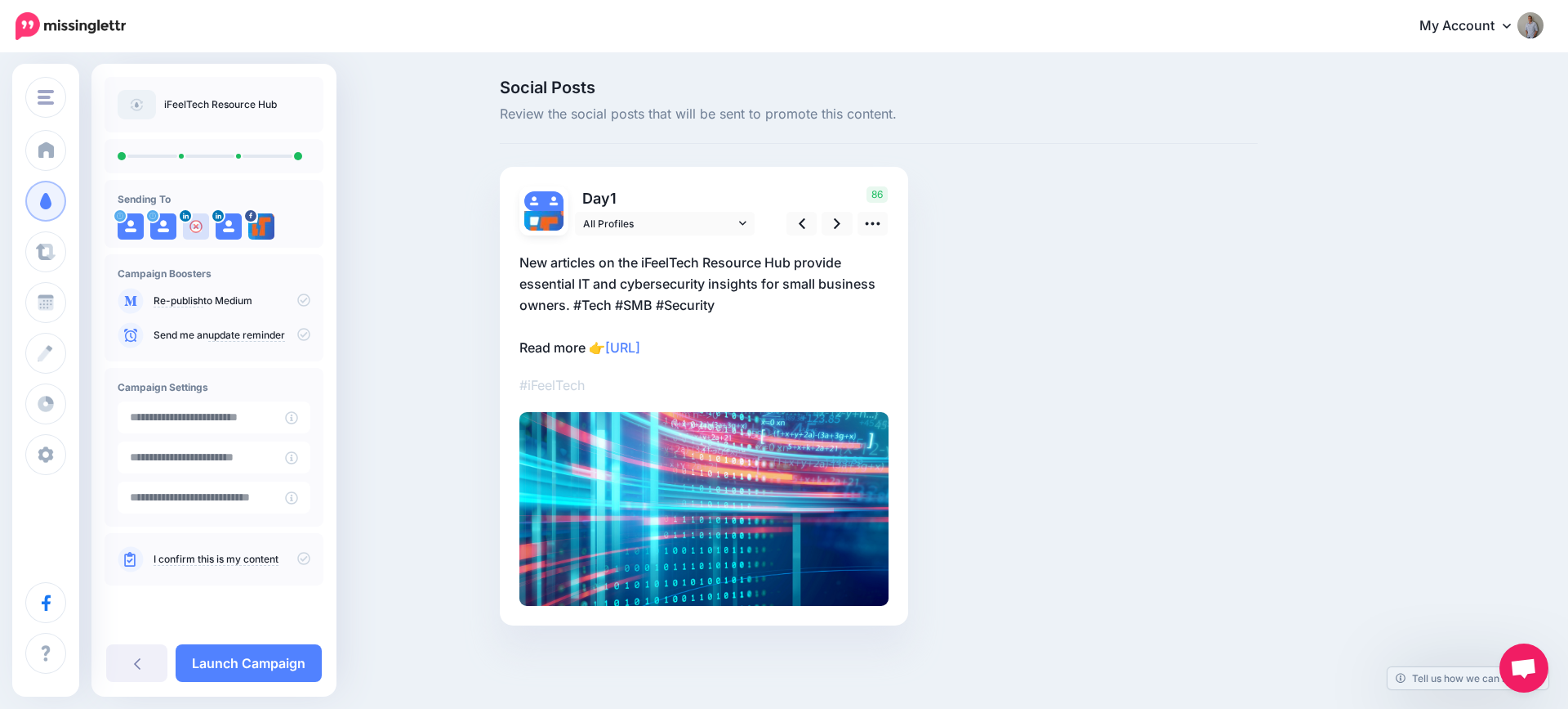
click at [306, 555] on icon at bounding box center [303, 558] width 13 height 13
click at [282, 663] on link "Launch Campaign" at bounding box center [249, 663] width 146 height 38
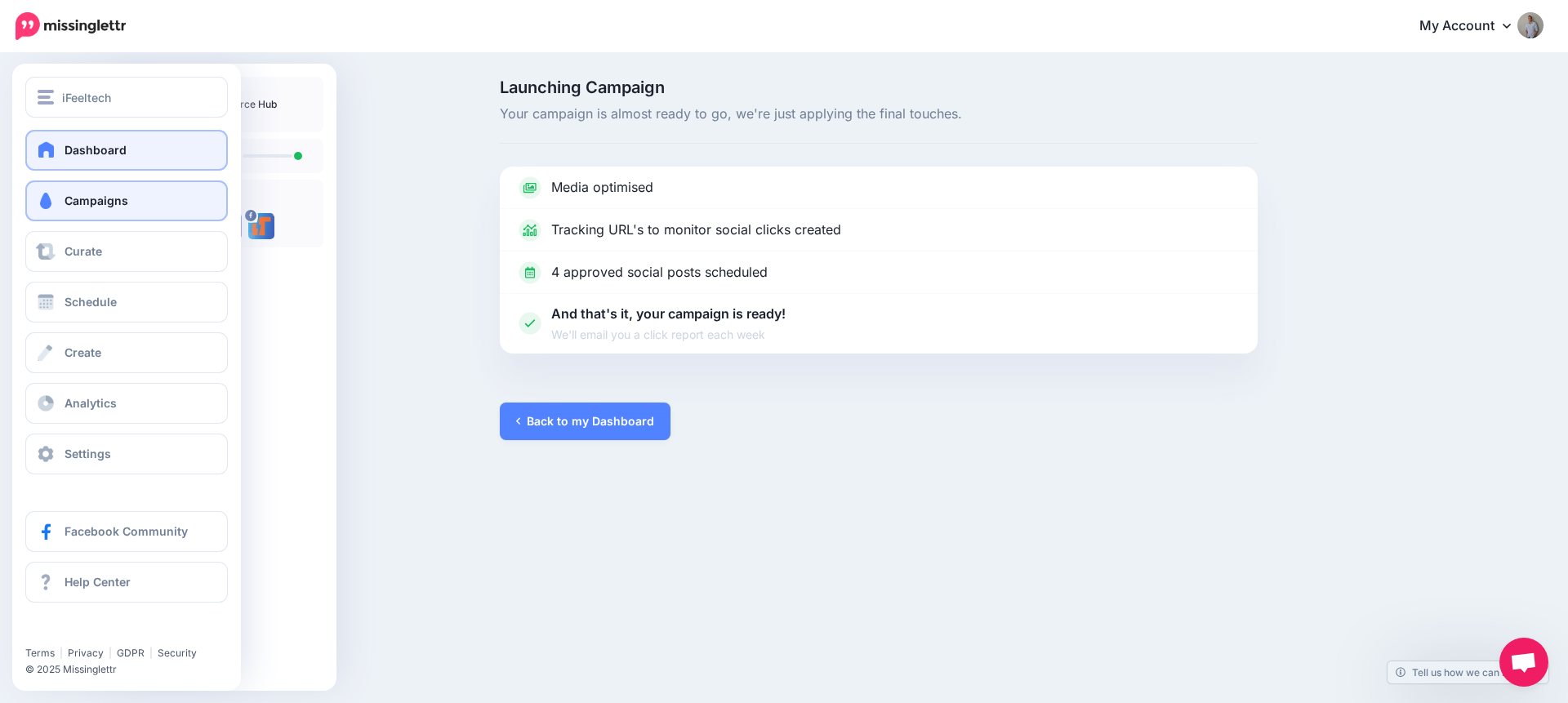
click at [56, 147] on span at bounding box center [46, 150] width 21 height 17
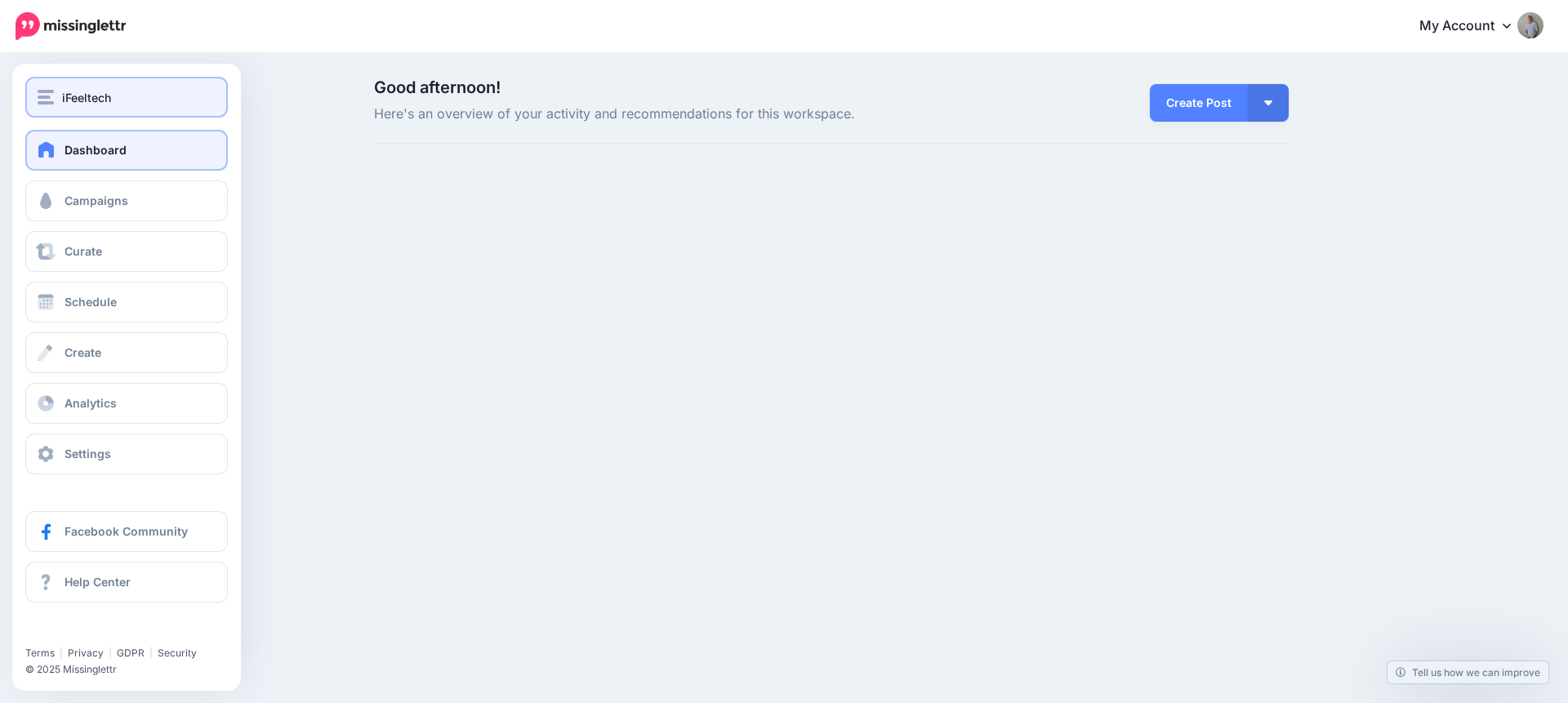
click at [100, 97] on span "iFeeltech" at bounding box center [86, 97] width 49 height 18
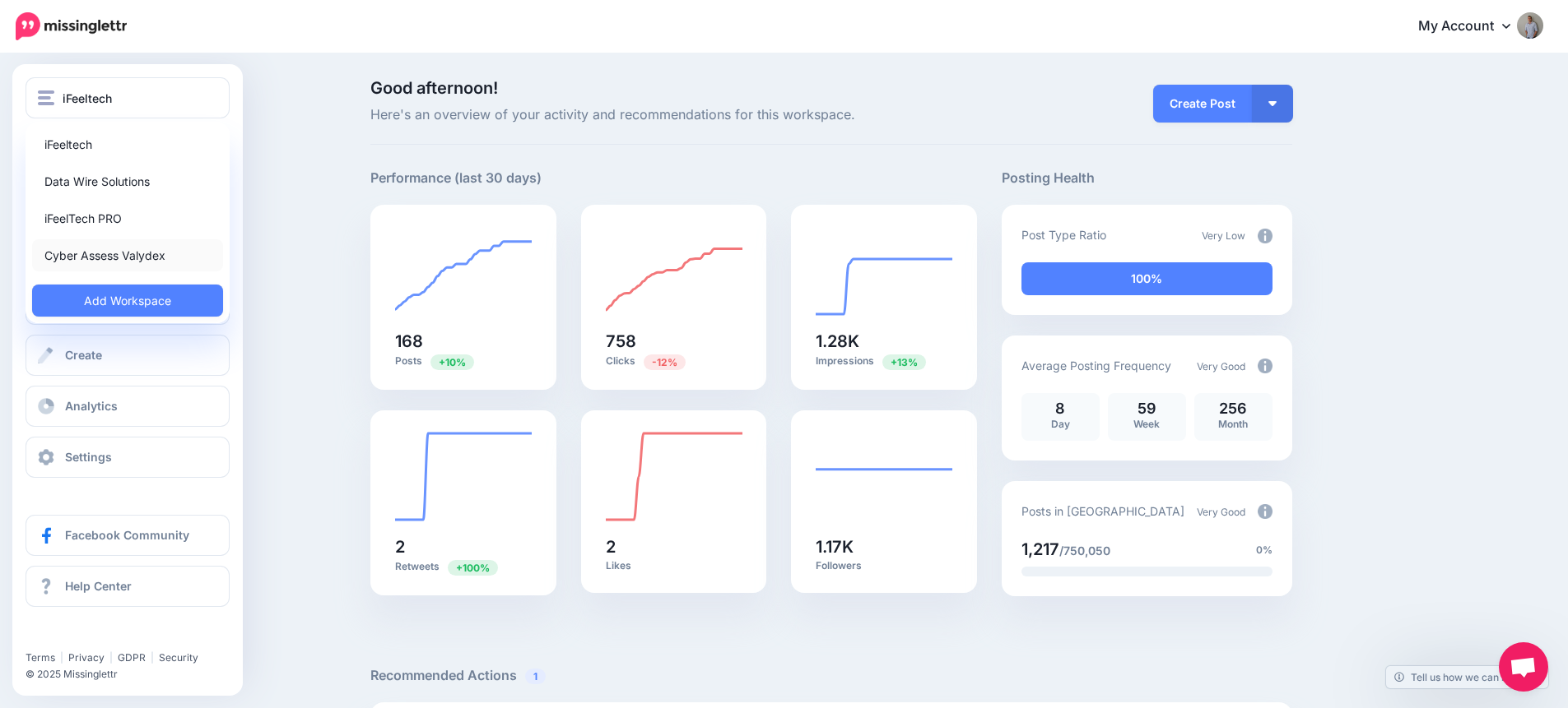
click at [93, 264] on link "Cyber Assess Valydex" at bounding box center [127, 255] width 191 height 32
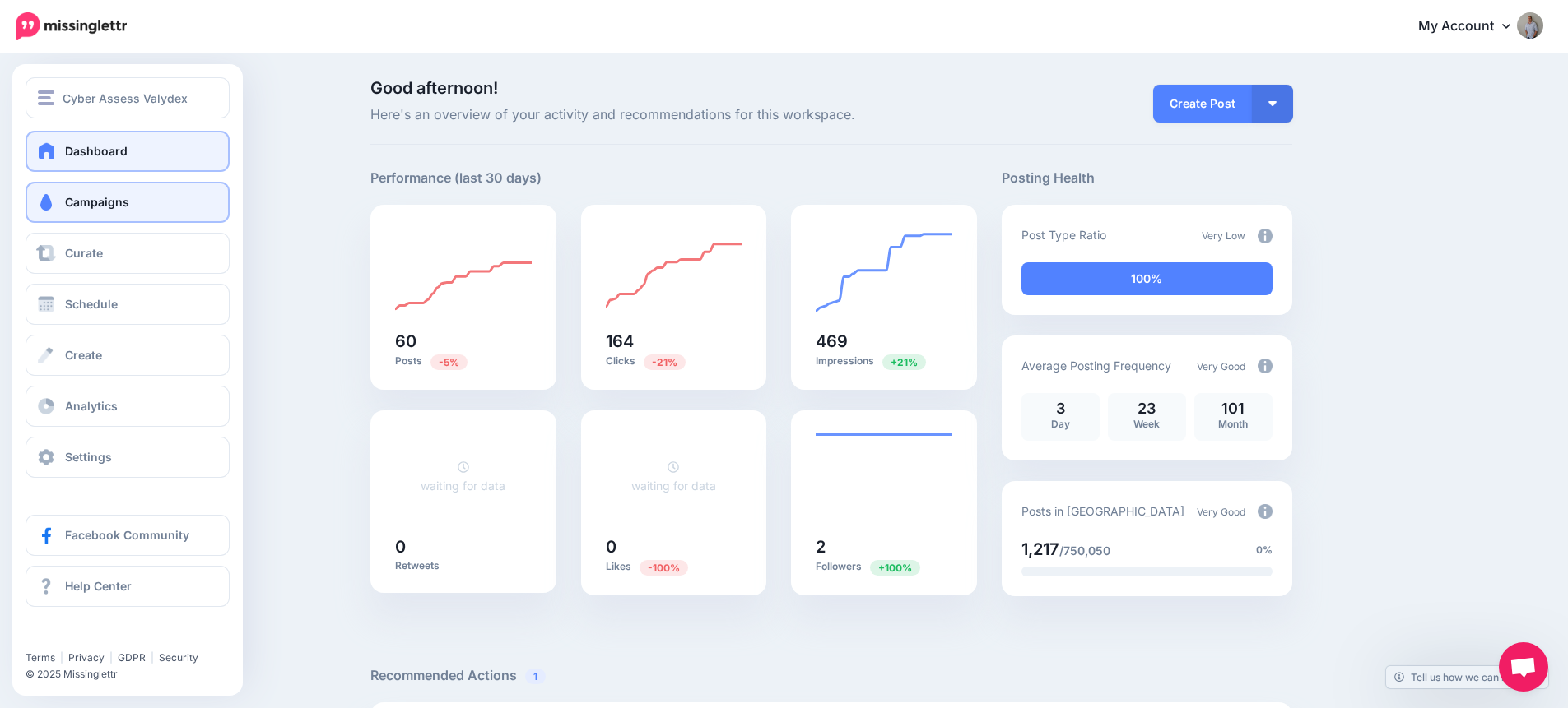
click at [58, 208] on link "Campaigns" at bounding box center [127, 202] width 204 height 41
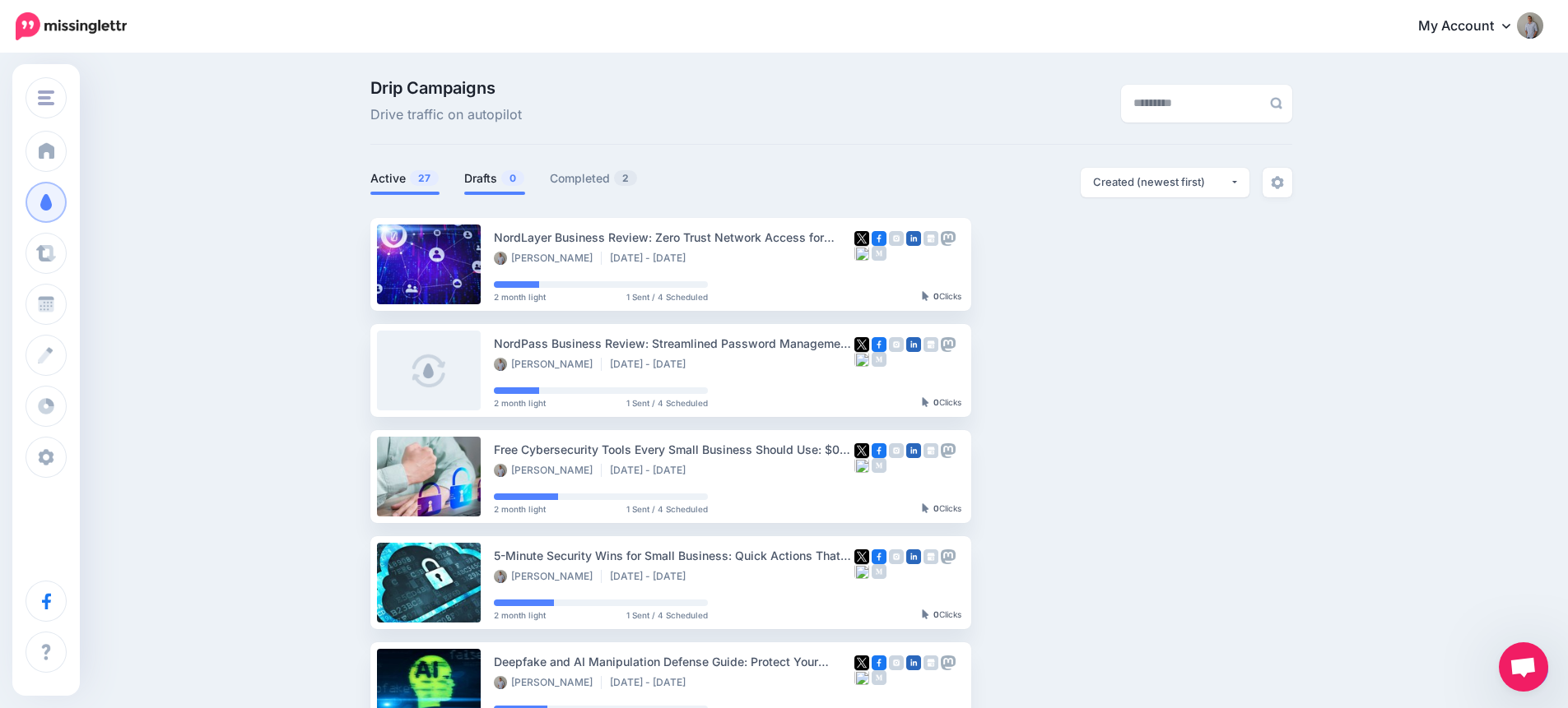
click at [488, 182] on link "Drafts 0" at bounding box center [494, 178] width 61 height 20
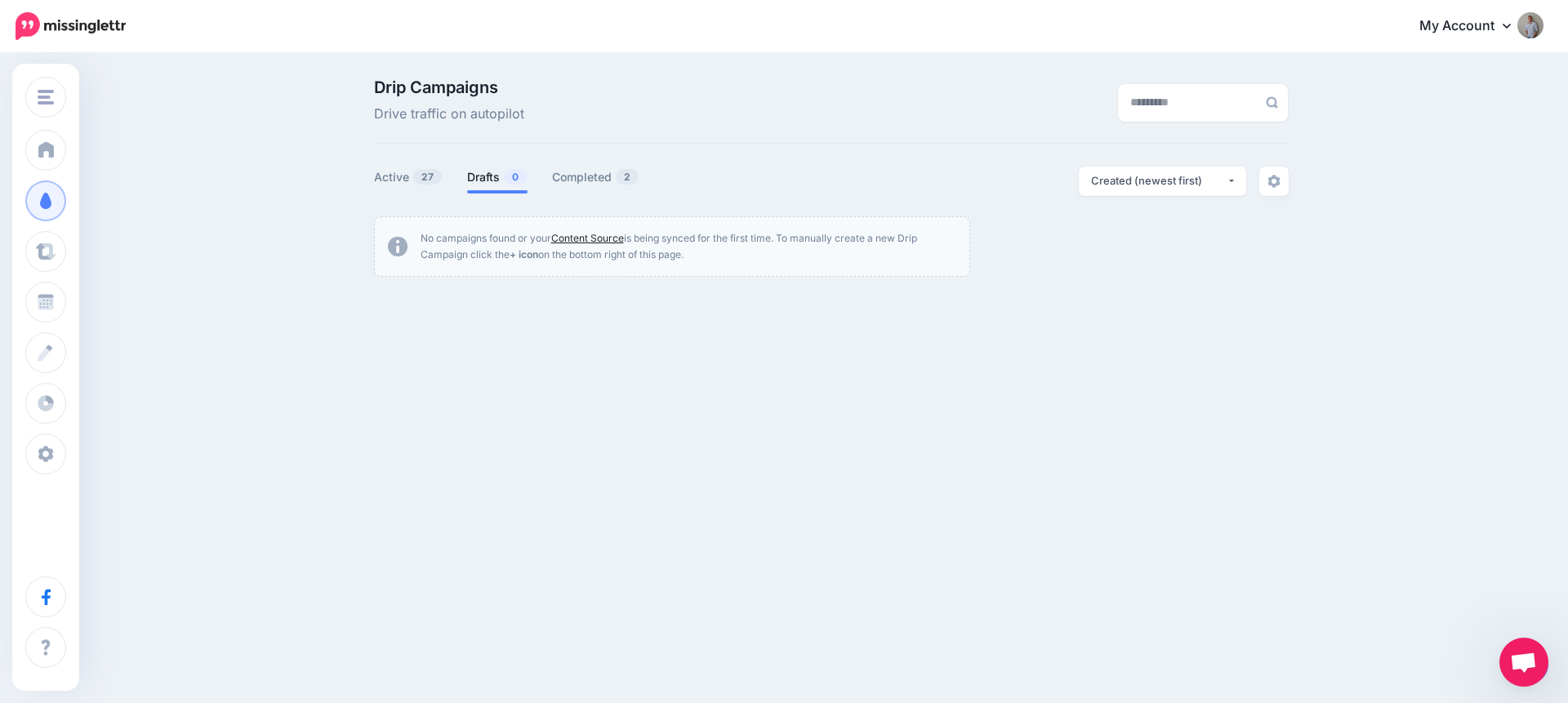
click at [581, 235] on link "Content Source" at bounding box center [587, 238] width 73 height 12
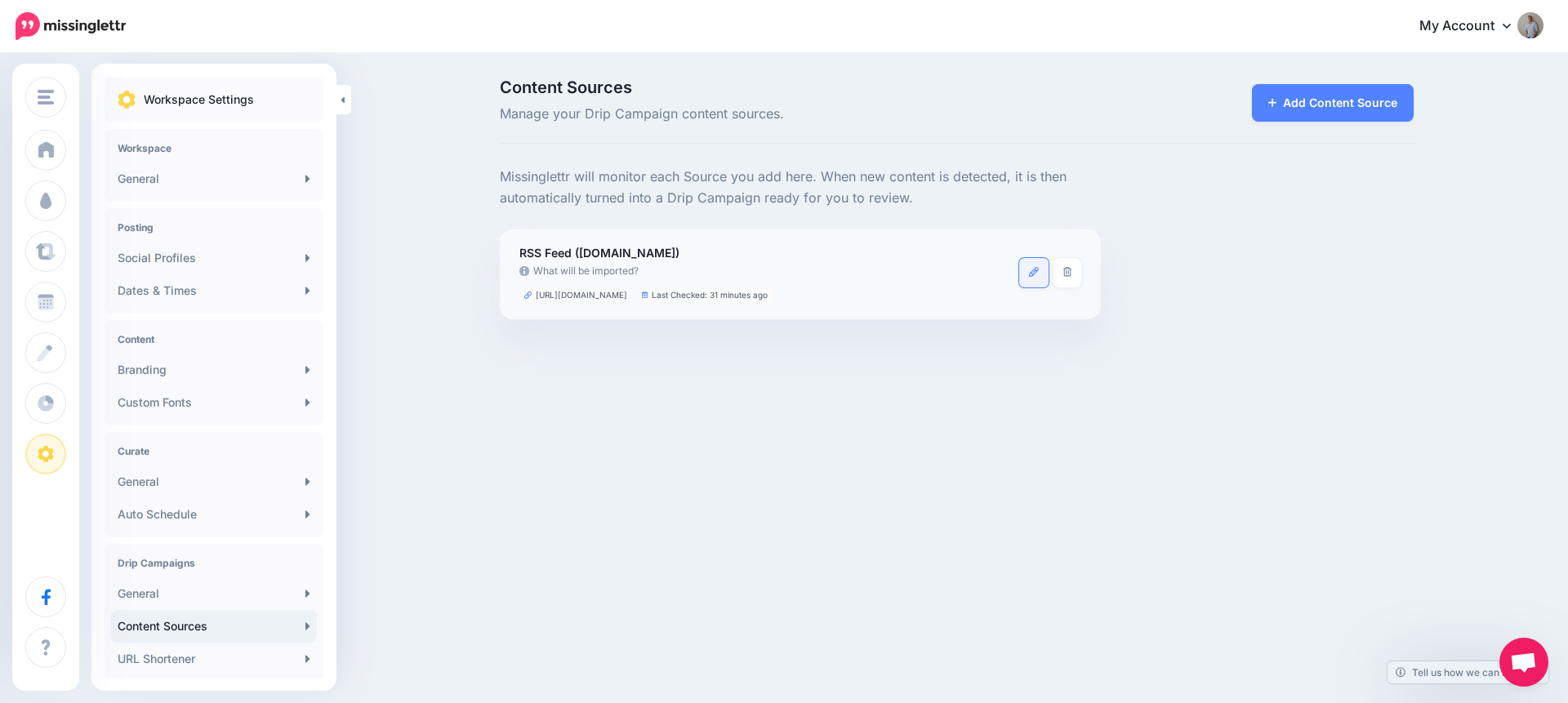
click at [1030, 275] on icon at bounding box center [1034, 272] width 10 height 10
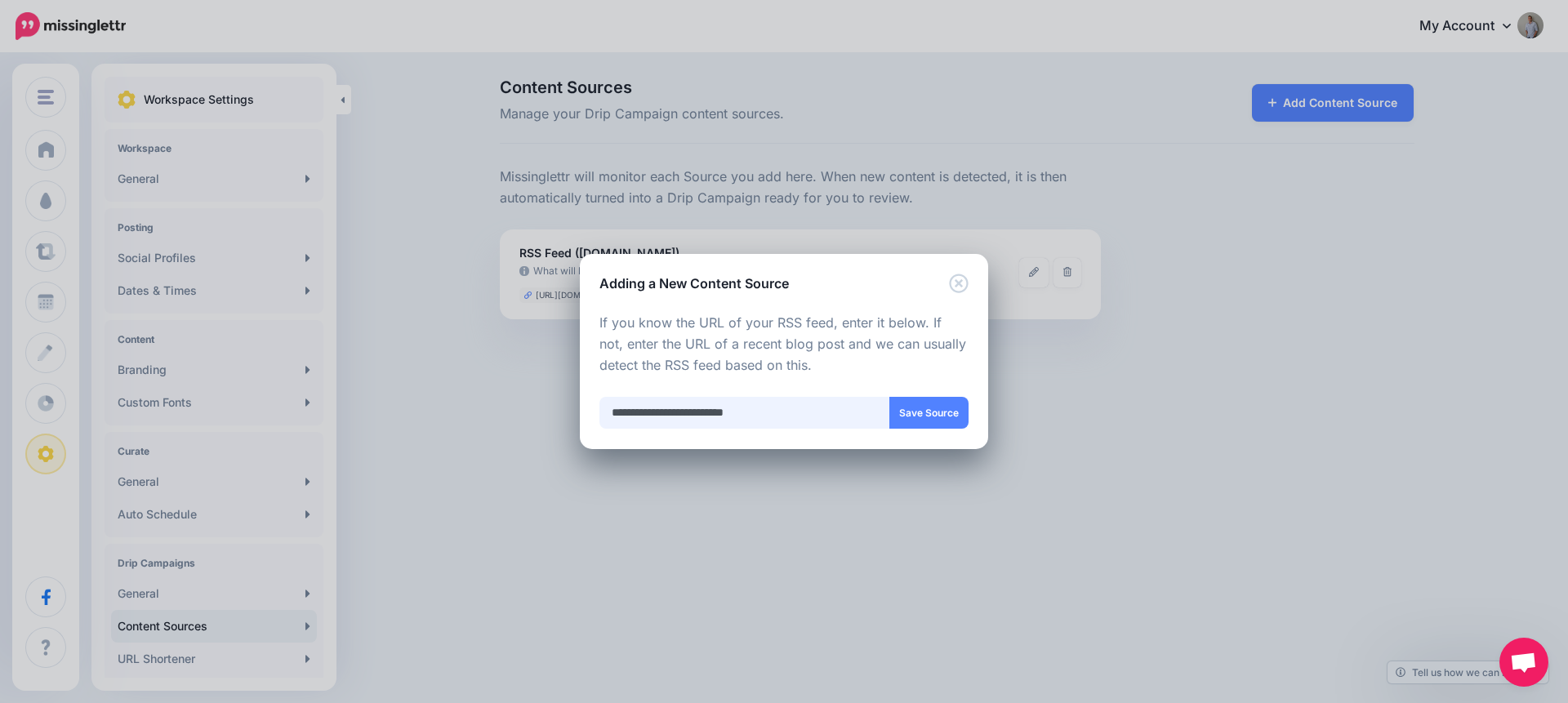
drag, startPoint x: 821, startPoint y: 413, endPoint x: 480, endPoint y: 422, distance: 341.1
click at [480, 422] on div "Adding a New Content Source Loading Loading Choose the type of Content Source y…" at bounding box center [784, 352] width 1568 height 703
drag, startPoint x: 826, startPoint y: 406, endPoint x: 600, endPoint y: 406, distance: 226.0
click at [600, 406] on input "**********" at bounding box center [745, 413] width 290 height 31
click at [962, 283] on icon "Close" at bounding box center [958, 283] width 19 height 19
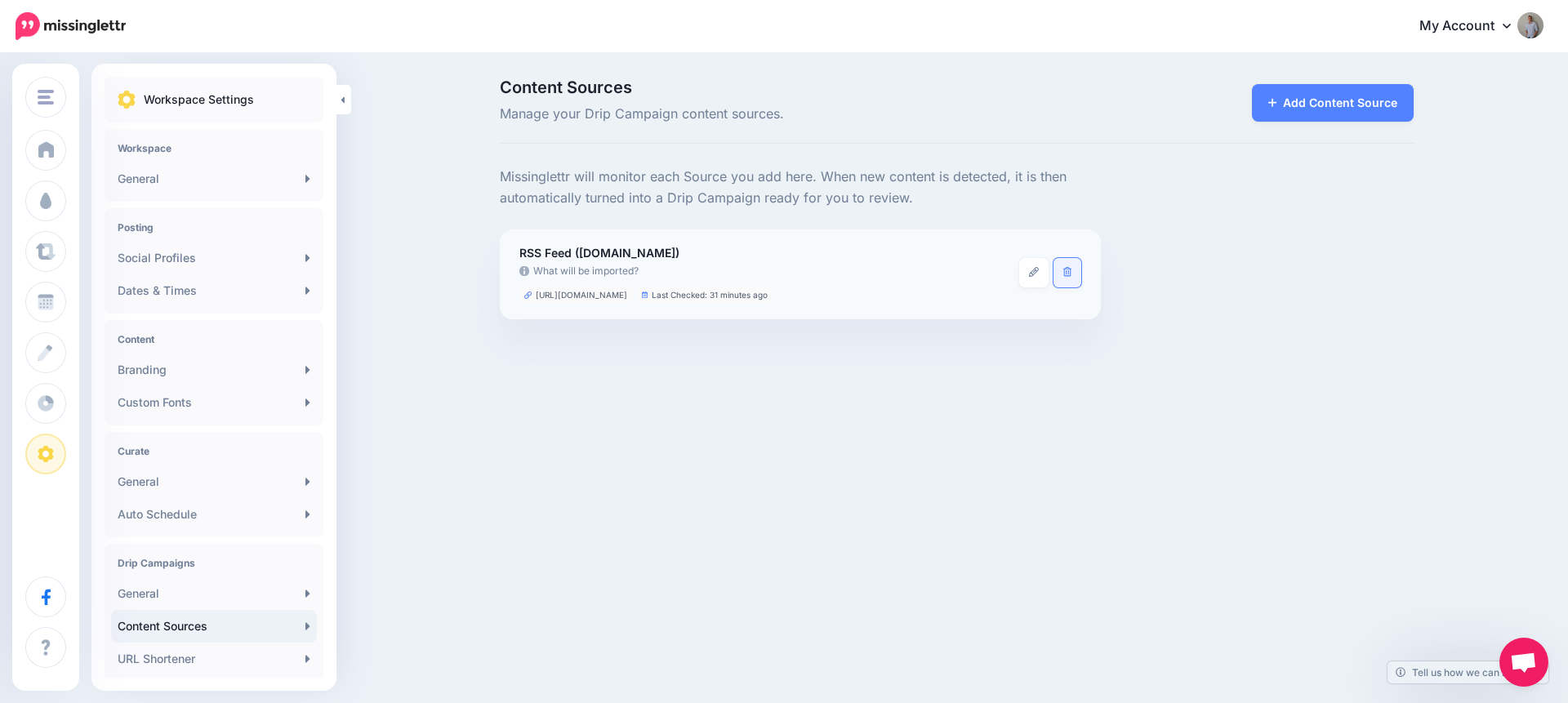
click at [1067, 278] on link at bounding box center [1068, 273] width 29 height 30
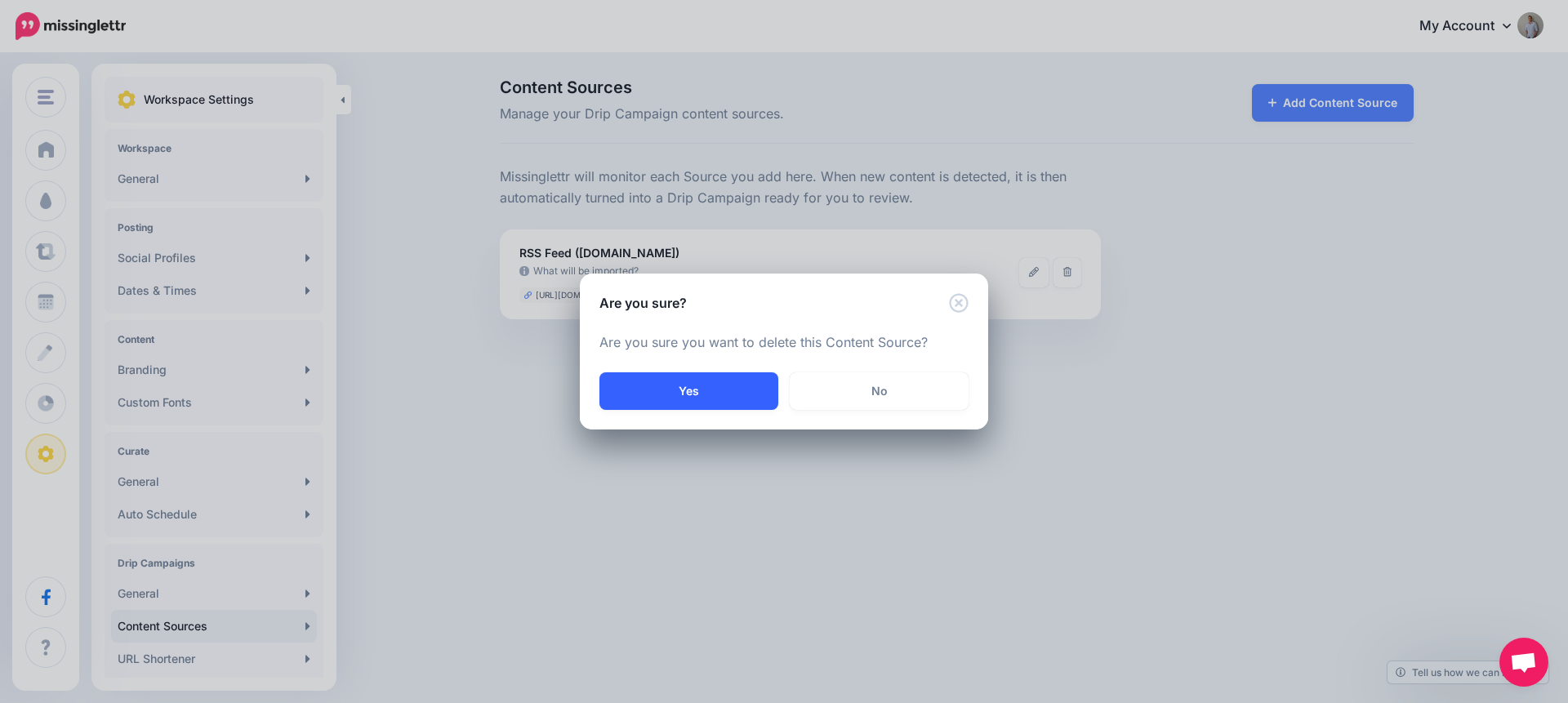
click at [702, 382] on button "Yes" at bounding box center [688, 391] width 179 height 38
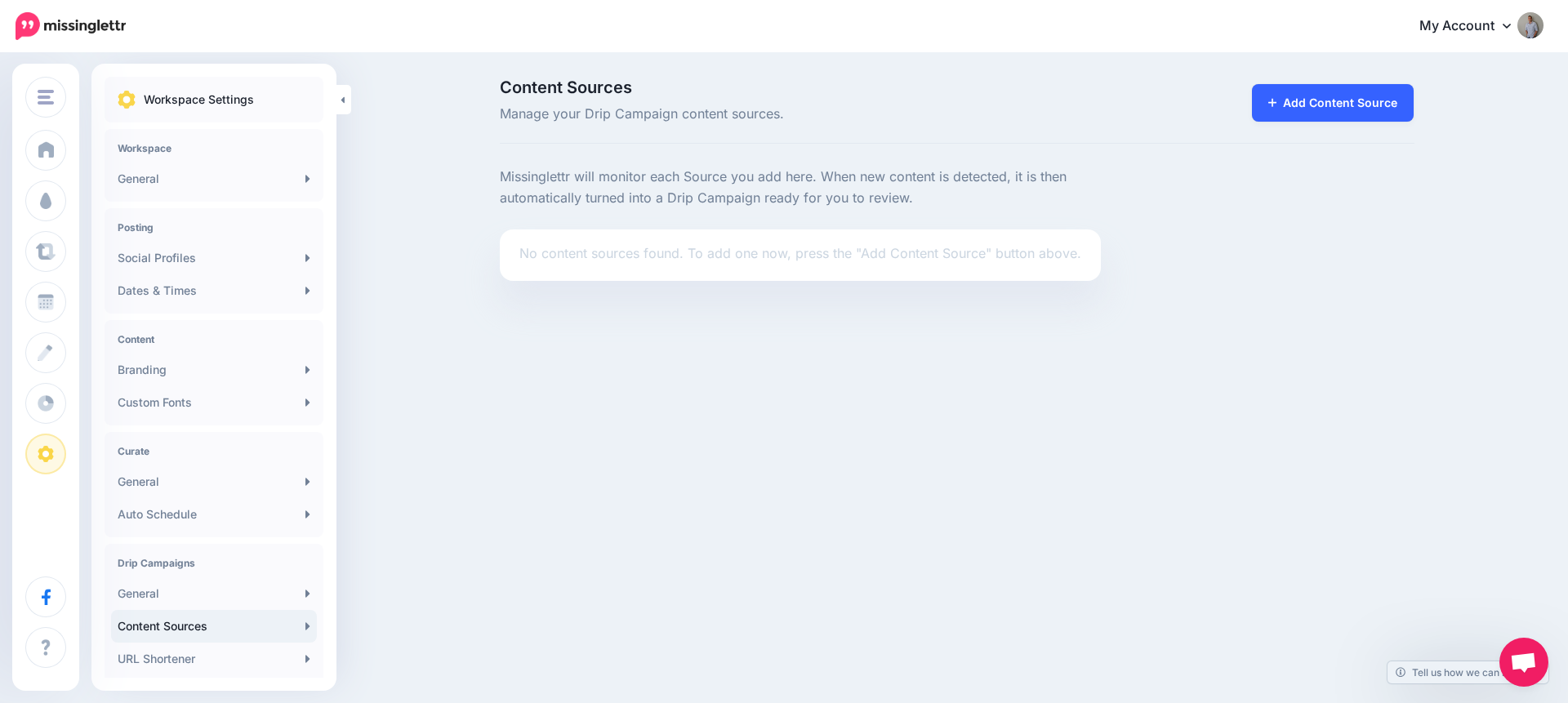
click at [1305, 104] on link "Add Content Source" at bounding box center [1334, 103] width 163 height 38
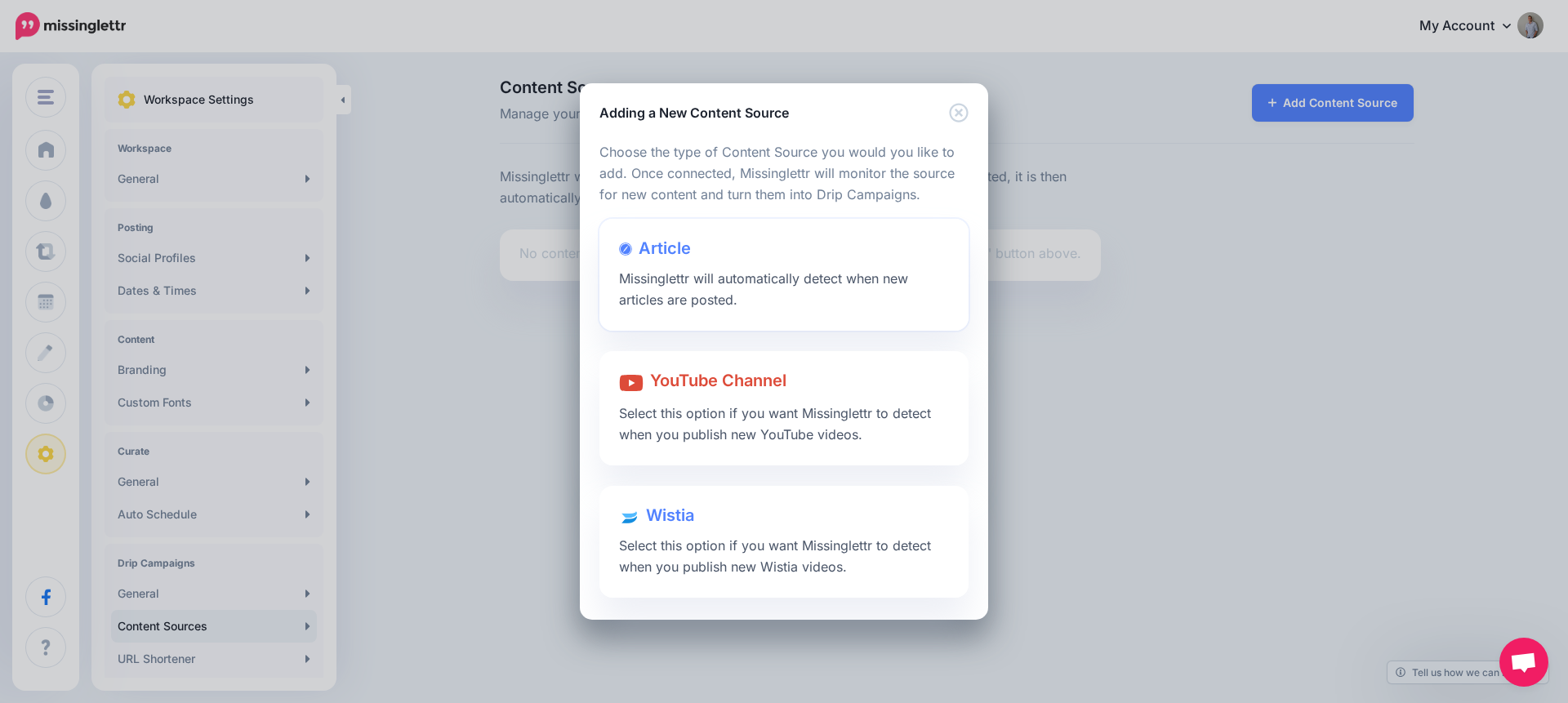
click at [680, 266] on div at bounding box center [784, 265] width 330 height 8
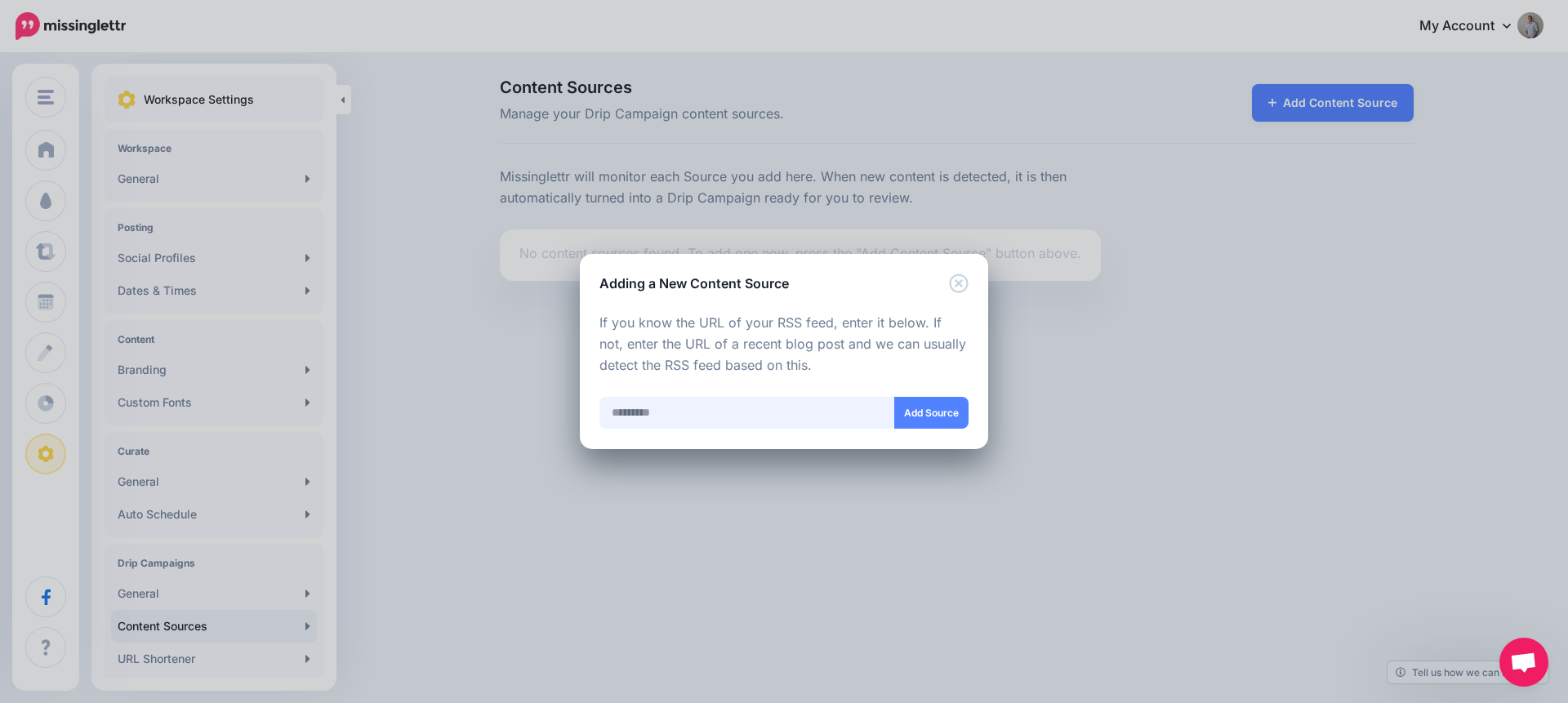
click at [690, 413] on input "text" at bounding box center [747, 413] width 296 height 31
paste input "**********"
type input "**********"
click at [931, 415] on button "Add Source" at bounding box center [932, 413] width 74 height 31
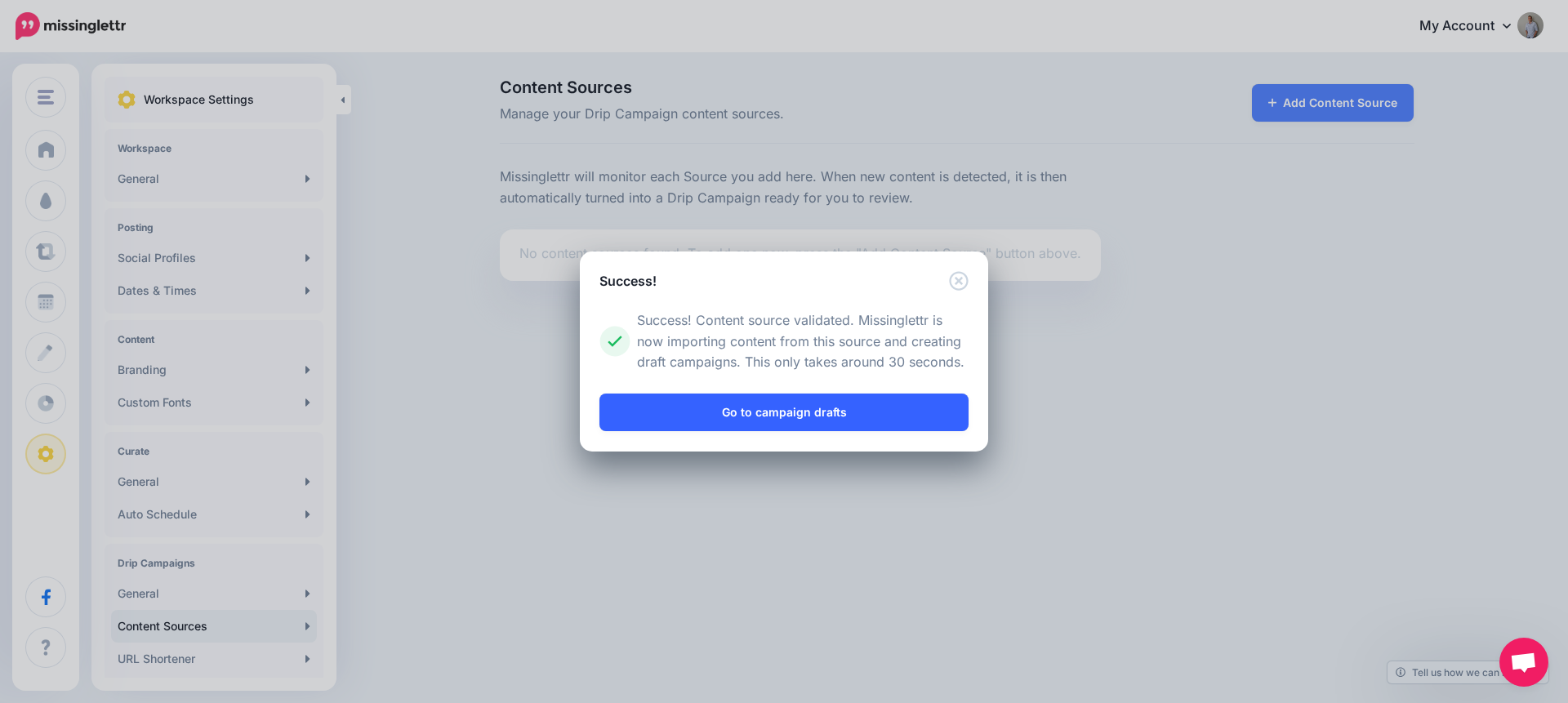
click at [816, 414] on link "Go to campaign drafts" at bounding box center [784, 413] width 369 height 38
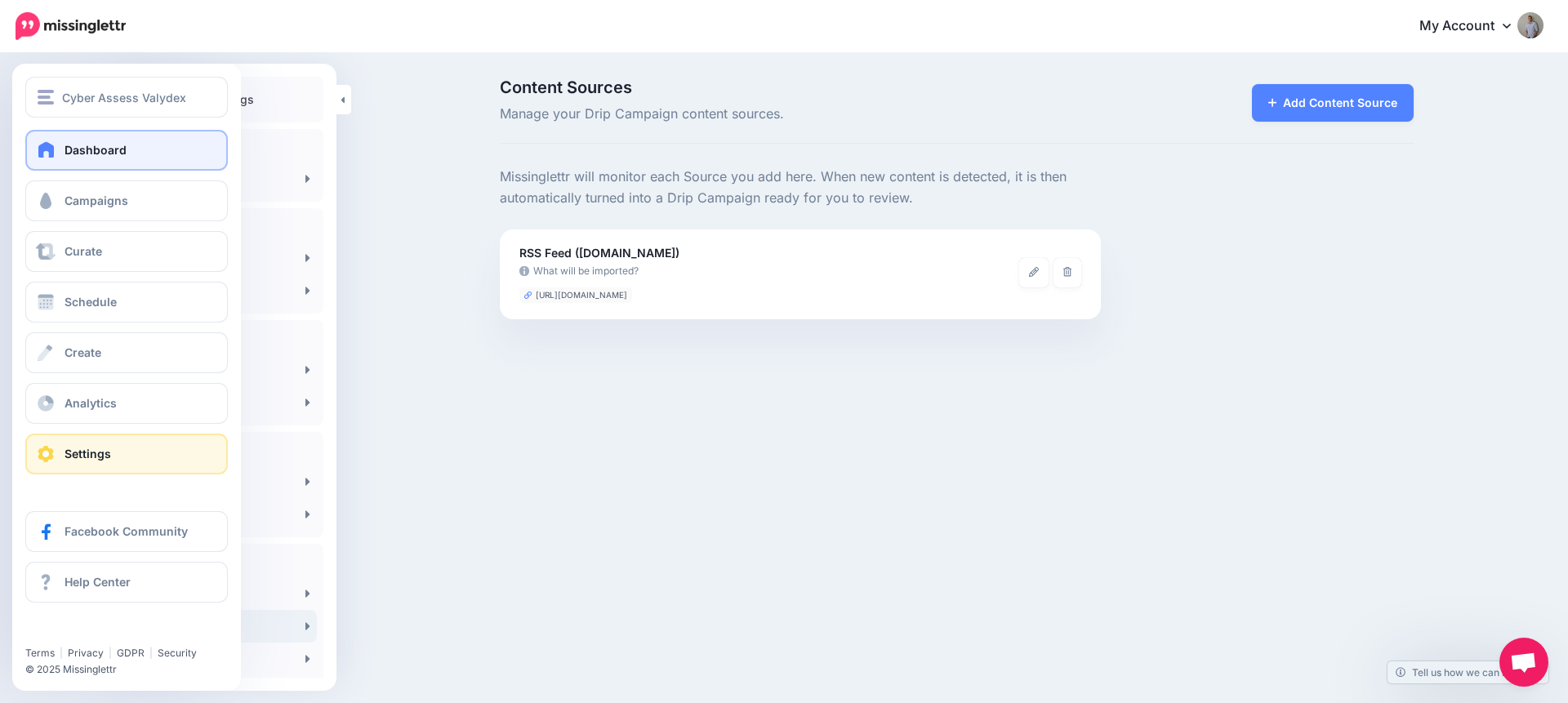
click at [73, 153] on span "Dashboard" at bounding box center [95, 150] width 62 height 14
